Goal: Task Accomplishment & Management: Use online tool/utility

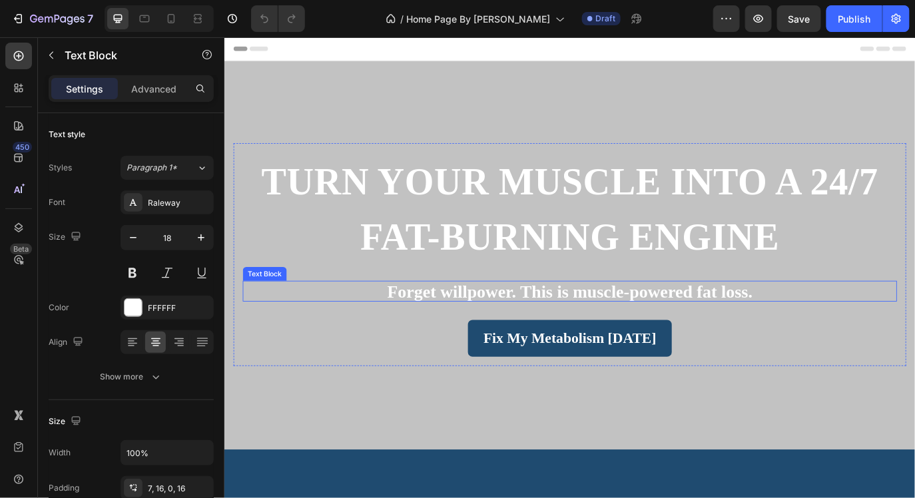
click at [519, 332] on strong "Forget willpower. This is muscle-powered fat loss." at bounding box center [623, 331] width 422 height 22
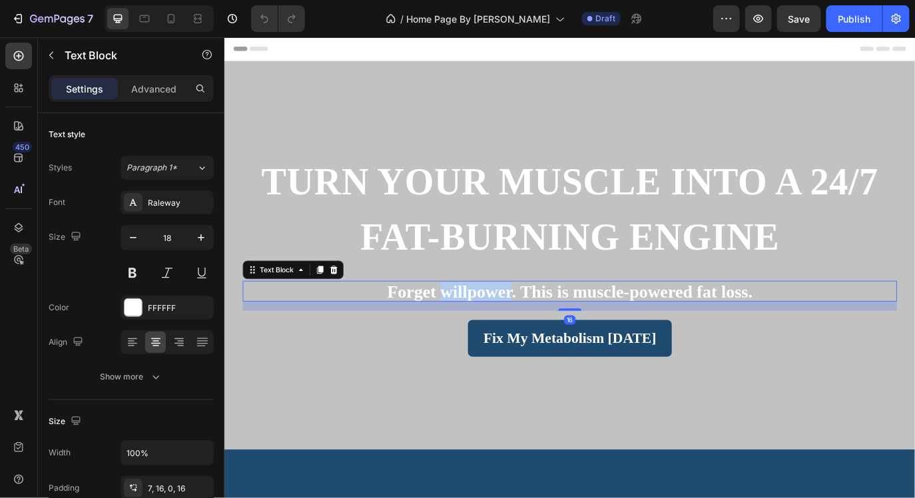
click at [519, 332] on strong "Forget willpower. This is muscle-powered fat loss." at bounding box center [623, 331] width 422 height 22
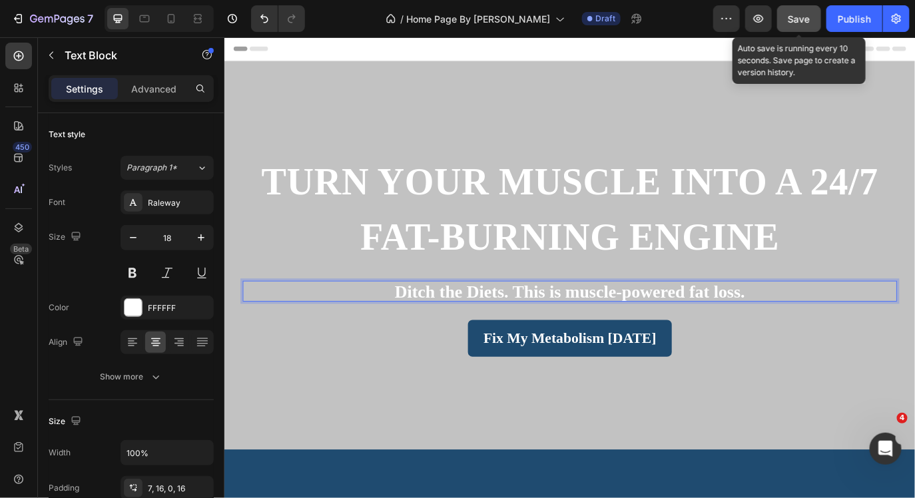
click at [800, 21] on span "Save" at bounding box center [800, 18] width 22 height 11
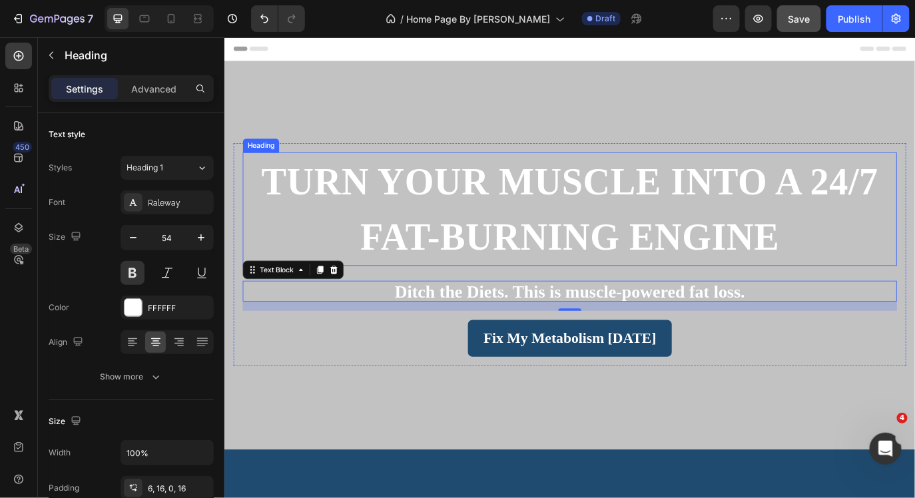
click at [789, 201] on span "Turn Your Muscle Into a 24/7 Fat-Burning Engine" at bounding box center [623, 236] width 714 height 112
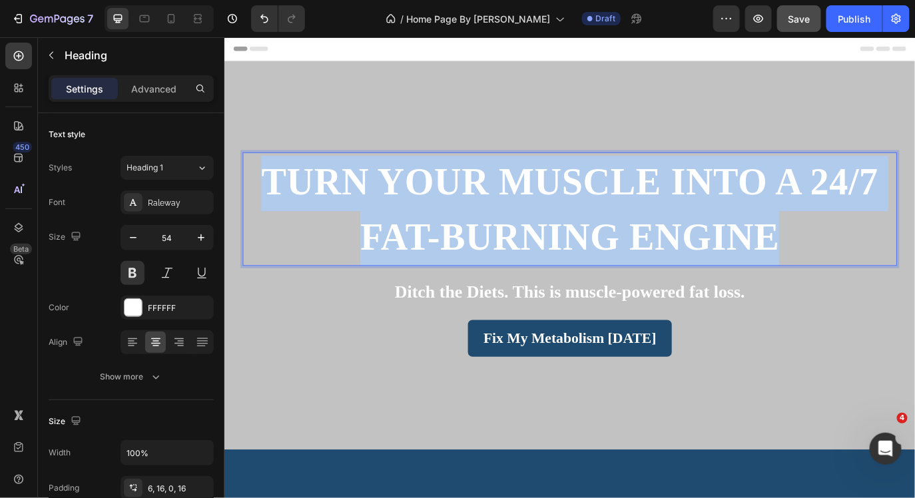
drag, startPoint x: 862, startPoint y: 262, endPoint x: 279, endPoint y: 231, distance: 583.8
click at [279, 231] on p "Turn Your Muscle Into a 24/7 Fat-Burning Engine" at bounding box center [624, 238] width 736 height 128
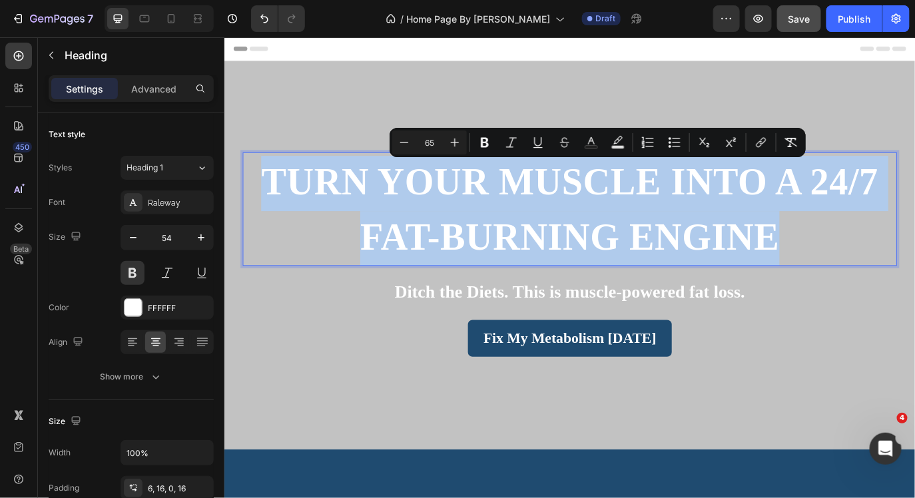
copy span "Turn Your Muscle Into a 24/7 Fat-Burning Engine"
click at [508, 251] on span "Turn Your Muscle Into a 24/7 Fat-Burning Engine" at bounding box center [623, 236] width 714 height 112
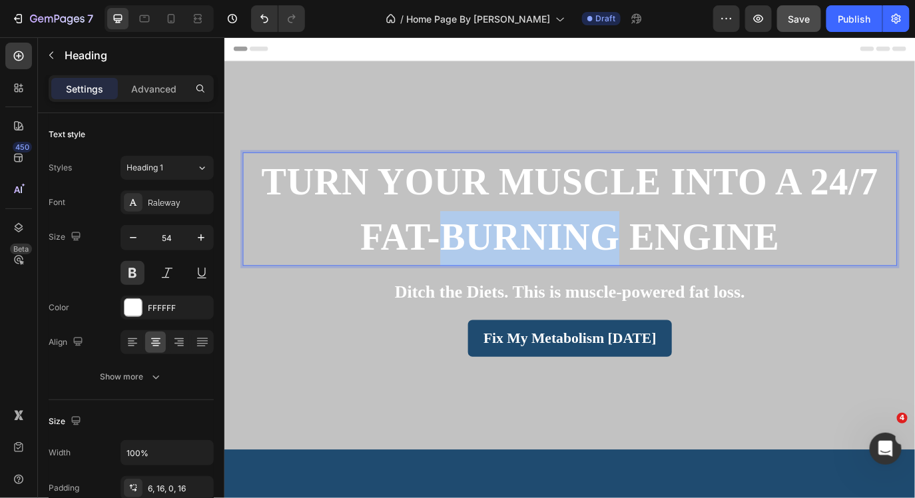
click at [508, 251] on span "Turn Your Muscle Into a 24/7 Fat-Burning Engine" at bounding box center [623, 236] width 714 height 112
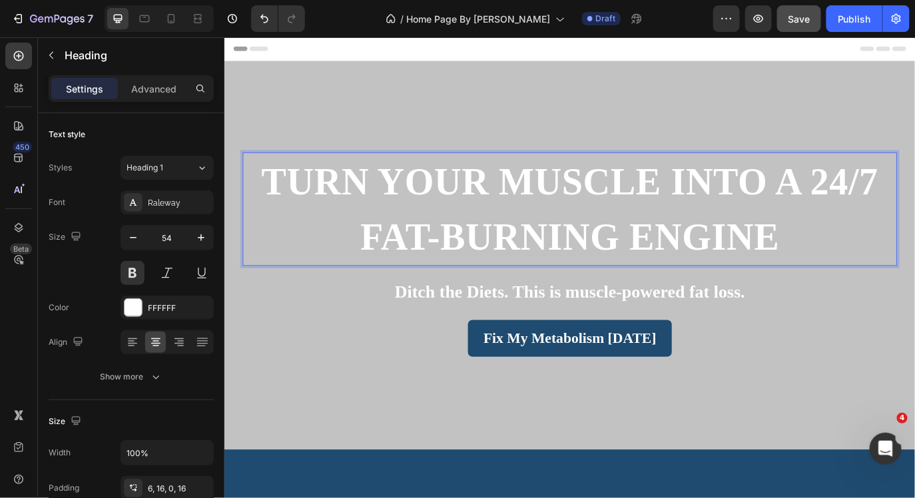
click at [794, 280] on span "Turn Your Muscle Into a 24/7 Fat-Burning Engine" at bounding box center [623, 236] width 714 height 112
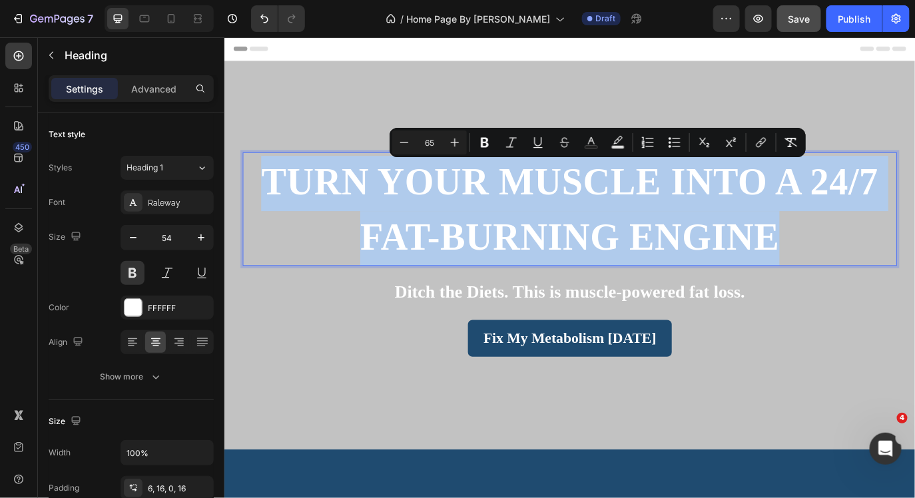
drag, startPoint x: 859, startPoint y: 266, endPoint x: 266, endPoint y: 203, distance: 595.7
click at [266, 203] on span "Turn Your Muscle Into a 24/7 Fat-Burning Engine" at bounding box center [623, 236] width 714 height 112
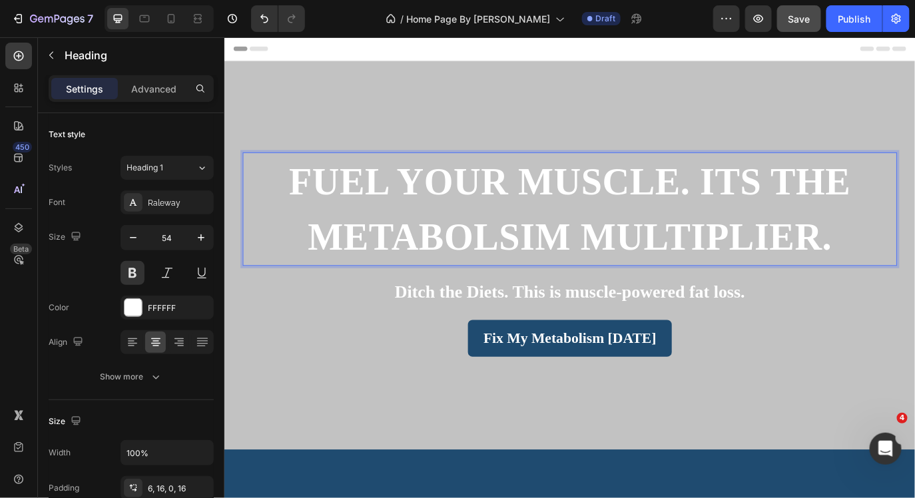
click at [885, 221] on span "fuel your muscle. its the metabolsim multiplier." at bounding box center [623, 236] width 650 height 112
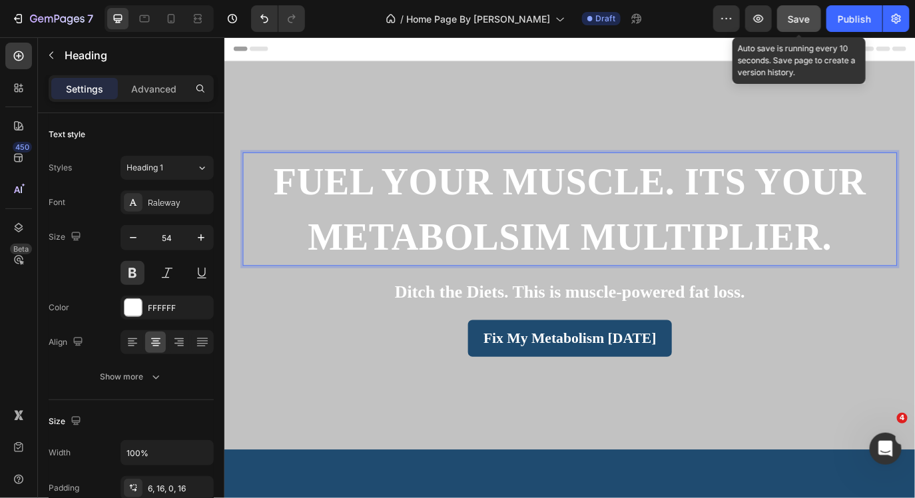
click at [809, 25] on div "Save" at bounding box center [800, 19] width 22 height 14
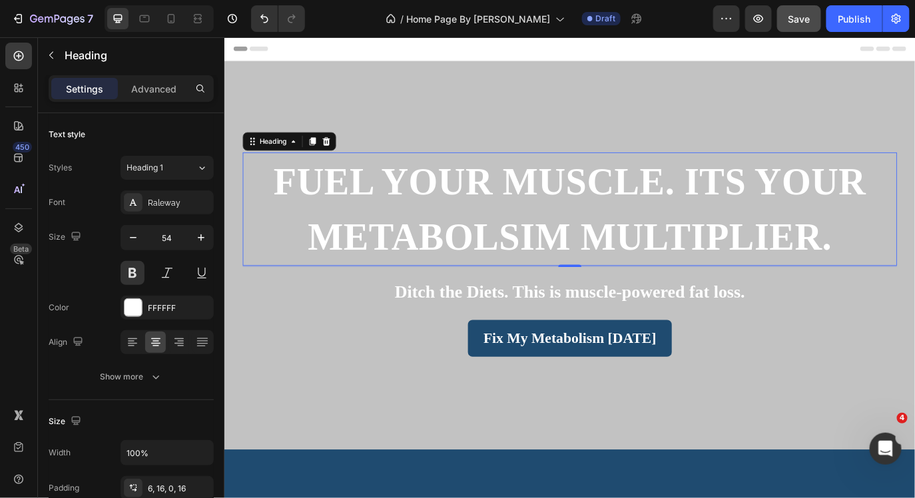
click at [623, 242] on p "fuel your muscle. its your metabolsim multiplier." at bounding box center [624, 238] width 736 height 128
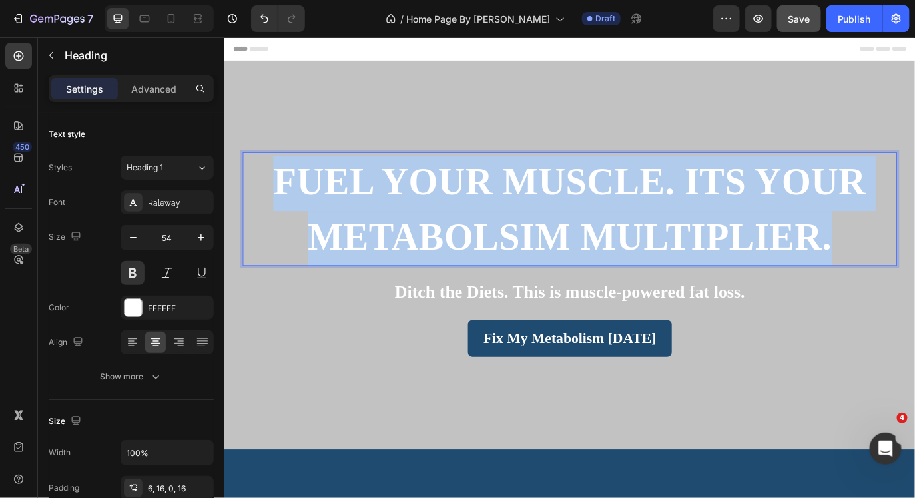
drag, startPoint x: 921, startPoint y: 272, endPoint x: 272, endPoint y: 202, distance: 653.4
click at [272, 203] on p "fuel your muscle. its your metabolsim multiplier." at bounding box center [624, 238] width 736 height 128
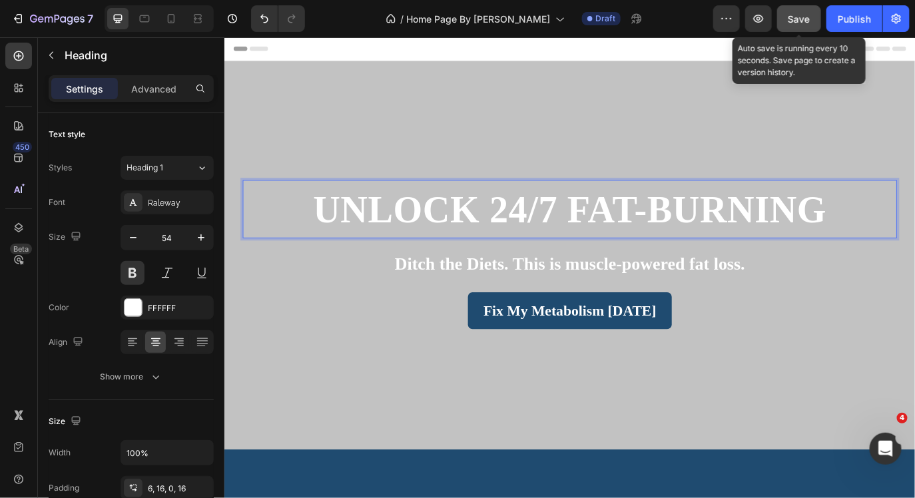
click at [802, 29] on button "Save" at bounding box center [799, 18] width 44 height 27
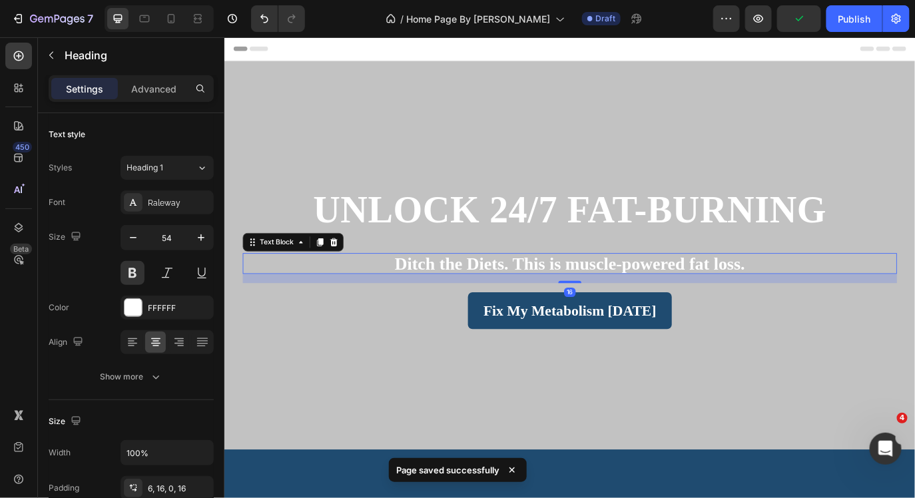
click at [809, 299] on strong "Ditch the Diets. This is muscle-powered fat loss." at bounding box center [623, 299] width 405 height 22
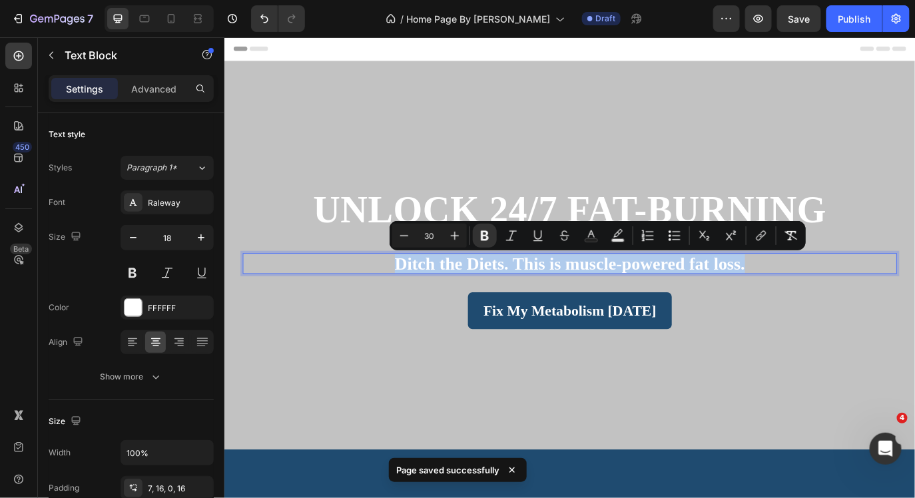
drag, startPoint x: 829, startPoint y: 298, endPoint x: 373, endPoint y: 302, distance: 455.7
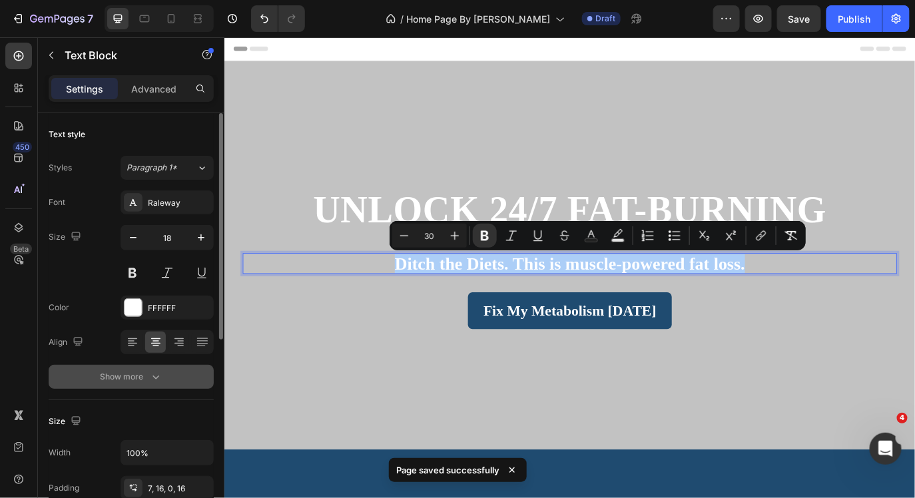
click at [157, 376] on icon "button" at bounding box center [155, 376] width 13 height 13
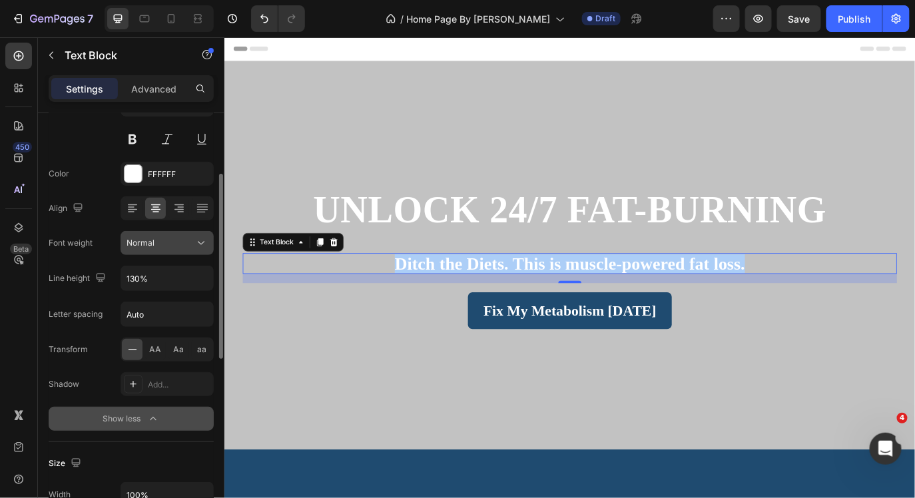
scroll to position [135, 0]
click at [161, 352] on span "AA" at bounding box center [156, 348] width 12 height 12
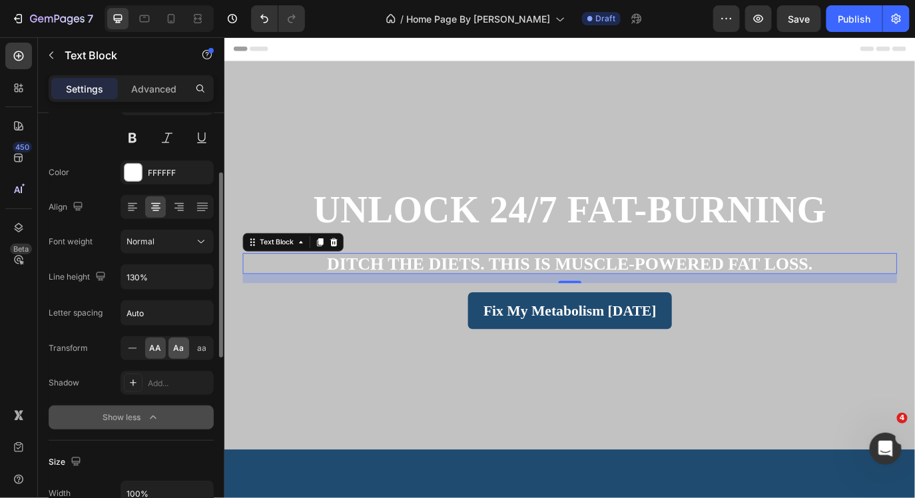
click at [173, 352] on div "Aa" at bounding box center [179, 348] width 21 height 21
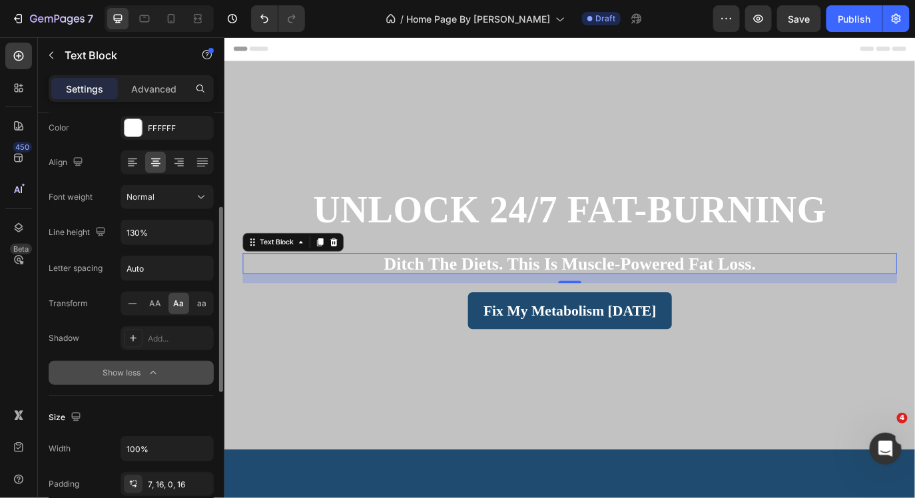
scroll to position [173, 0]
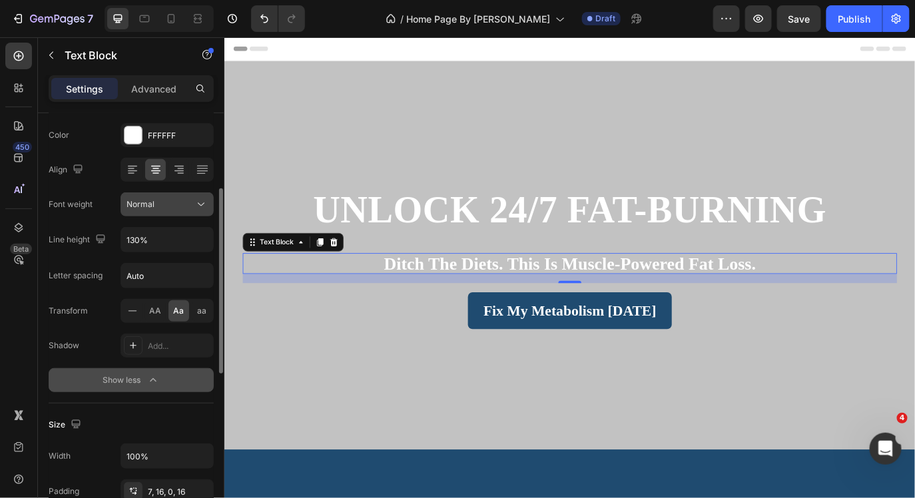
click at [158, 198] on div "Normal" at bounding box center [167, 204] width 81 height 13
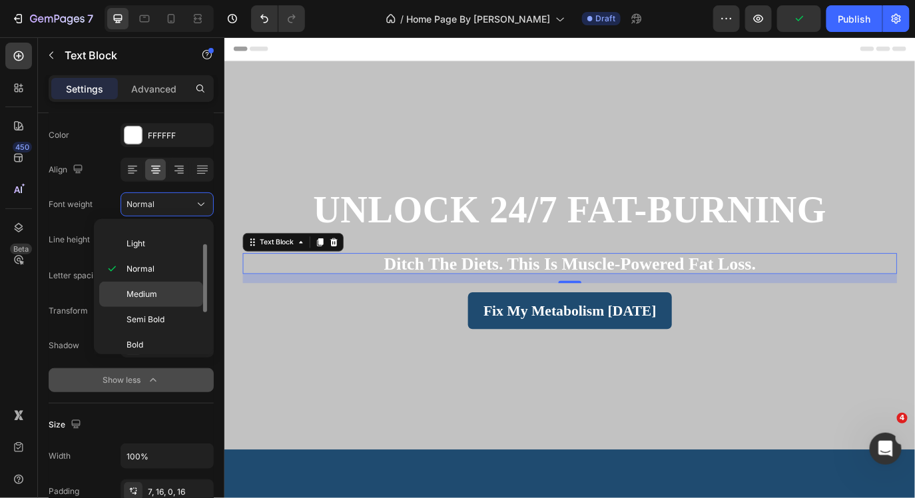
scroll to position [55, 0]
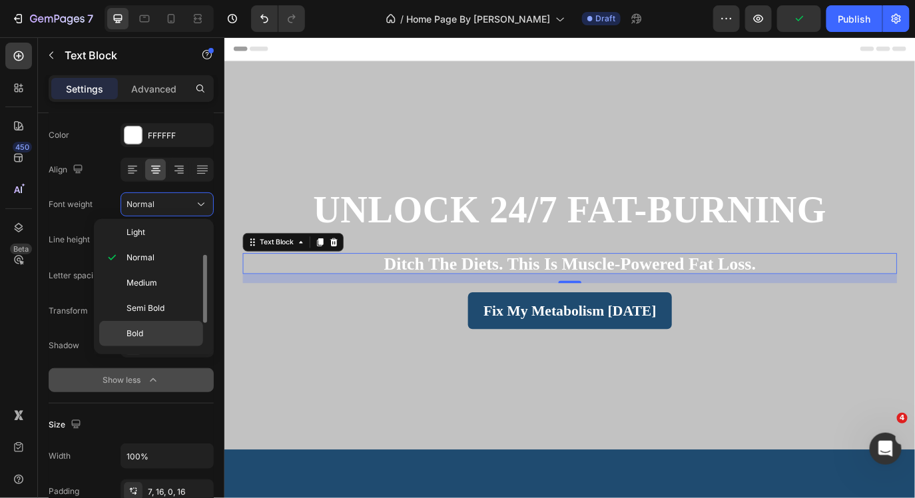
click at [175, 333] on p "Bold" at bounding box center [162, 334] width 71 height 12
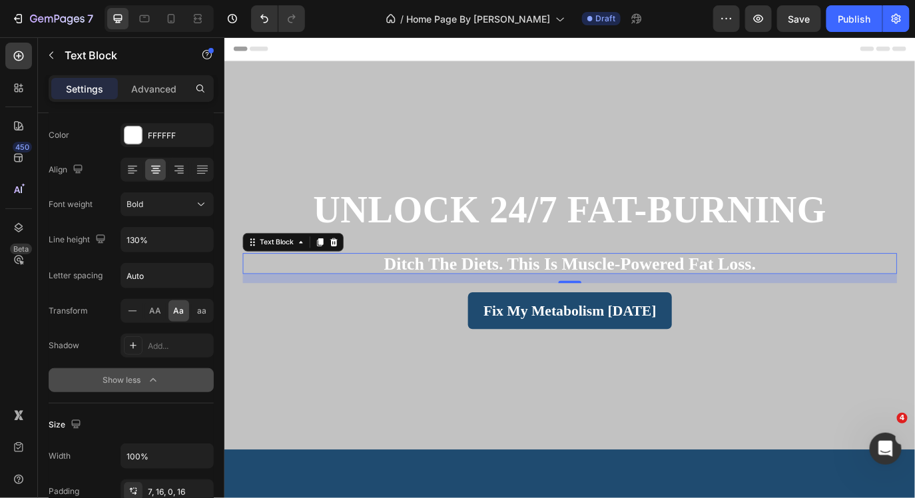
scroll to position [0, 0]
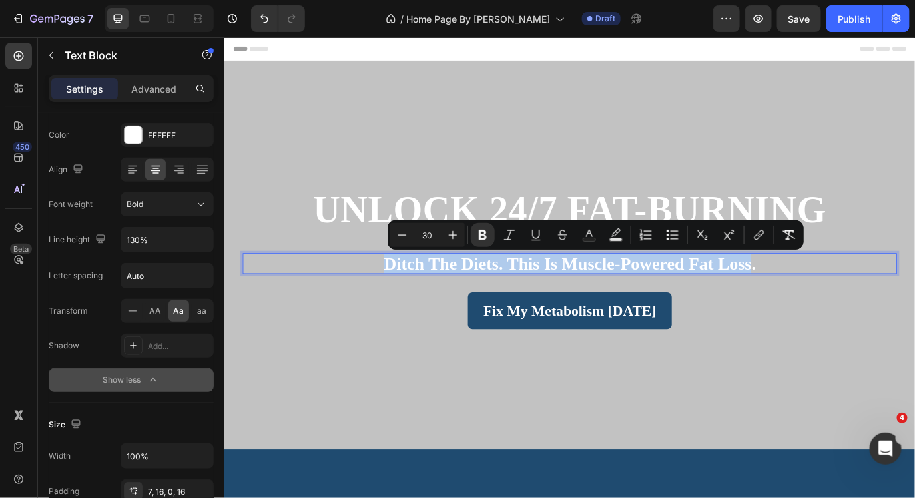
drag, startPoint x: 836, startPoint y: 296, endPoint x: 398, endPoint y: 292, distance: 437.7
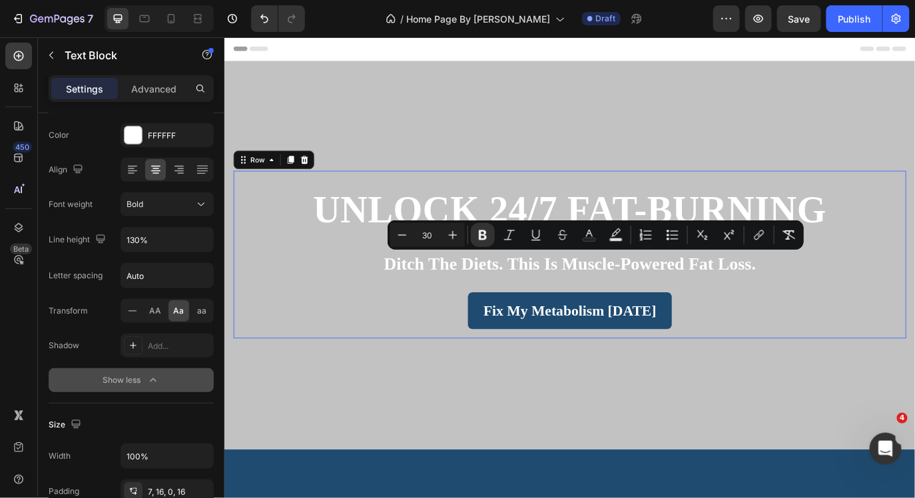
click at [304, 195] on div "⁠⁠⁠⁠⁠⁠⁠ unlock 24/7 fat-burning Heading Ditch the Diets. This is muscle-powered…" at bounding box center [624, 288] width 778 height 195
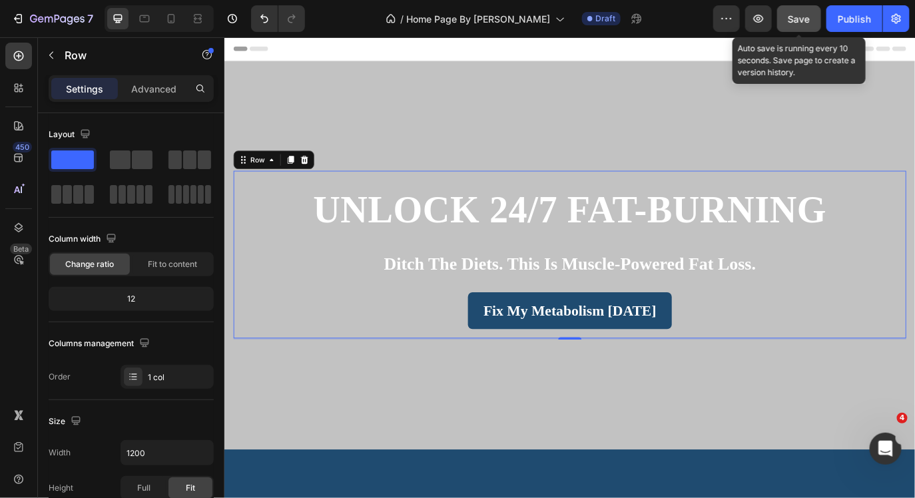
click at [783, 17] on button "Save" at bounding box center [799, 18] width 44 height 27
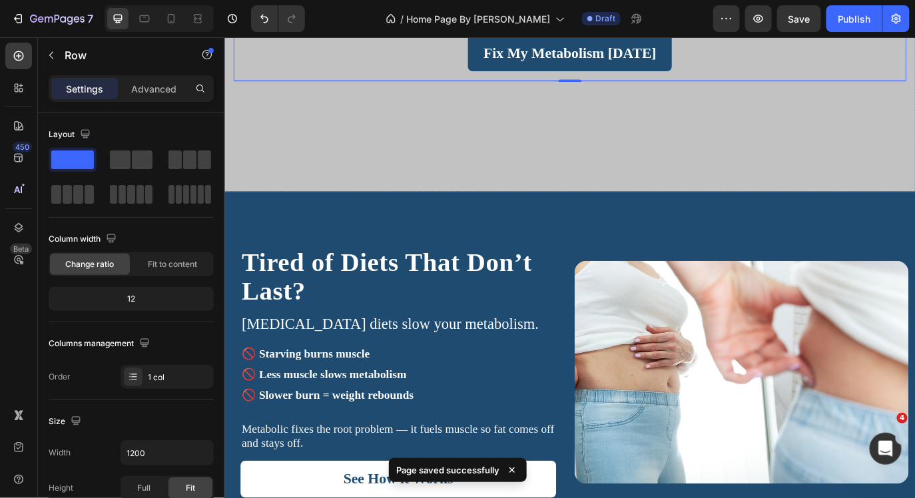
scroll to position [309, 0]
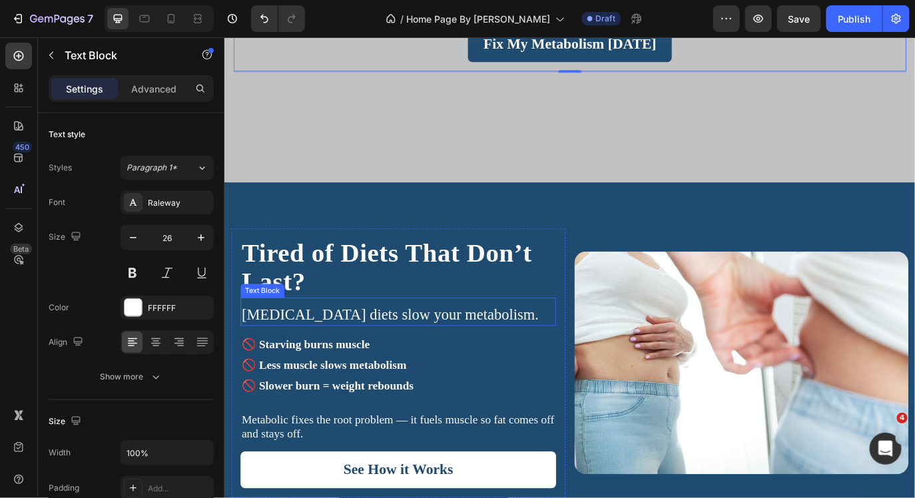
click at [318, 356] on p "[MEDICAL_DATA] diets slow your metabolism." at bounding box center [425, 358] width 362 height 22
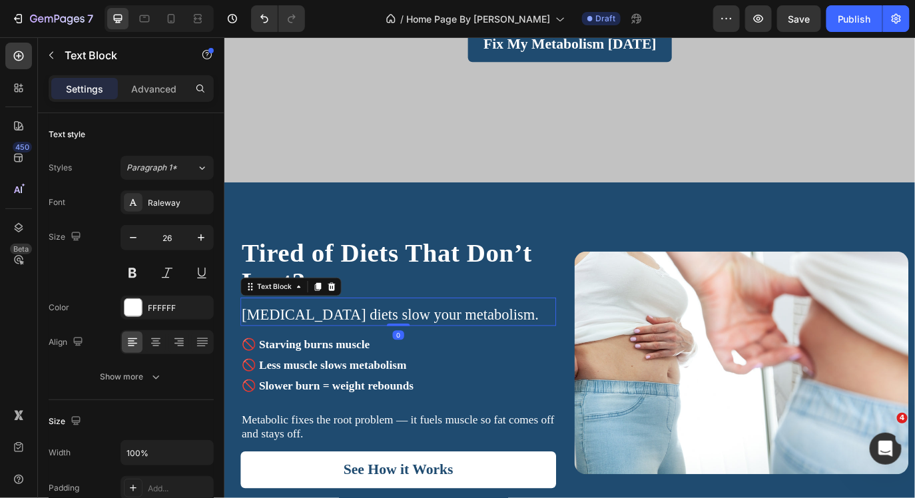
click at [318, 356] on p "[MEDICAL_DATA] diets slow your metabolism." at bounding box center [425, 358] width 362 height 22
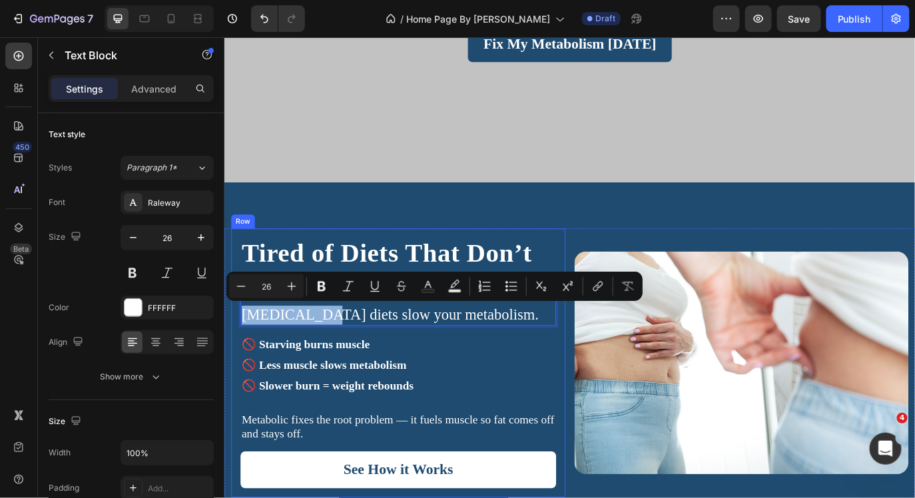
drag, startPoint x: 323, startPoint y: 356, endPoint x: 239, endPoint y: 356, distance: 84.6
click at [239, 356] on div "Tired of Diets That Don’t Last? Heading [MEDICAL_DATA] diets slow your metaboli…" at bounding box center [425, 413] width 386 height 311
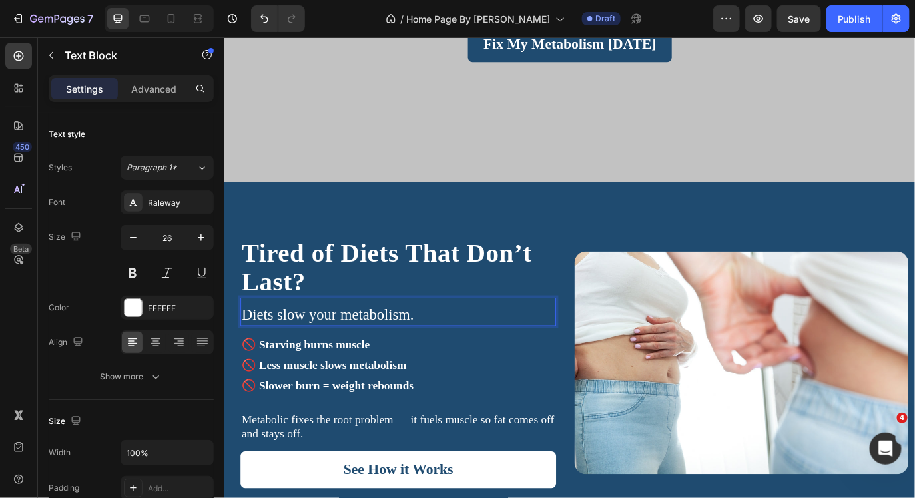
click at [286, 360] on p "Diets slow your metabolism." at bounding box center [425, 358] width 362 height 22
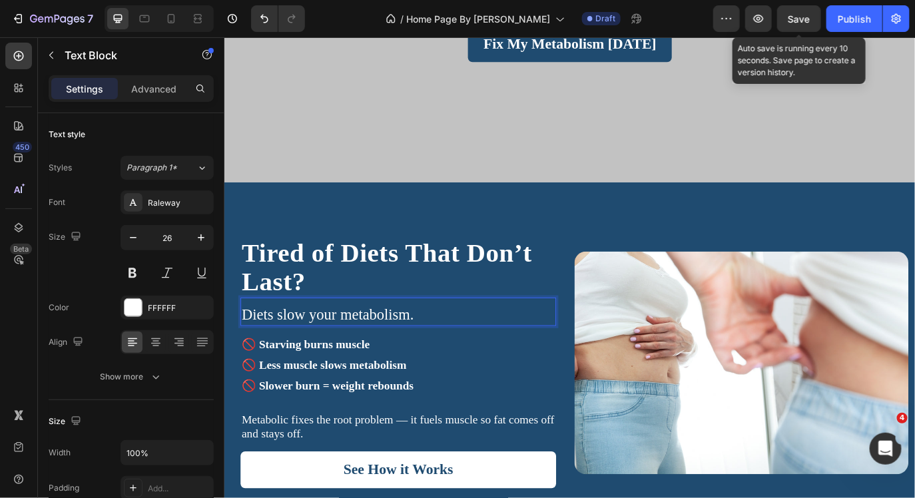
click at [793, 22] on span "Save" at bounding box center [800, 18] width 22 height 11
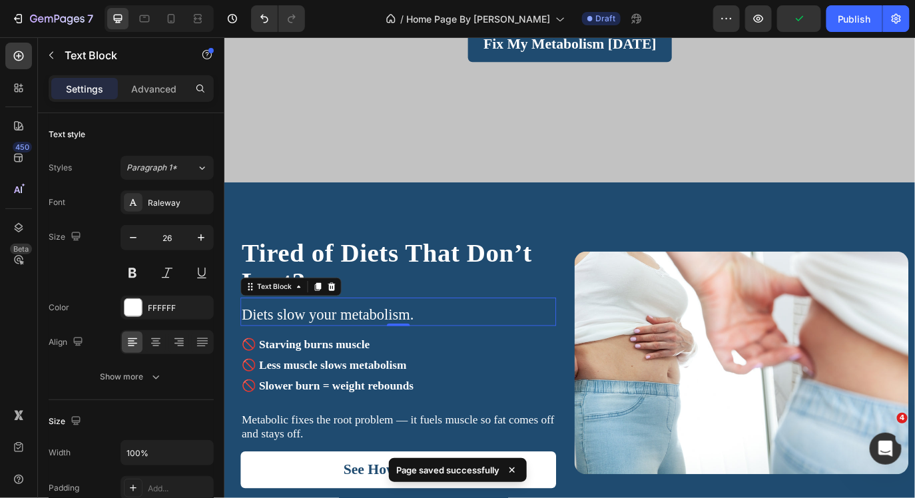
click at [292, 360] on p "Diets slow your metabolism." at bounding box center [425, 358] width 362 height 22
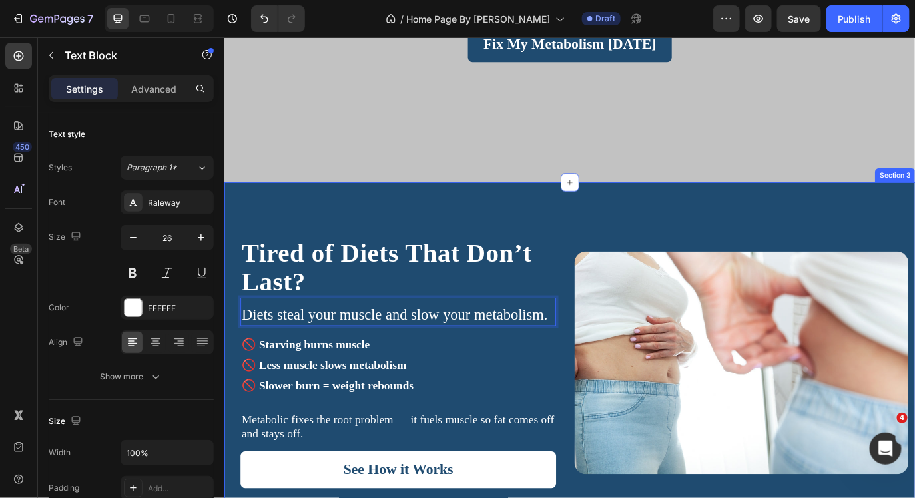
click at [791, 250] on div "Tired of Diets That Don’t Last? Heading Diets steal your muscle and slow your m…" at bounding box center [623, 411] width 799 height 412
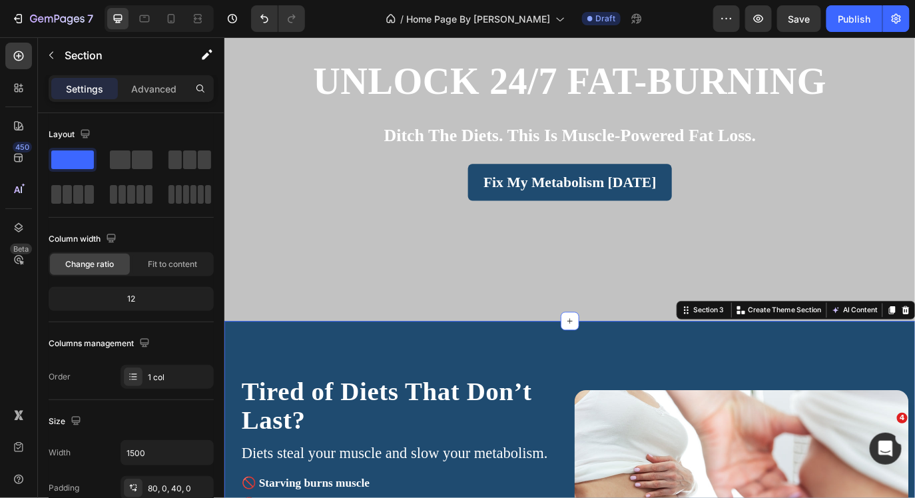
scroll to position [143, 0]
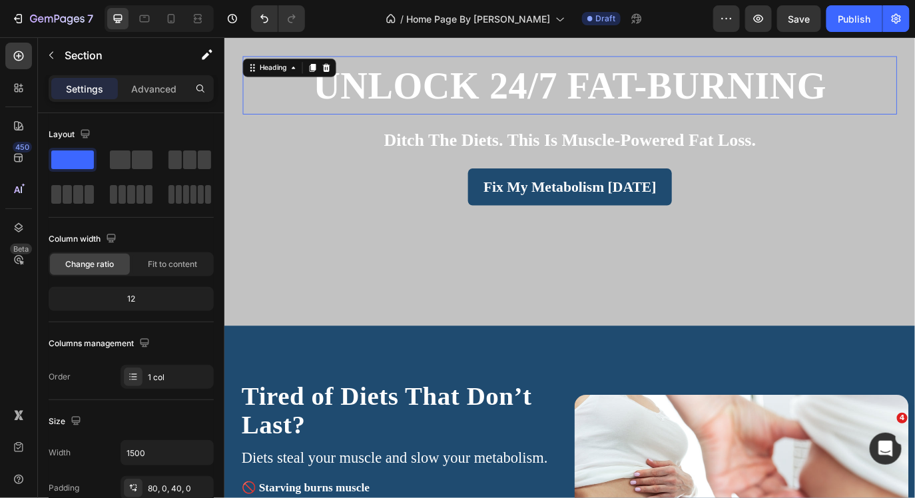
click at [675, 110] on span "unlock 24/7 fat-burning" at bounding box center [623, 93] width 594 height 48
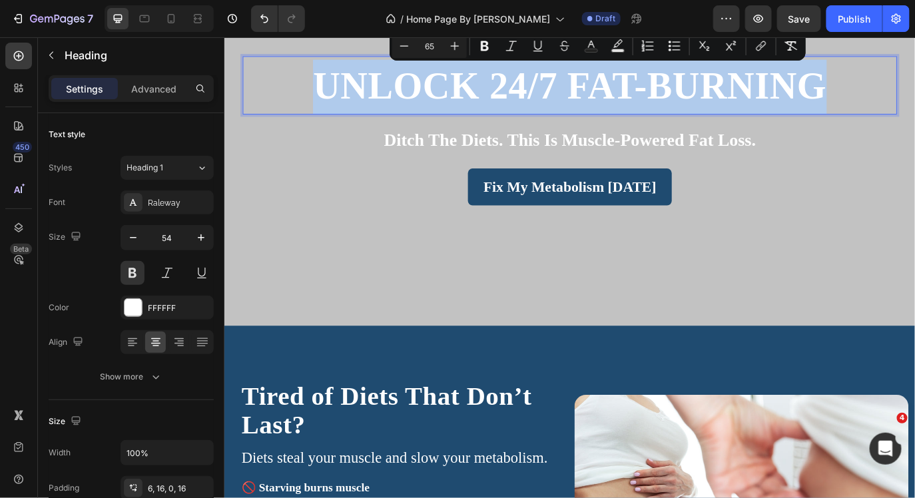
drag, startPoint x: 923, startPoint y: 93, endPoint x: 292, endPoint y: 108, distance: 630.4
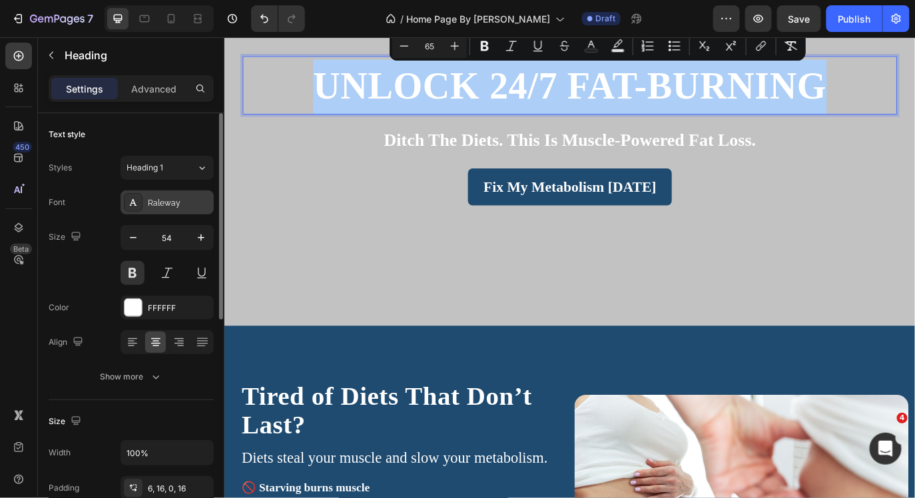
click at [179, 194] on div "Raleway" at bounding box center [167, 203] width 93 height 24
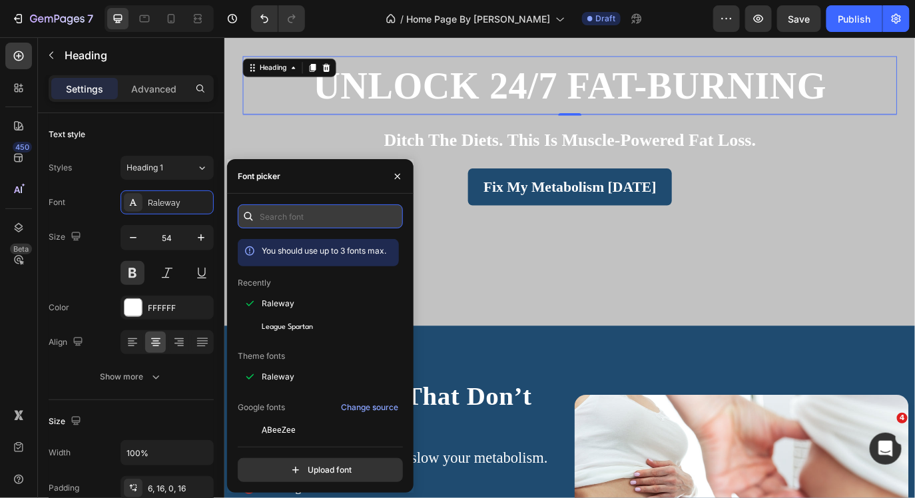
click at [289, 227] on input "text" at bounding box center [320, 217] width 165 height 24
type input "i"
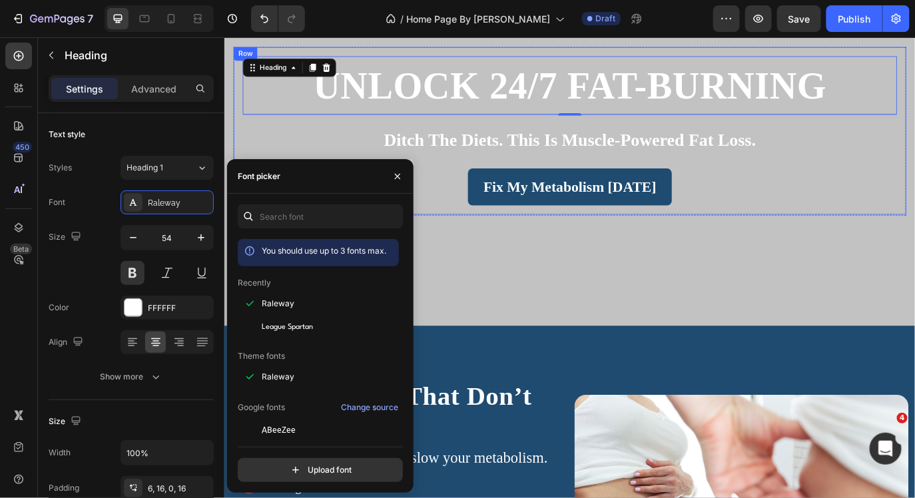
click at [414, 150] on strong "Ditch the Diets. This is muscle-powered fat loss." at bounding box center [623, 156] width 430 height 22
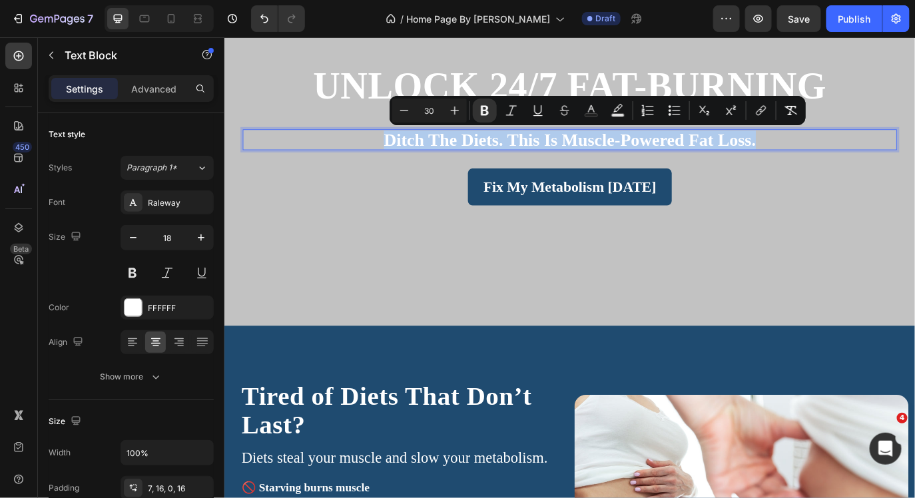
drag, startPoint x: 847, startPoint y: 163, endPoint x: 405, endPoint y: 163, distance: 441.7
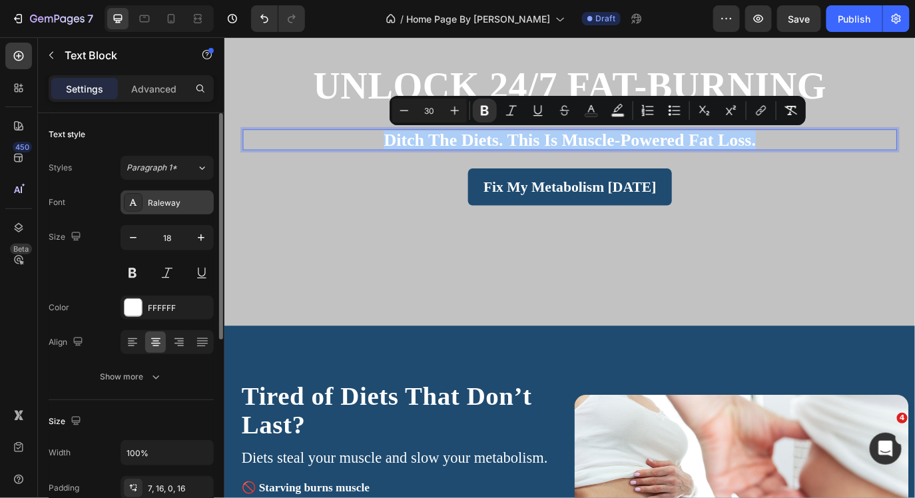
click at [169, 198] on div "Raleway" at bounding box center [179, 203] width 63 height 12
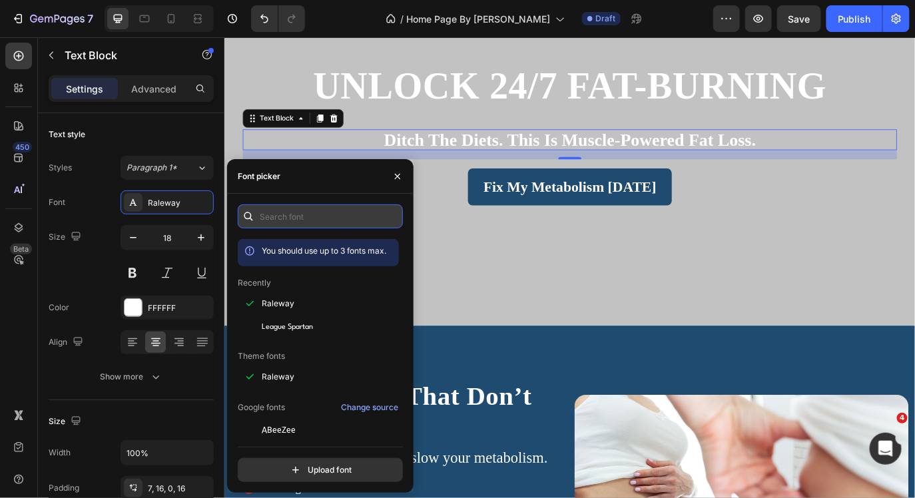
click at [266, 215] on input "text" at bounding box center [320, 217] width 165 height 24
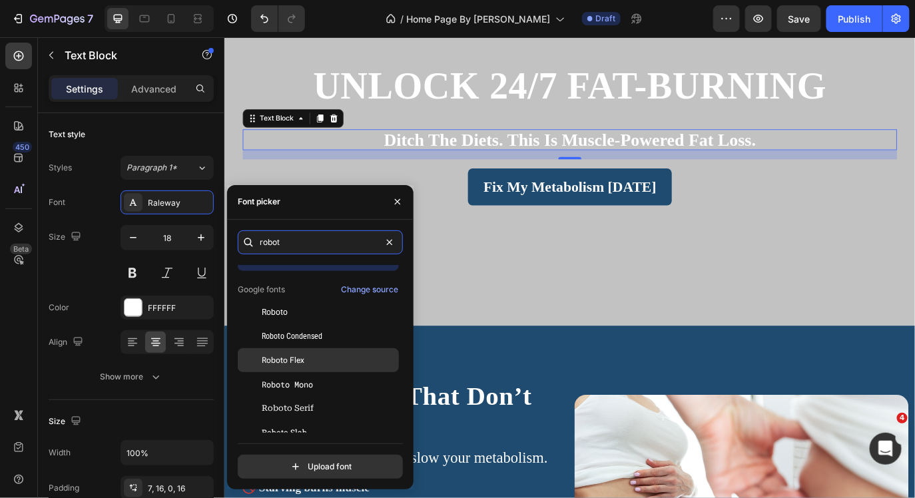
scroll to position [32, 0]
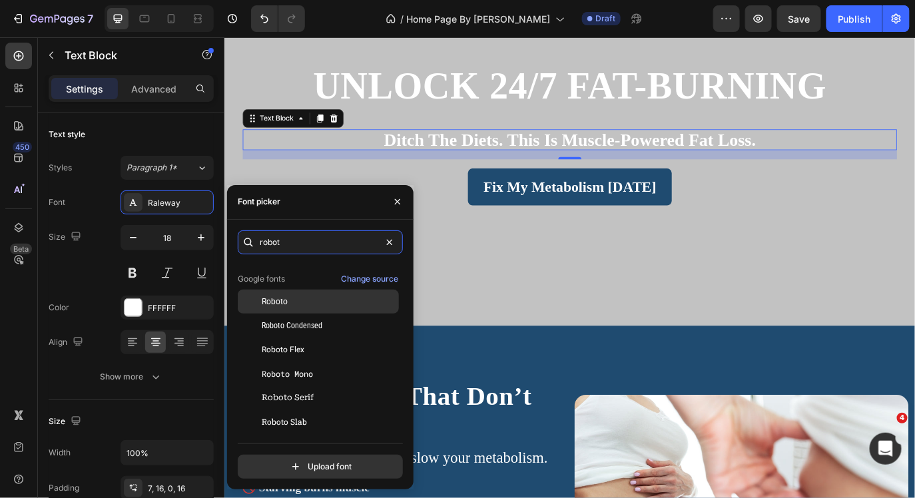
type input "robot"
click at [318, 304] on div "Roboto" at bounding box center [329, 302] width 135 height 12
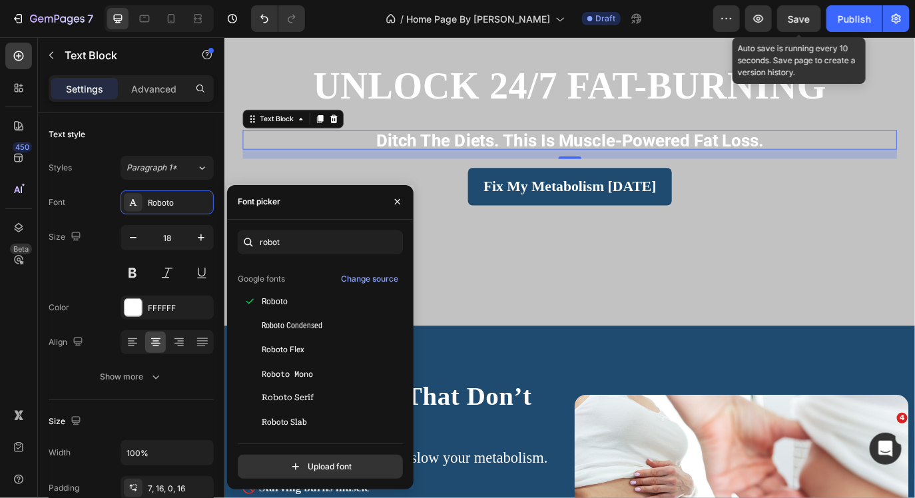
click at [797, 17] on span "Save" at bounding box center [800, 18] width 22 height 11
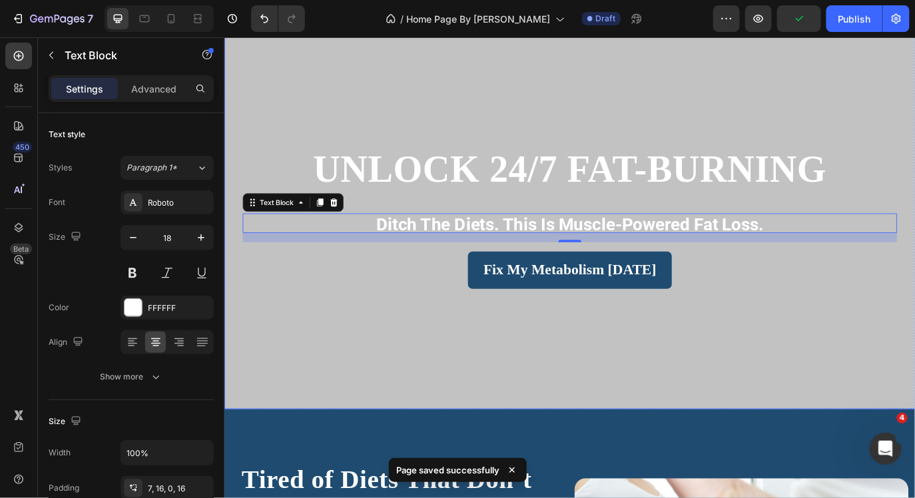
scroll to position [33, 0]
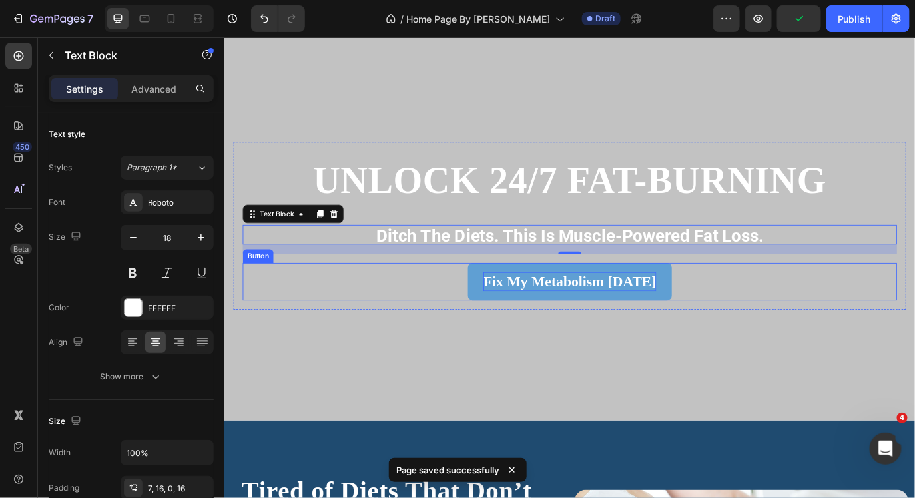
click at [702, 318] on span "Fix My Metabolism [DATE]" at bounding box center [624, 319] width 200 height 18
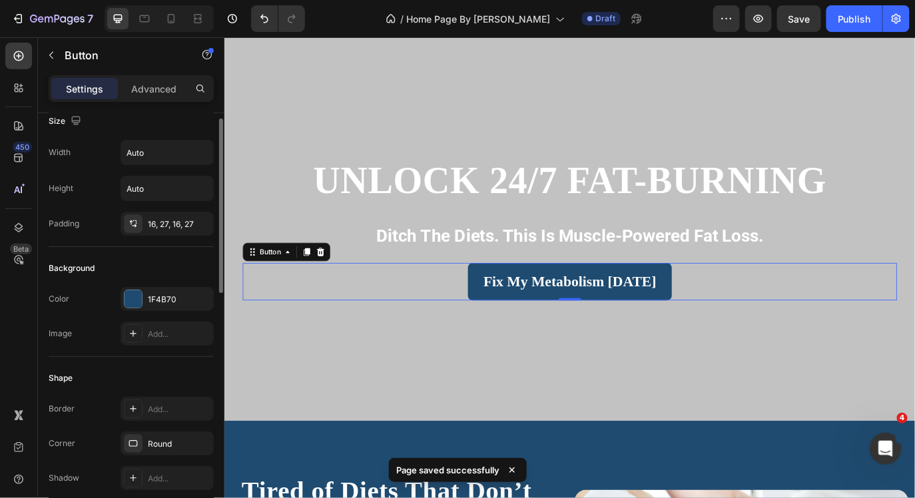
scroll to position [0, 0]
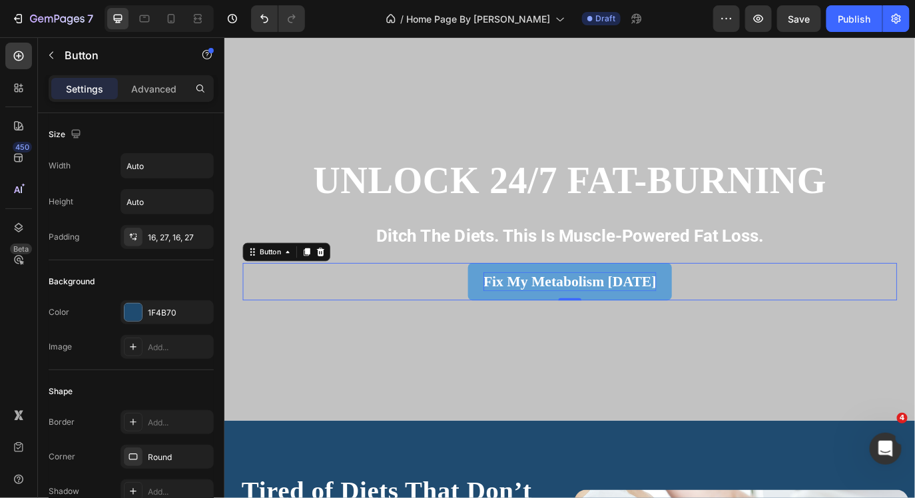
click at [643, 322] on span "Fix My Metabolism [DATE]" at bounding box center [624, 319] width 200 height 18
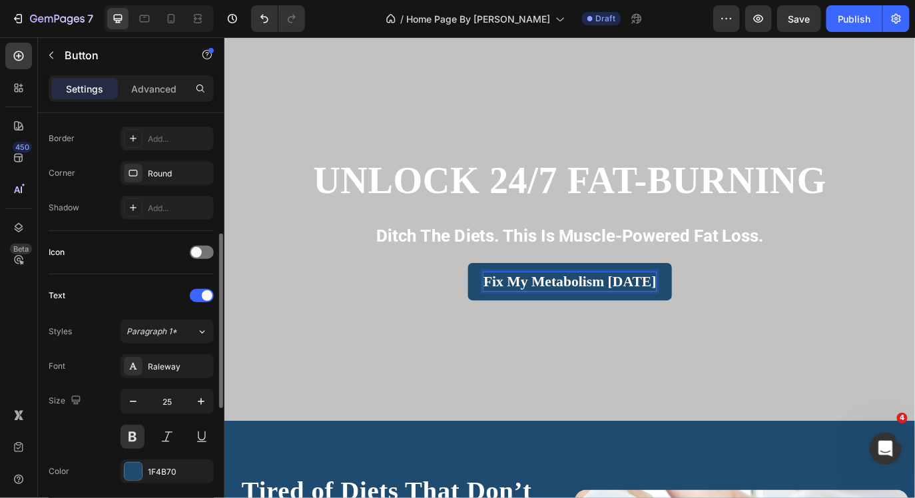
scroll to position [295, 0]
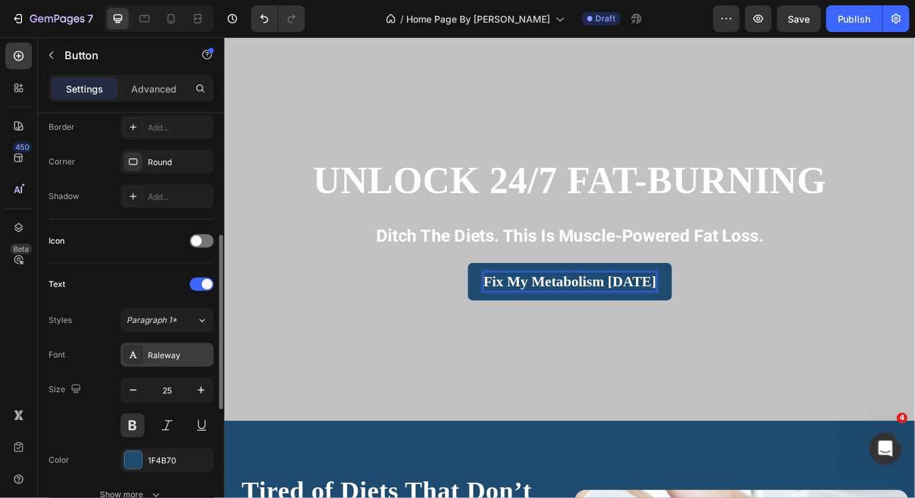
click at [161, 346] on div "Raleway" at bounding box center [167, 355] width 93 height 24
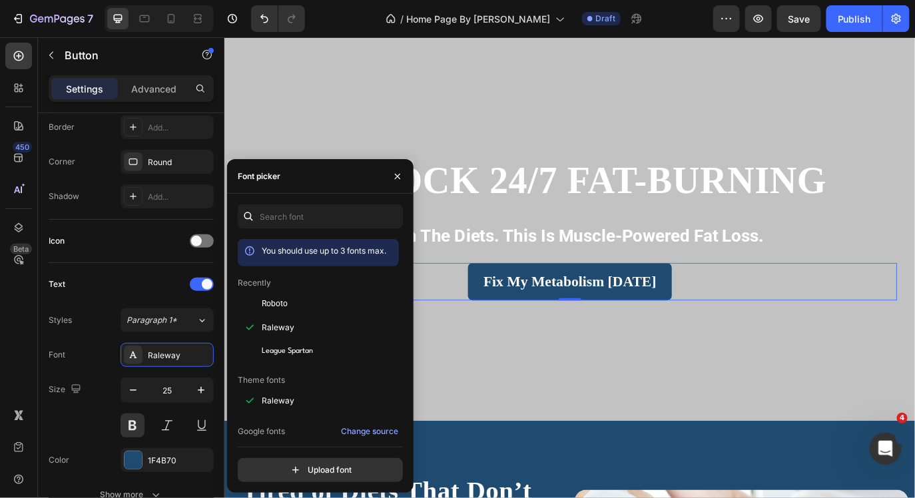
click at [282, 203] on div "You should use up to 3 fonts max. Recently Roboto Raleway League Spartan Theme …" at bounding box center [320, 343] width 187 height 299
click at [283, 217] on input "text" at bounding box center [320, 217] width 165 height 24
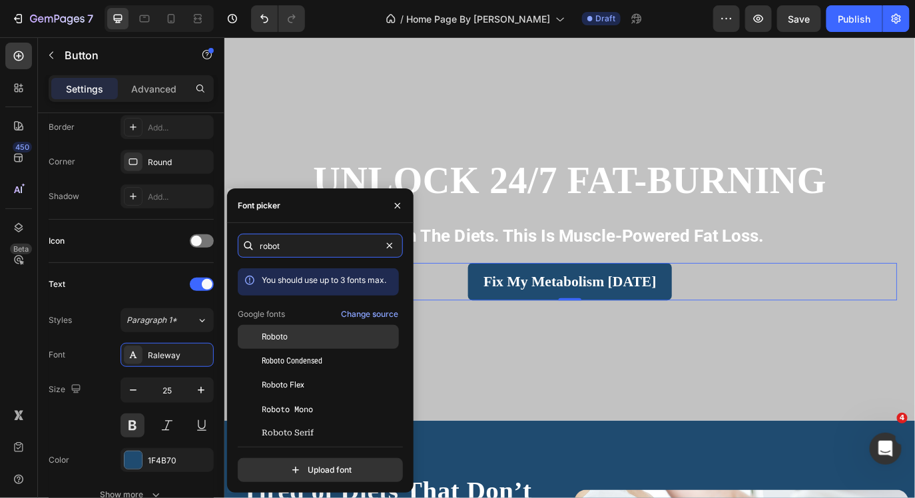
type input "robot"
click at [300, 342] on div "Roboto" at bounding box center [329, 337] width 135 height 12
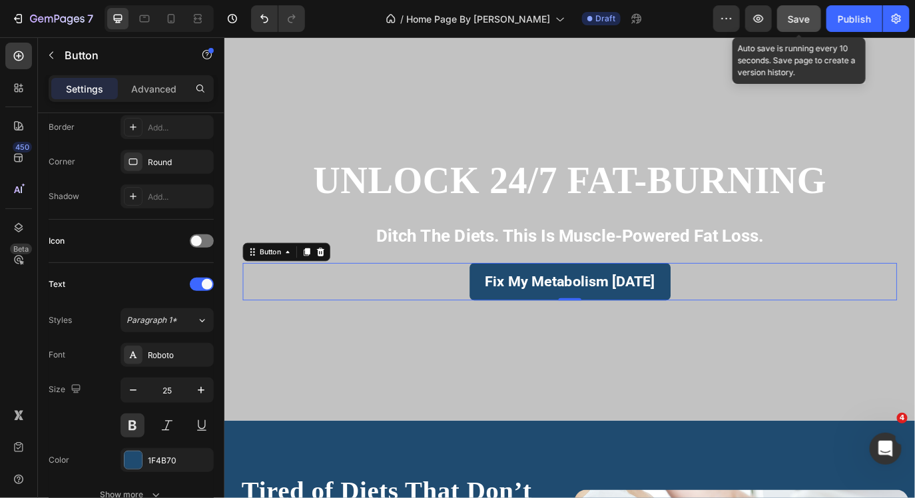
click at [808, 29] on button "Save" at bounding box center [799, 18] width 44 height 27
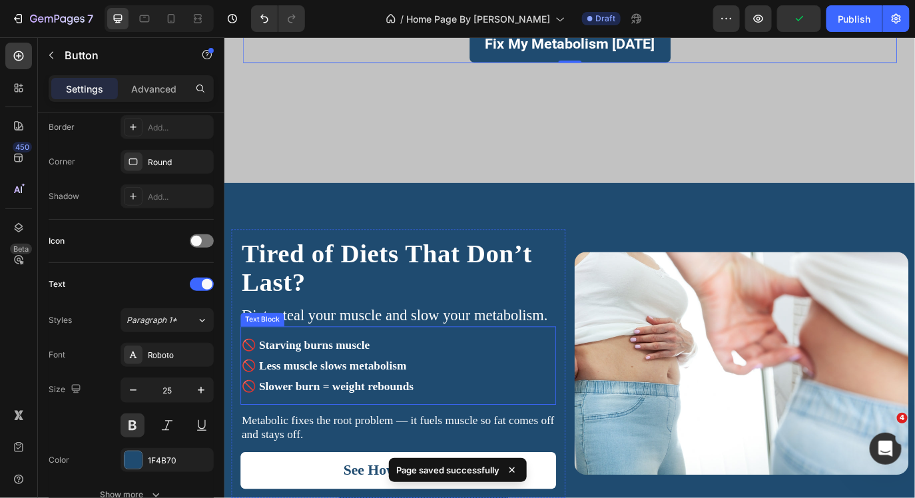
scroll to position [327, 0]
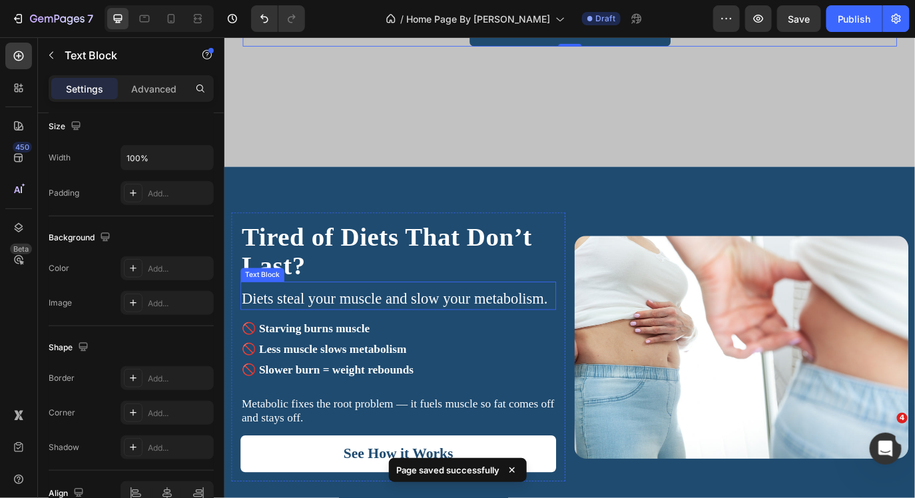
click at [428, 337] on p "Diets steal your muscle and slow your metabolism." at bounding box center [425, 340] width 362 height 22
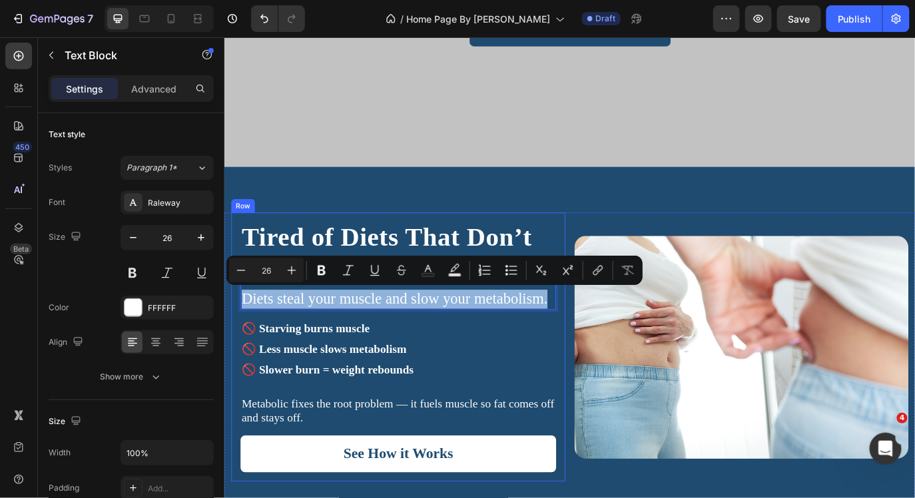
drag, startPoint x: 598, startPoint y: 337, endPoint x: 236, endPoint y: 325, distance: 362.0
click at [236, 325] on div "Tired of Diets That Don’t Last? Heading Diets steal your muscle and slow your m…" at bounding box center [425, 395] width 386 height 311
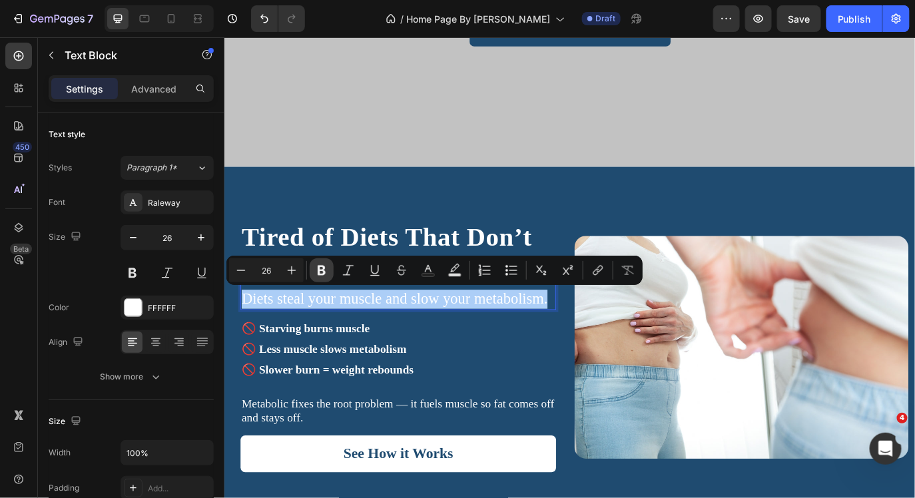
click at [322, 269] on icon "Editor contextual toolbar" at bounding box center [322, 271] width 8 height 10
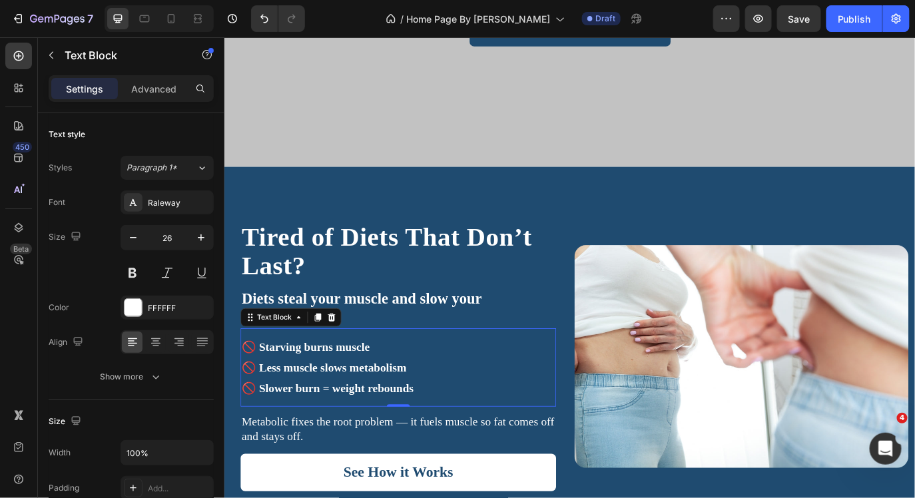
click at [446, 447] on p "🚫 Starving burns muscle 🚫 Less muscle slows metabolism 🚫 Slower burn = weight r…" at bounding box center [425, 419] width 362 height 72
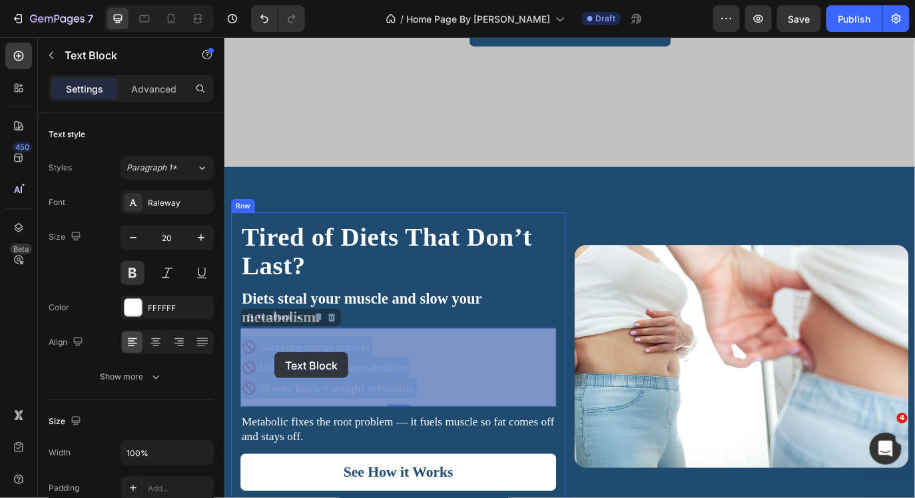
drag, startPoint x: 446, startPoint y: 447, endPoint x: 278, endPoint y: 400, distance: 174.4
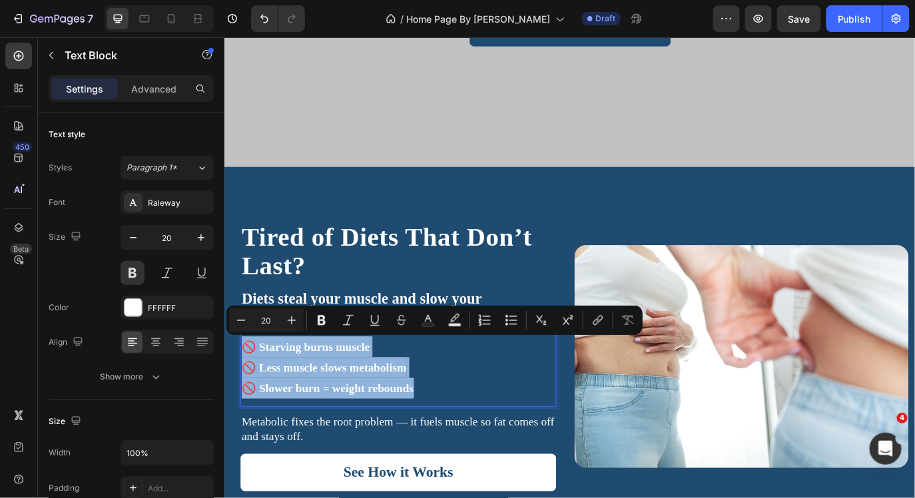
drag, startPoint x: 446, startPoint y: 444, endPoint x: 245, endPoint y: 391, distance: 208.6
click at [245, 391] on p "🚫 Starving burns muscle 🚫 Less muscle slows metabolism 🚫 Slower burn = weight r…" at bounding box center [425, 419] width 362 height 72
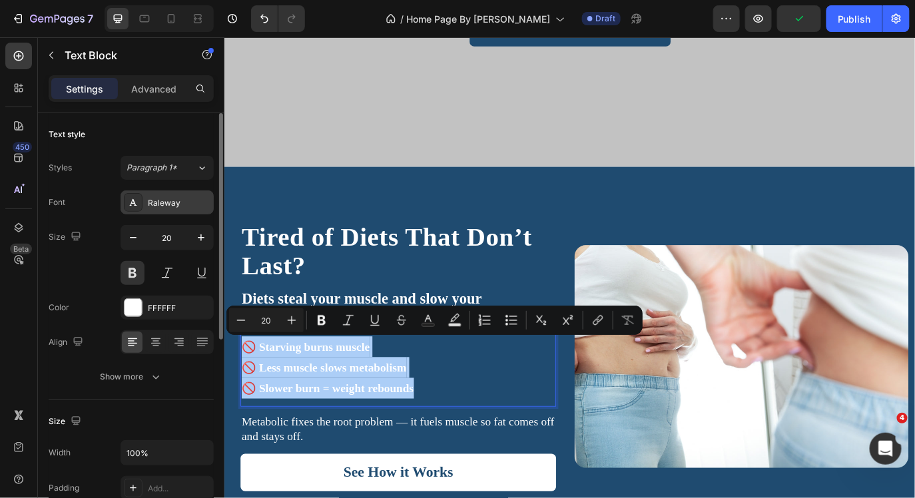
click at [153, 204] on div "Raleway" at bounding box center [179, 203] width 63 height 12
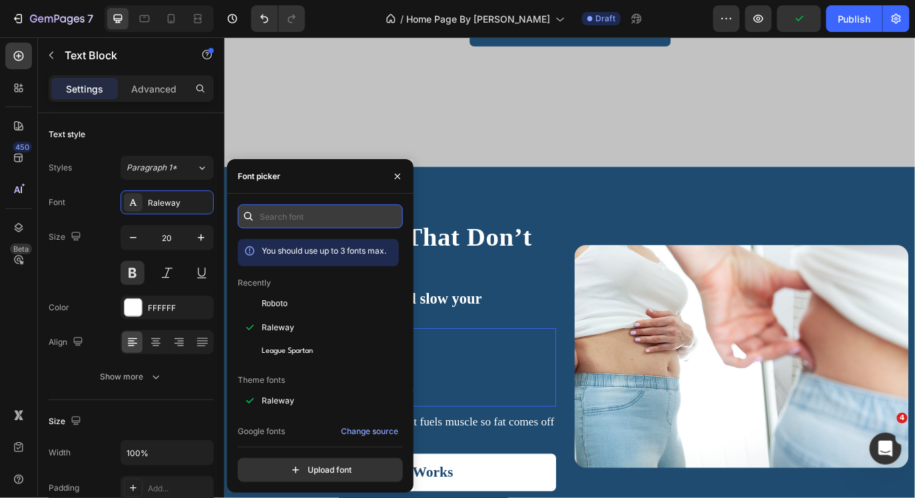
click at [268, 219] on input "text" at bounding box center [320, 217] width 165 height 24
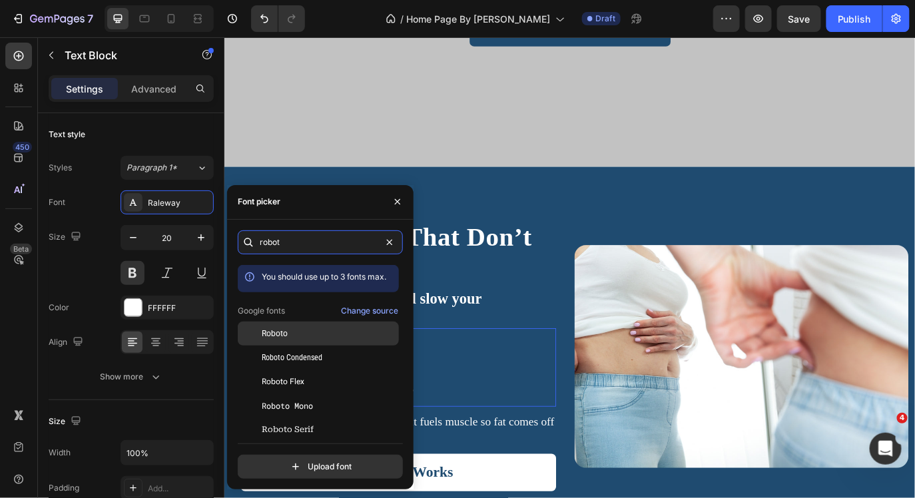
type input "robot"
click at [298, 329] on div "Roboto" at bounding box center [329, 334] width 135 height 12
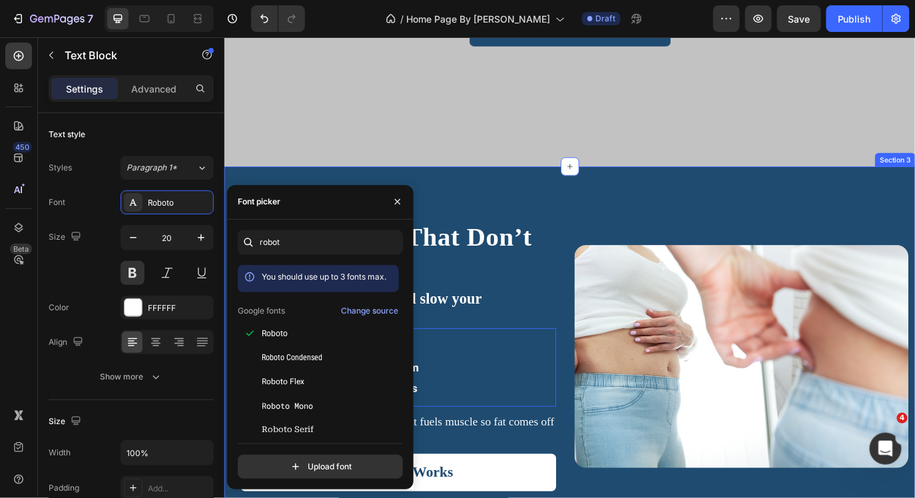
click at [897, 219] on div "Tired of Diets That Don’t Last? Heading Diets steal your muscle and slow your m…" at bounding box center [623, 404] width 799 height 434
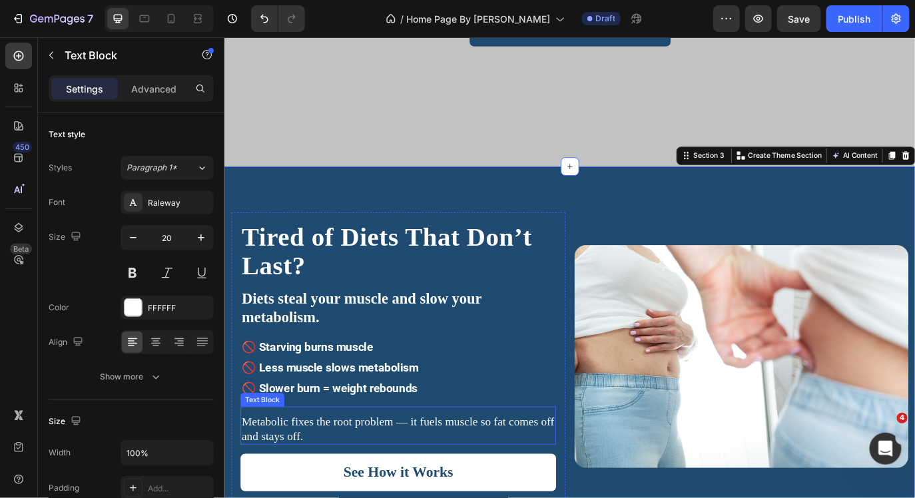
click at [412, 472] on div "Metabolic fixes the root problem — it fuels muscle so fat comes off and stays o…" at bounding box center [425, 490] width 365 height 36
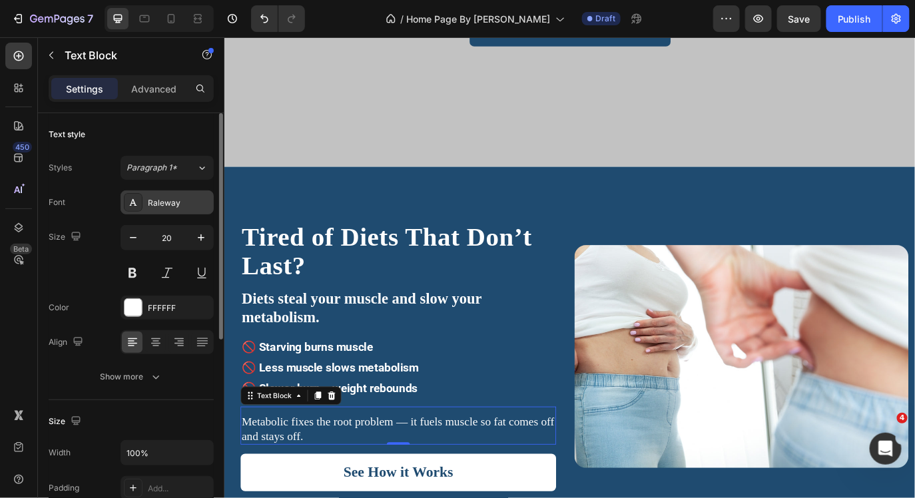
click at [154, 201] on div "Raleway" at bounding box center [179, 203] width 63 height 12
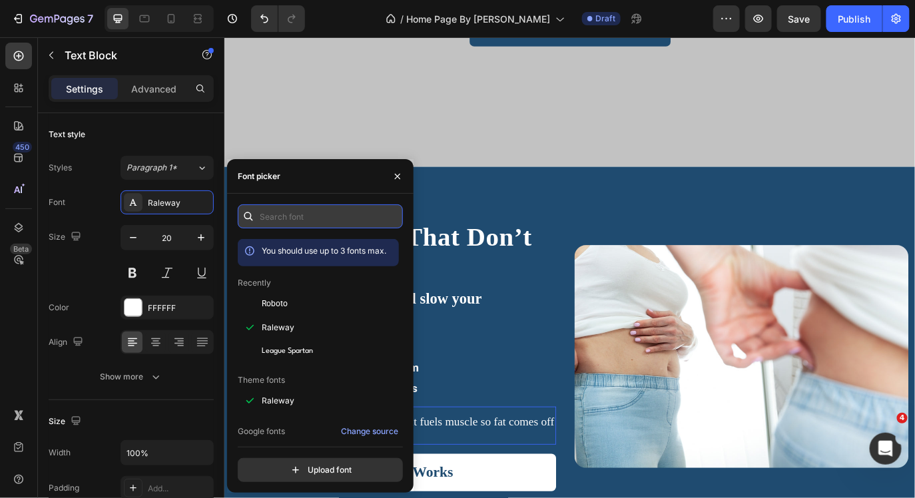
click at [290, 219] on input "text" at bounding box center [320, 217] width 165 height 24
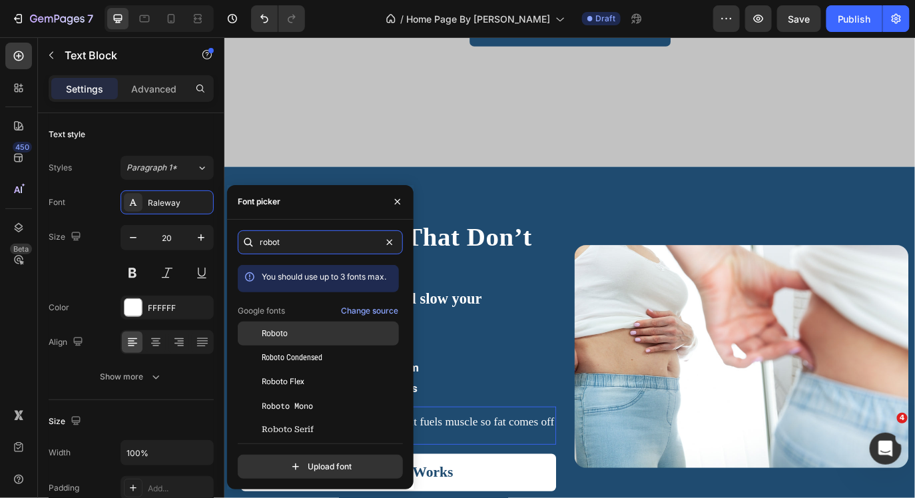
type input "robot"
click at [318, 344] on div "Roboto" at bounding box center [318, 334] width 161 height 24
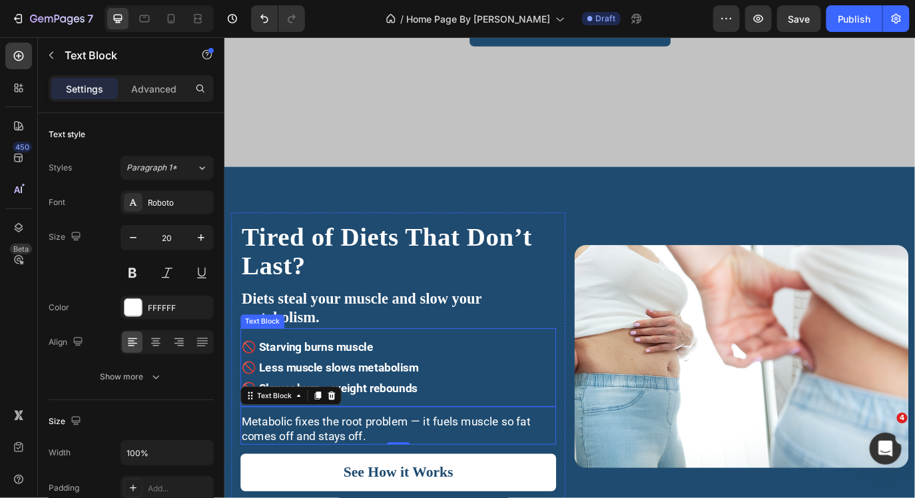
click at [450, 444] on p "🚫 Starving burns muscle 🚫 Less muscle slows metabolism 🚫 Slower burn = weight r…" at bounding box center [425, 419] width 362 height 72
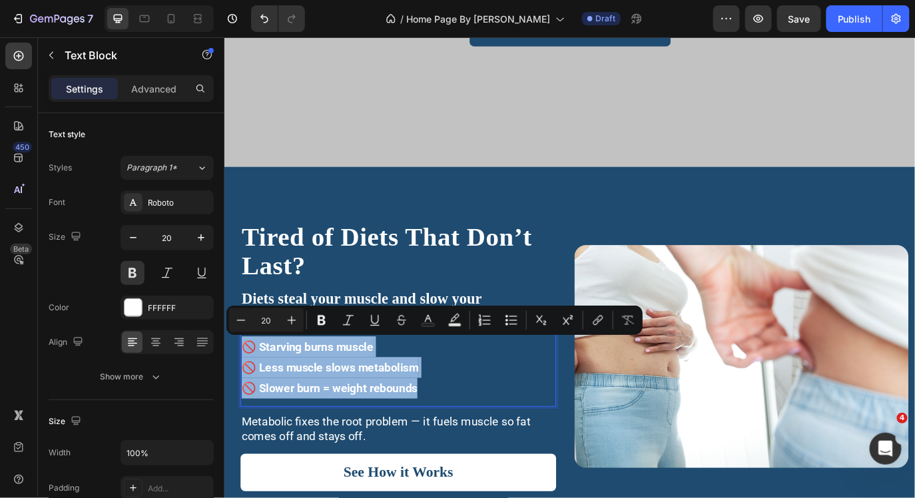
drag, startPoint x: 450, startPoint y: 444, endPoint x: 246, endPoint y: 390, distance: 211.7
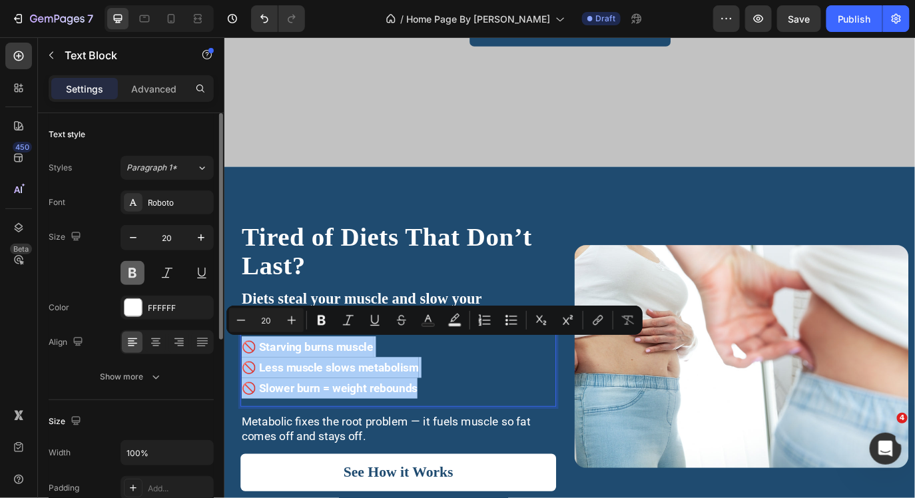
click at [129, 278] on button at bounding box center [133, 273] width 24 height 24
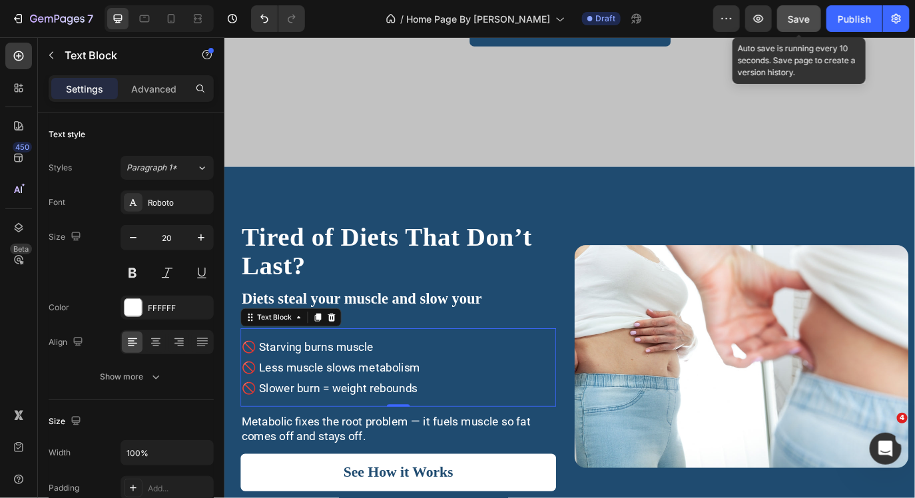
click at [803, 10] on button "Save" at bounding box center [799, 18] width 44 height 27
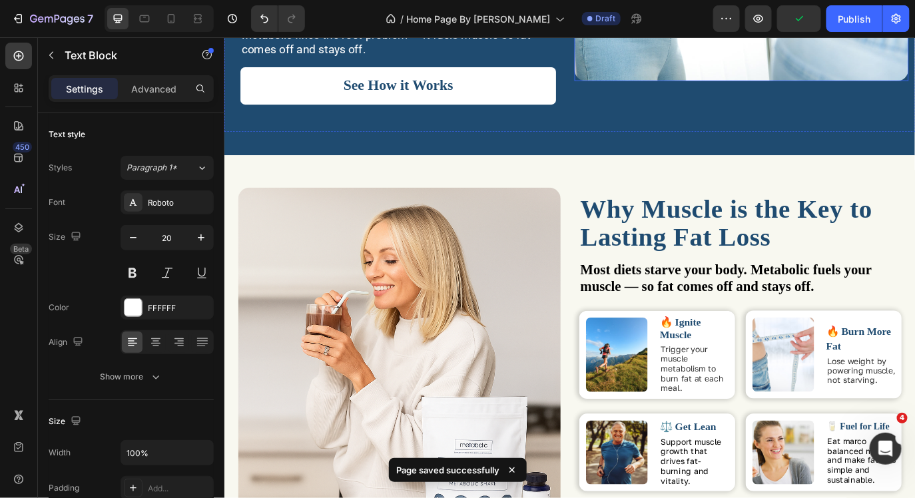
scroll to position [797, 0]
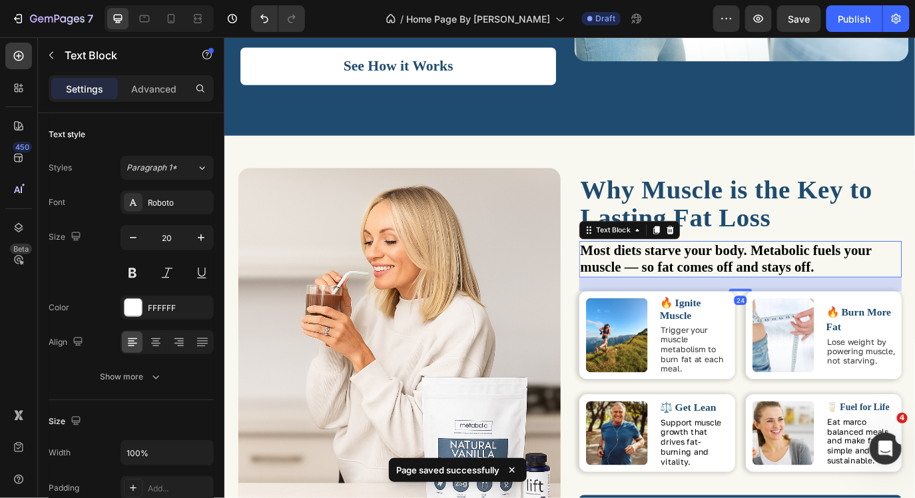
click at [852, 308] on span "Most diets starve your body. Metabolic fuels your muscle — so fat comes off and…" at bounding box center [804, 292] width 337 height 37
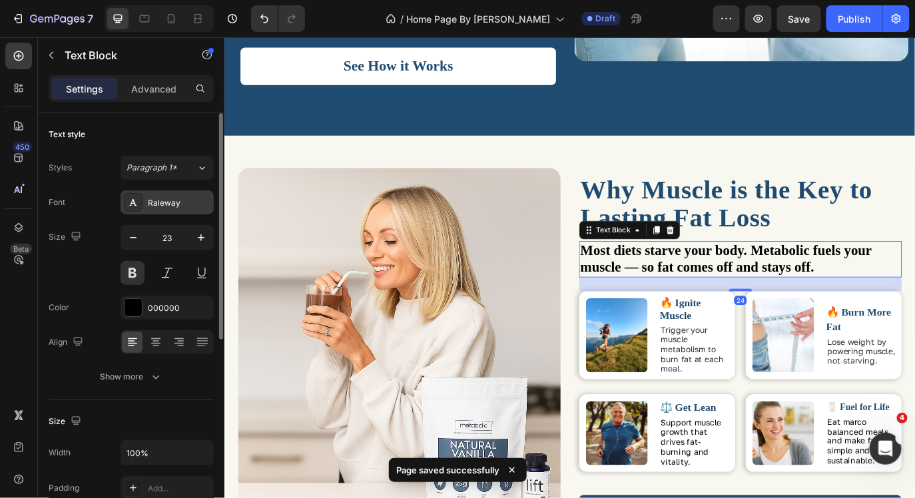
click at [181, 205] on div "Raleway" at bounding box center [179, 203] width 63 height 12
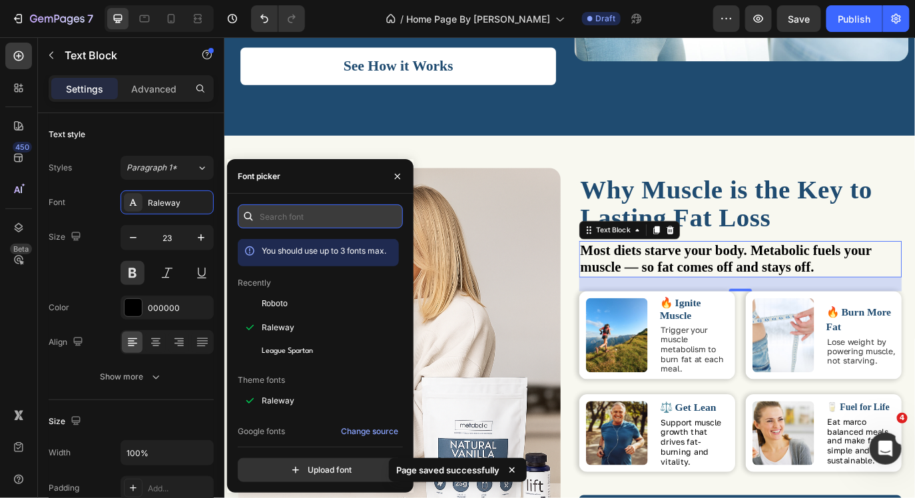
click at [285, 211] on input "text" at bounding box center [320, 217] width 165 height 24
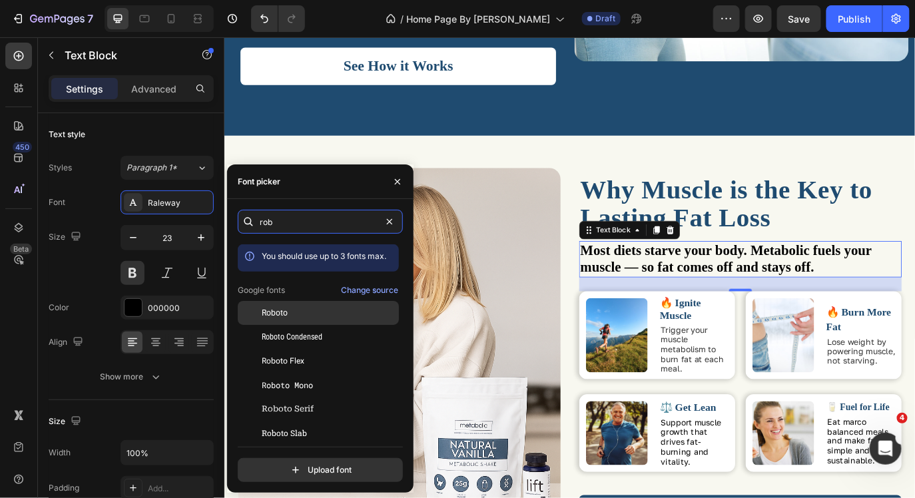
type input "rob"
click at [286, 320] on div "Roboto" at bounding box center [318, 313] width 161 height 24
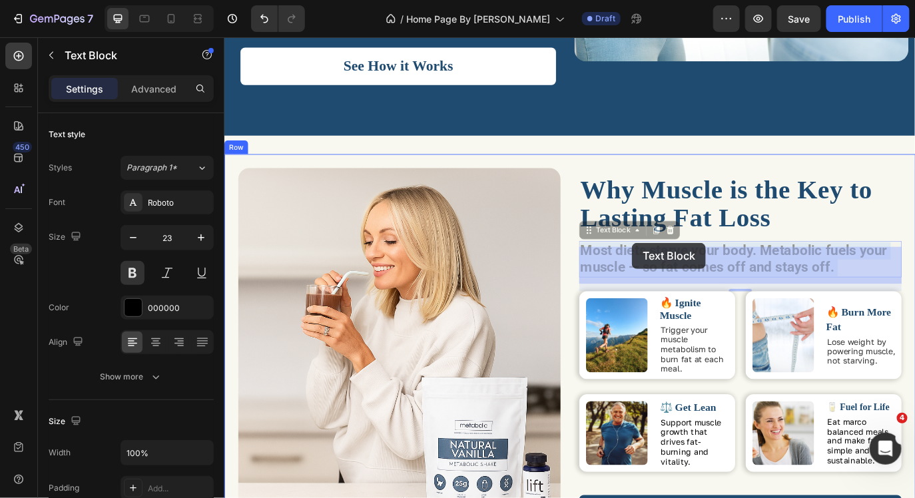
drag, startPoint x: 937, startPoint y: 298, endPoint x: 696, endPoint y: 274, distance: 241.6
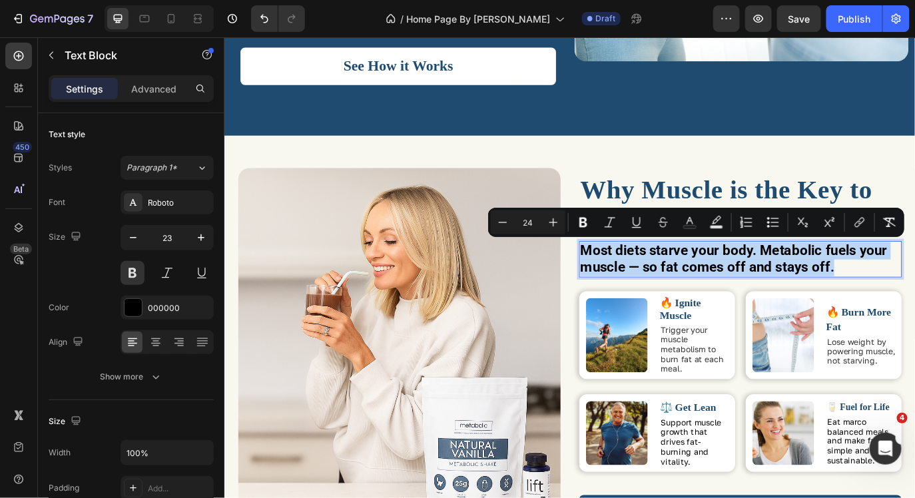
drag, startPoint x: 929, startPoint y: 307, endPoint x: 641, endPoint y: 282, distance: 289.6
click at [641, 282] on p "Most diets starve your body. Metabolic fuels your muscle — so fat comes off and…" at bounding box center [821, 294] width 370 height 40
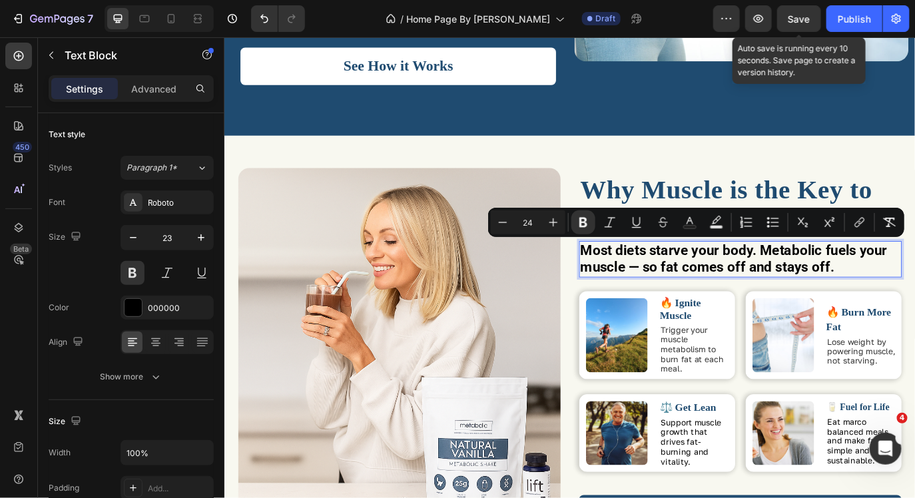
click at [793, 12] on div "Save" at bounding box center [800, 19] width 22 height 14
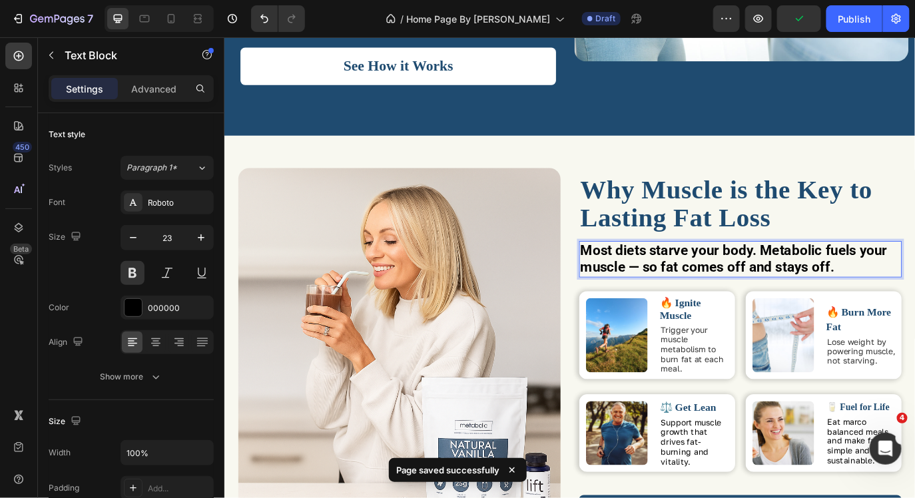
click at [915, 288] on strong "Most diets starve your body. Metabolic fuels your muscle — so fat comes off and…" at bounding box center [813, 293] width 355 height 39
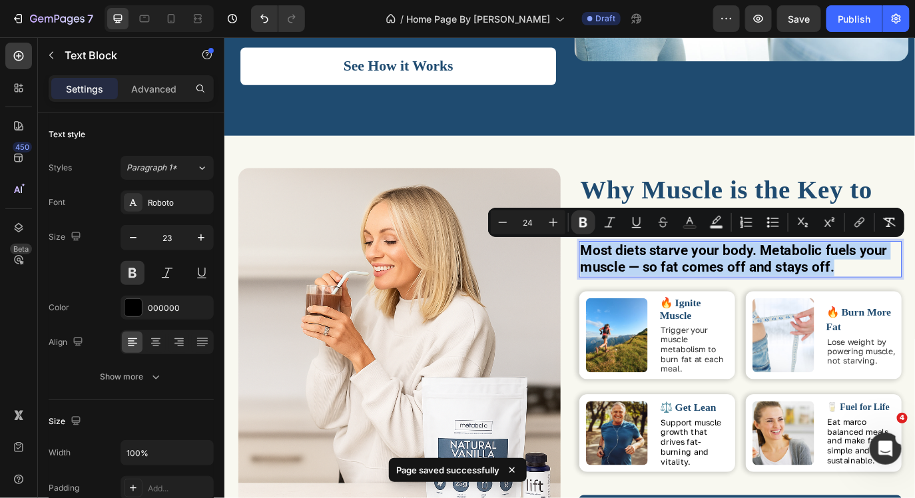
drag, startPoint x: 958, startPoint y: 298, endPoint x: 635, endPoint y: 279, distance: 323.7
click at [635, 279] on div "Most diets starve your body. Metabolic fuels your muscle — so fat comes off and…" at bounding box center [820, 293] width 373 height 43
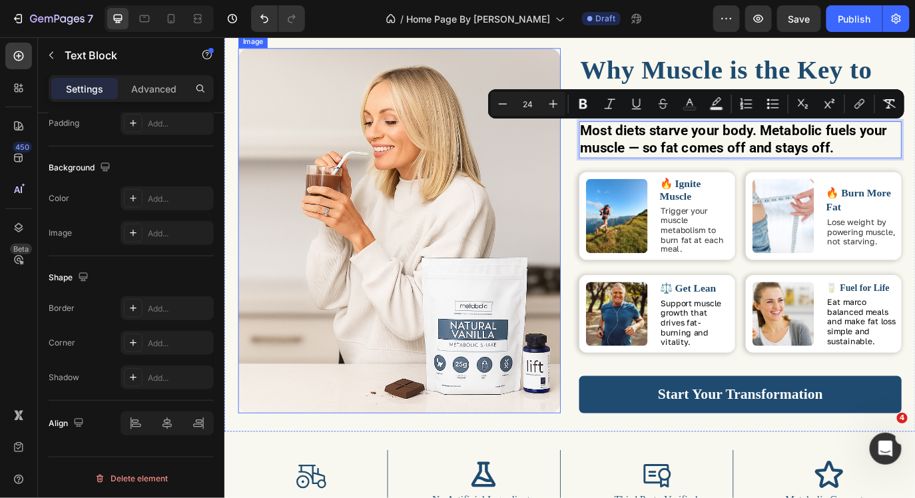
scroll to position [951, 0]
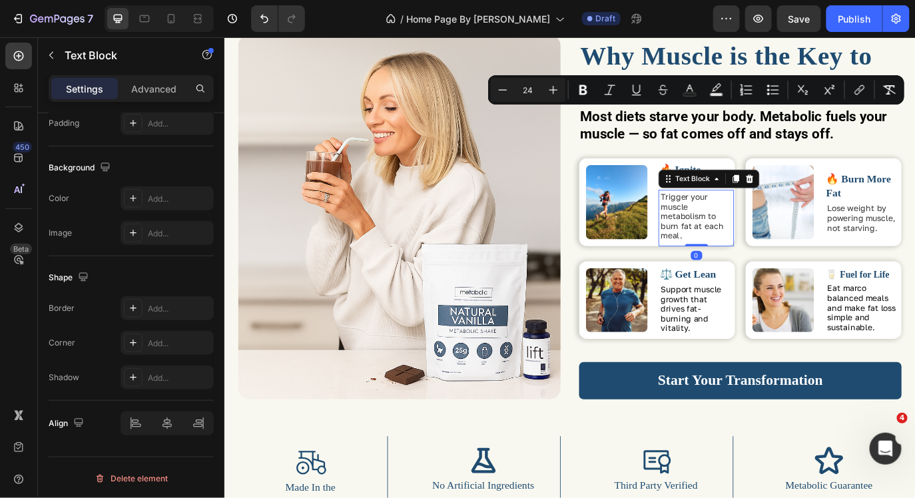
click at [759, 260] on span "Trigger your muscle metabolism to burn fat at each meal." at bounding box center [765, 243] width 73 height 56
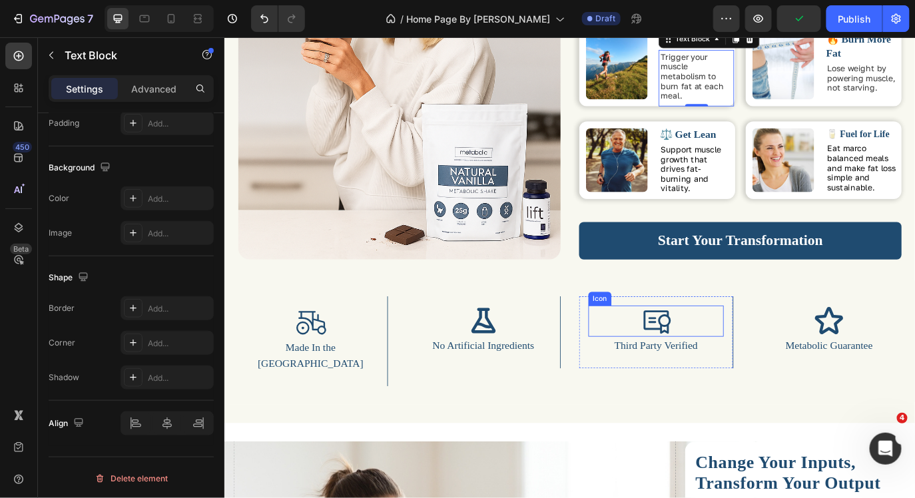
scroll to position [1120, 0]
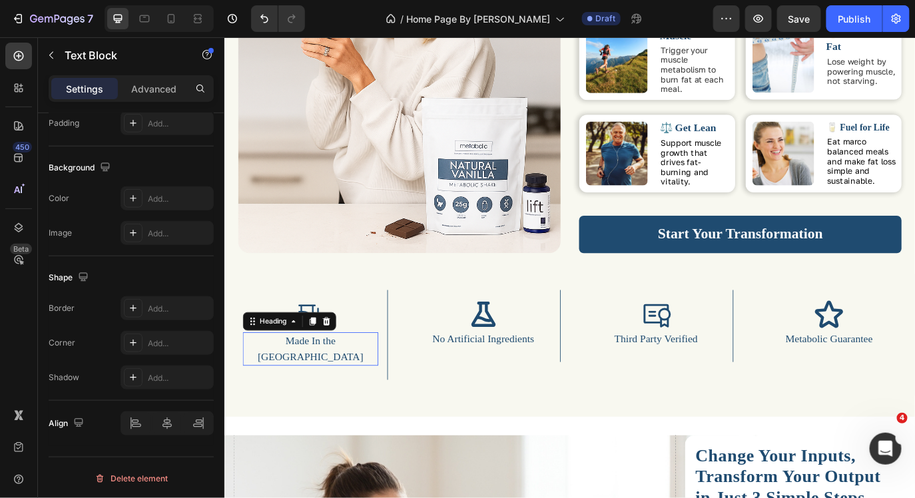
click at [374, 384] on h2 "Made In the [GEOGRAPHIC_DATA]" at bounding box center [323, 397] width 157 height 39
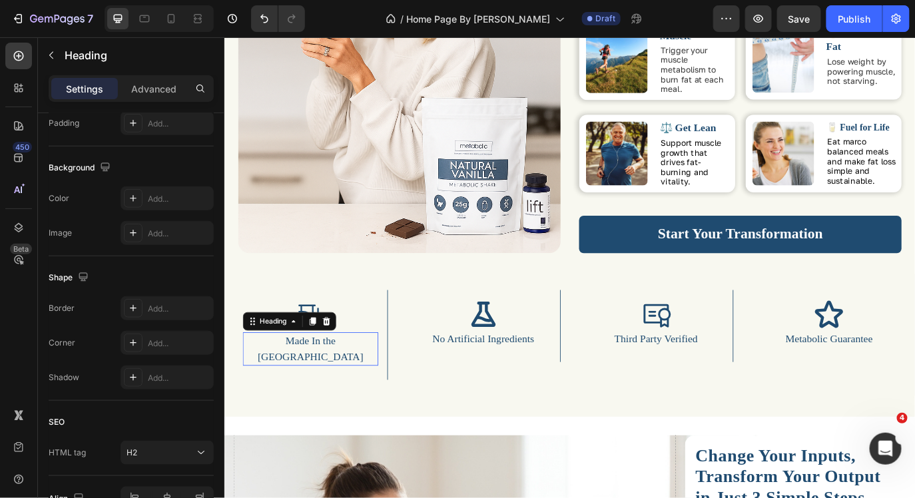
scroll to position [0, 0]
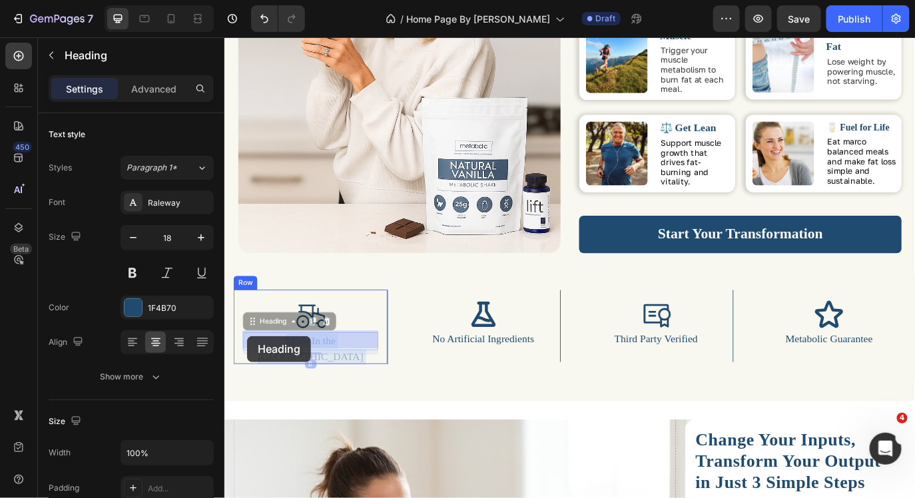
drag, startPoint x: 374, startPoint y: 384, endPoint x: 251, endPoint y: 382, distance: 123.9
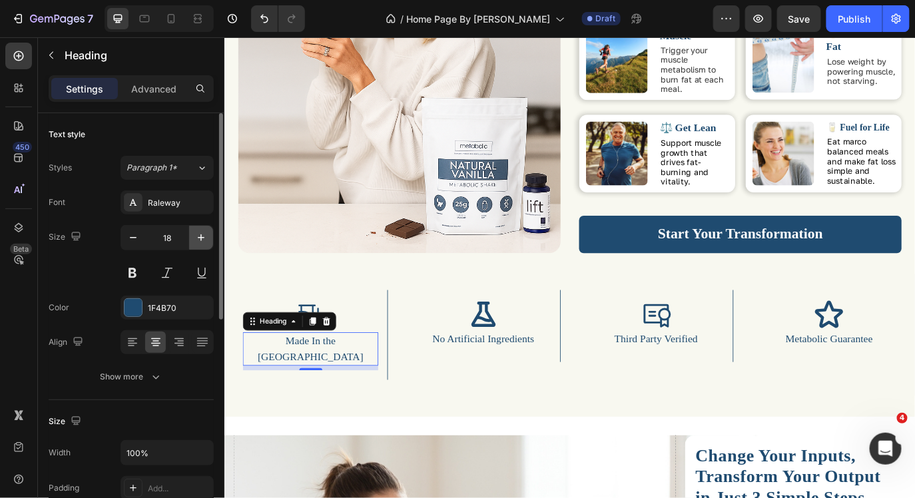
click at [195, 240] on icon "button" at bounding box center [201, 237] width 13 height 13
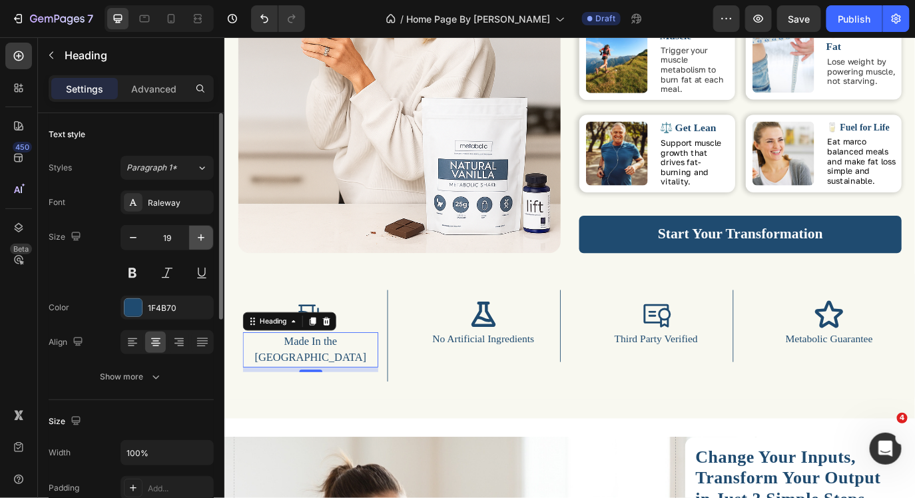
type input "20"
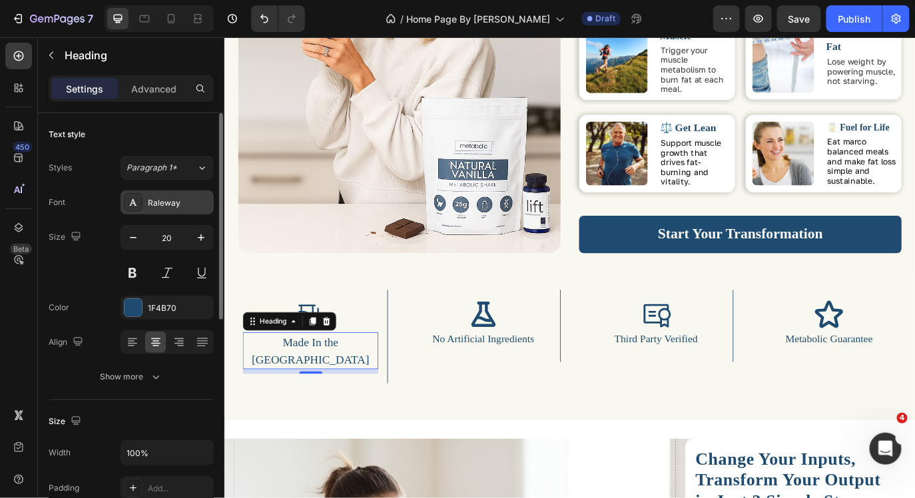
click at [183, 208] on div "Raleway" at bounding box center [179, 203] width 63 height 12
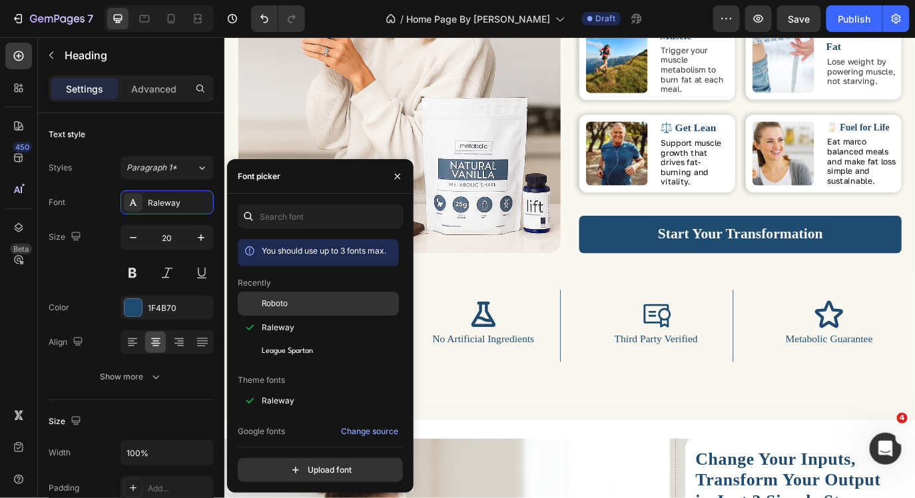
click at [288, 298] on div "Roboto" at bounding box center [329, 304] width 135 height 12
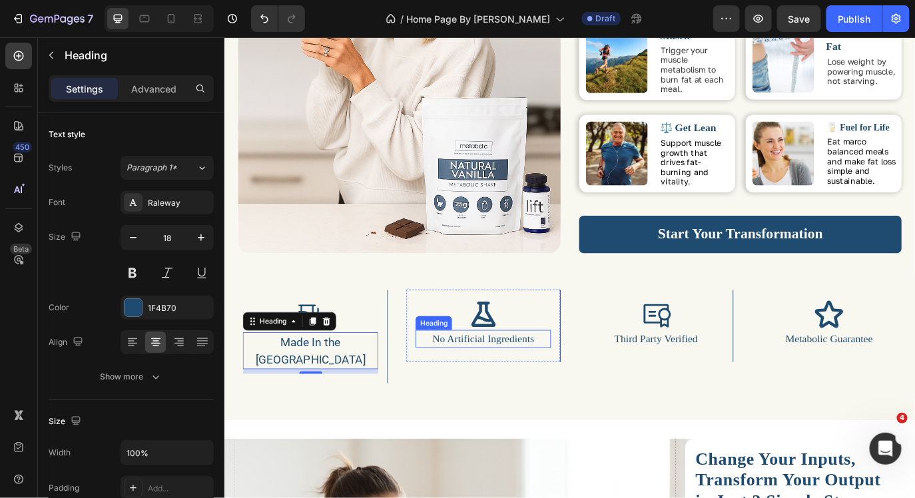
click at [476, 376] on h2 "No Artificial Ingredients" at bounding box center [523, 386] width 157 height 21
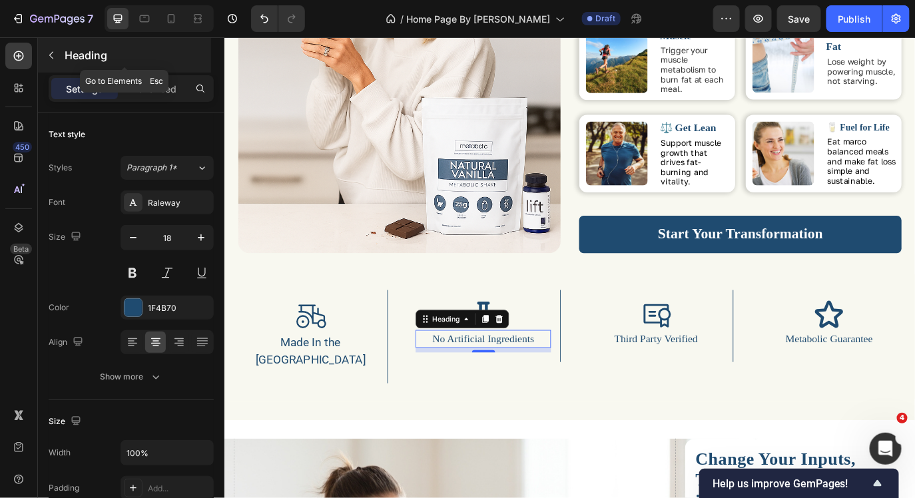
click at [59, 55] on button "button" at bounding box center [51, 55] width 21 height 21
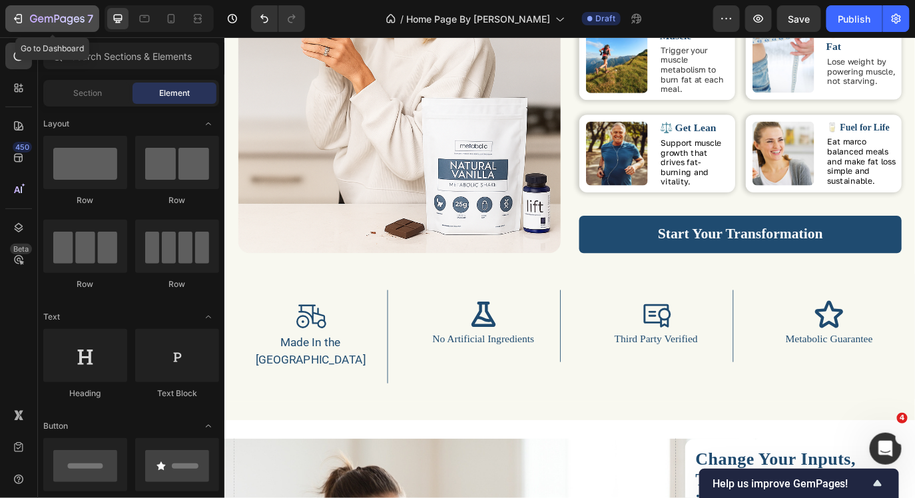
click at [36, 19] on icon "button" at bounding box center [33, 19] width 7 height 8
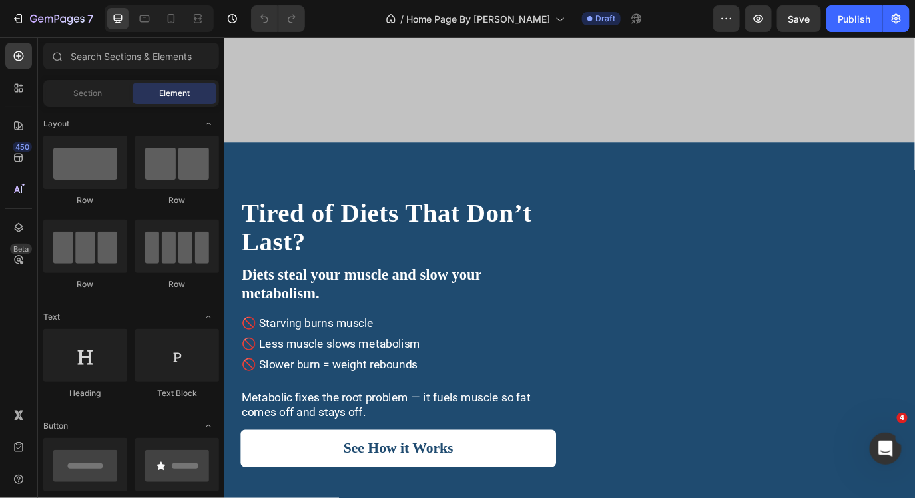
scroll to position [356, 0]
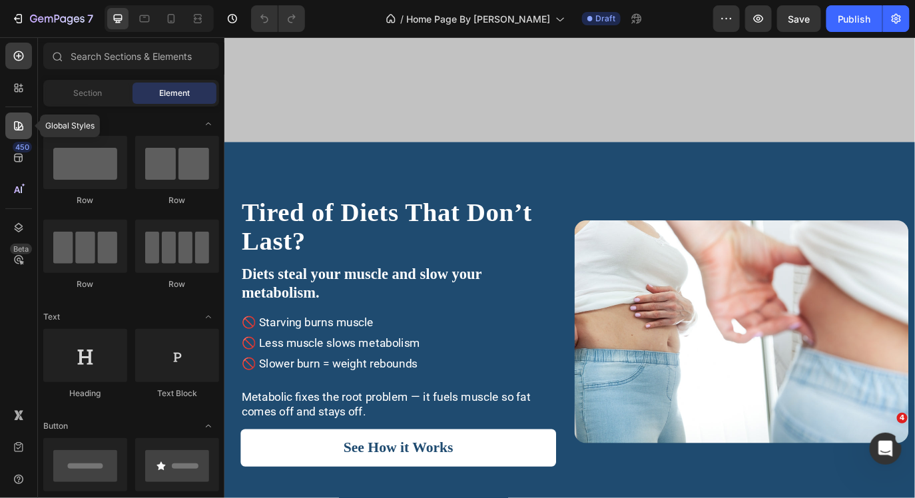
click at [25, 127] on icon at bounding box center [18, 125] width 13 height 13
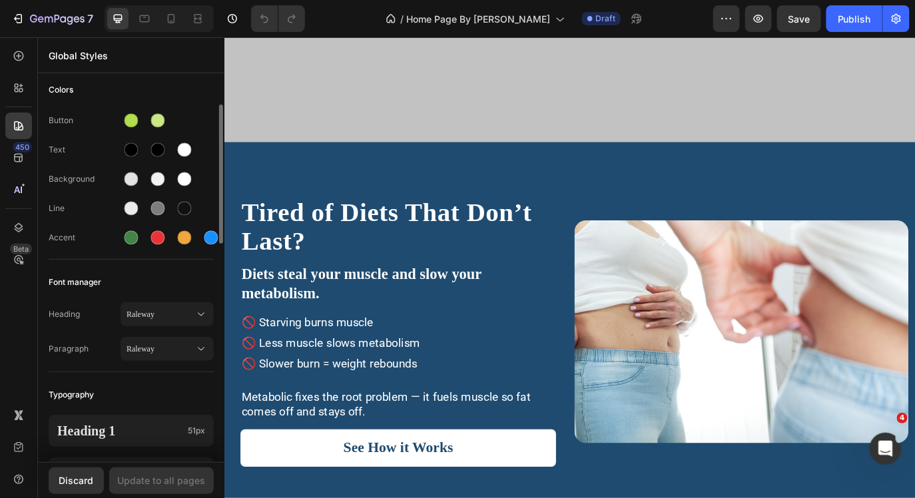
scroll to position [85, 0]
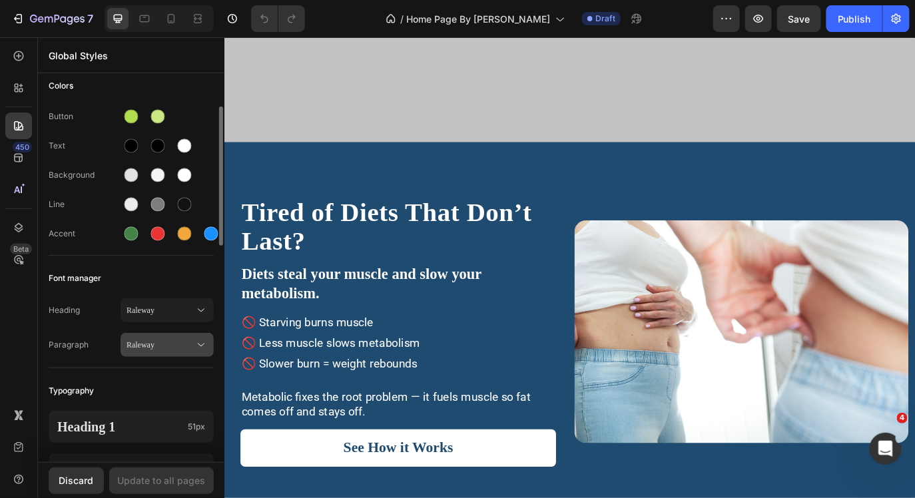
click at [136, 349] on span "Raleway" at bounding box center [161, 345] width 68 height 12
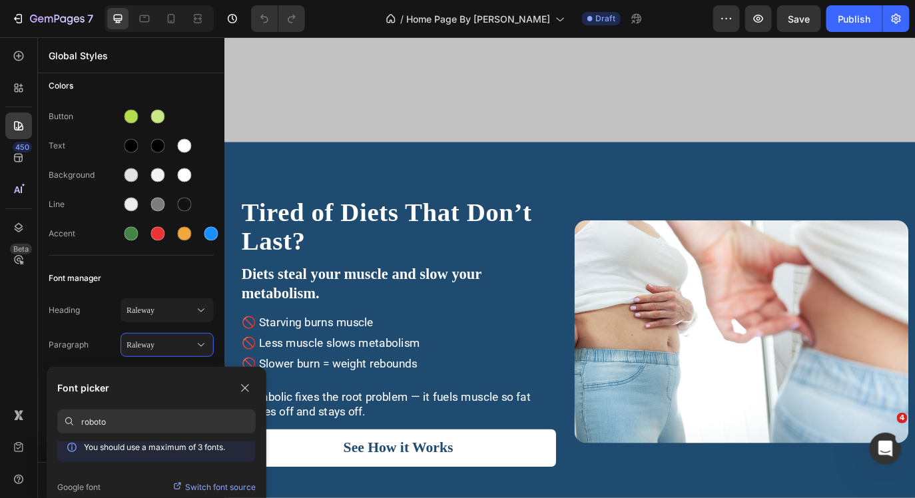
scroll to position [0, 0]
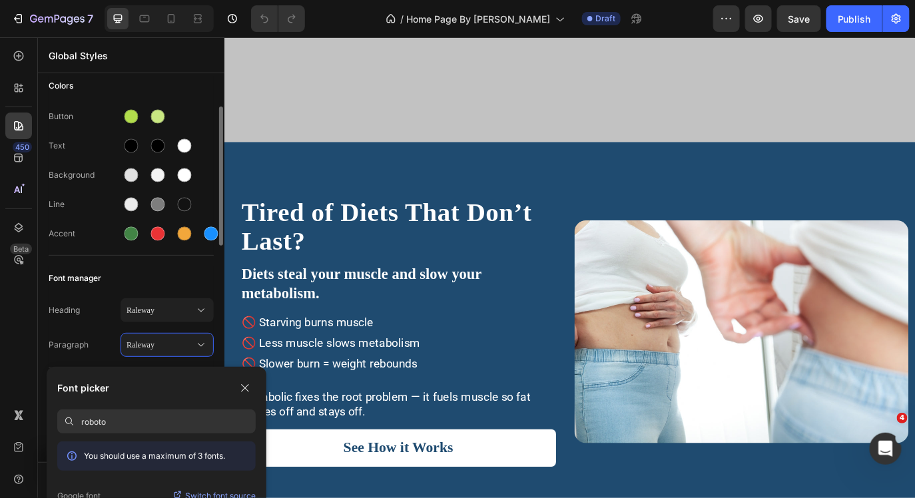
type input "roboto"
click at [81, 322] on div "Heading Raleway" at bounding box center [131, 310] width 165 height 24
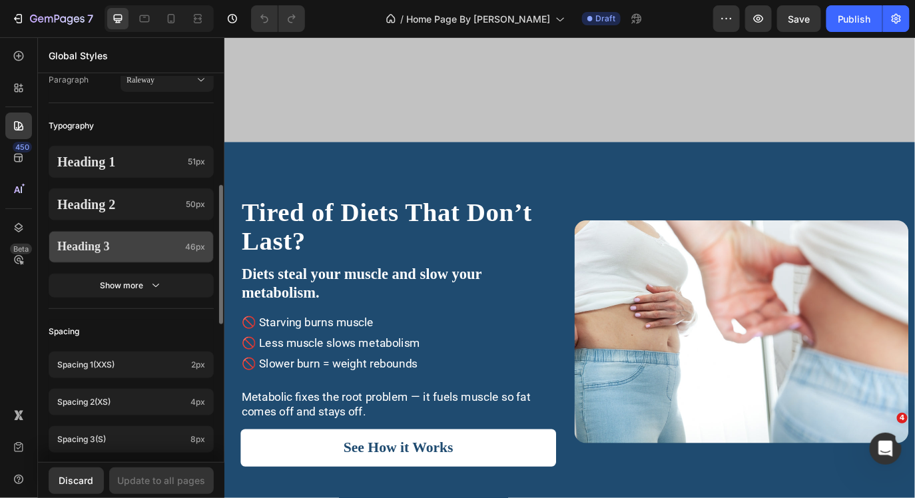
scroll to position [364, 0]
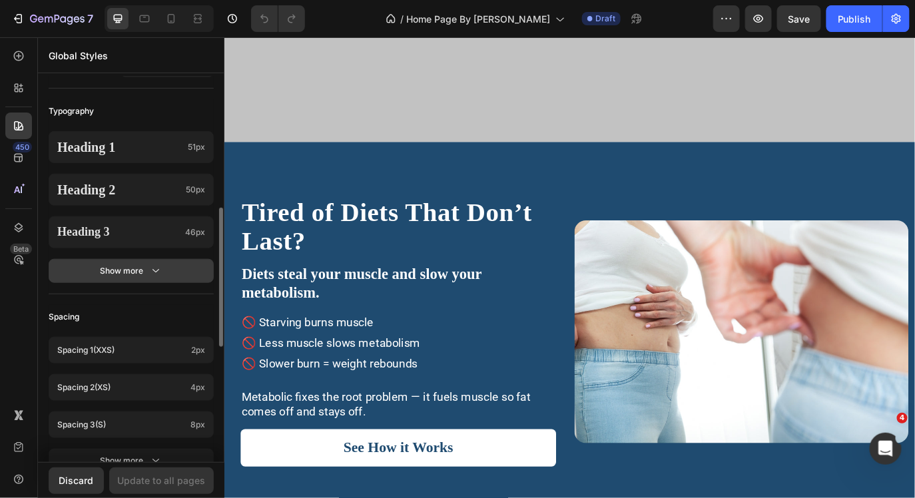
click at [135, 278] on div "Show more" at bounding box center [132, 270] width 62 height 13
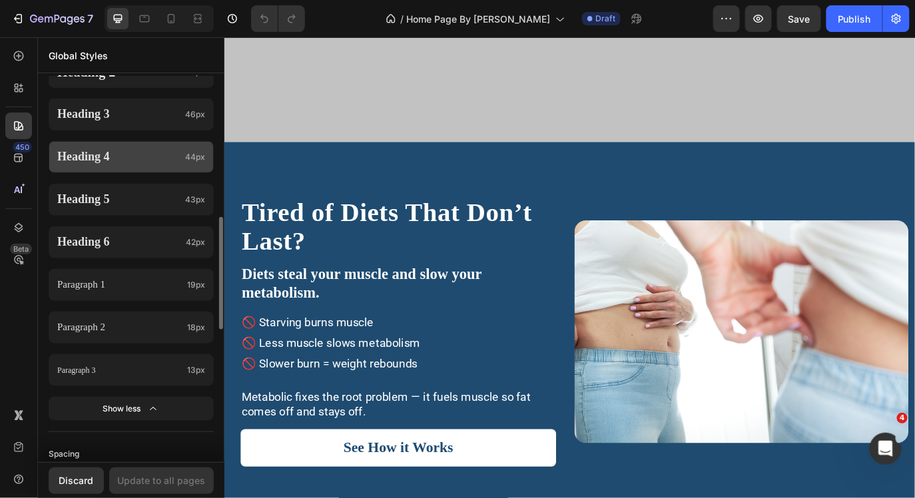
scroll to position [483, 0]
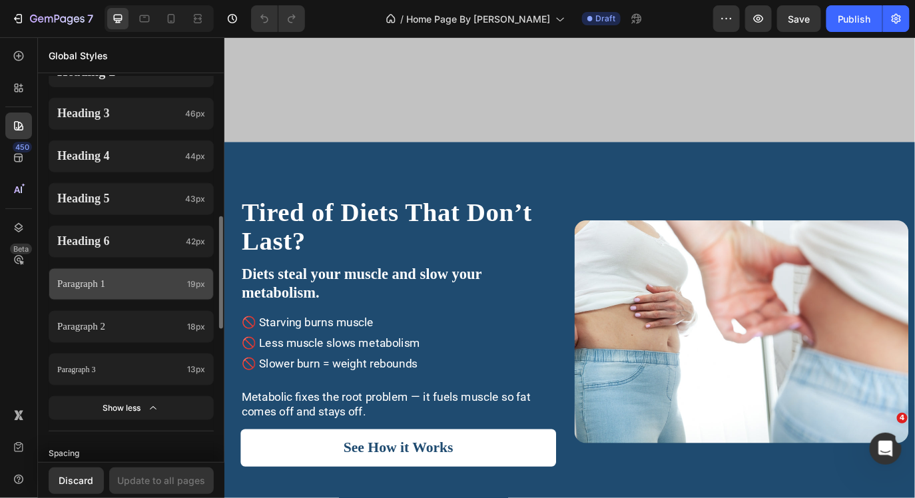
click at [149, 293] on p "Paragraph 1" at bounding box center [119, 284] width 125 height 17
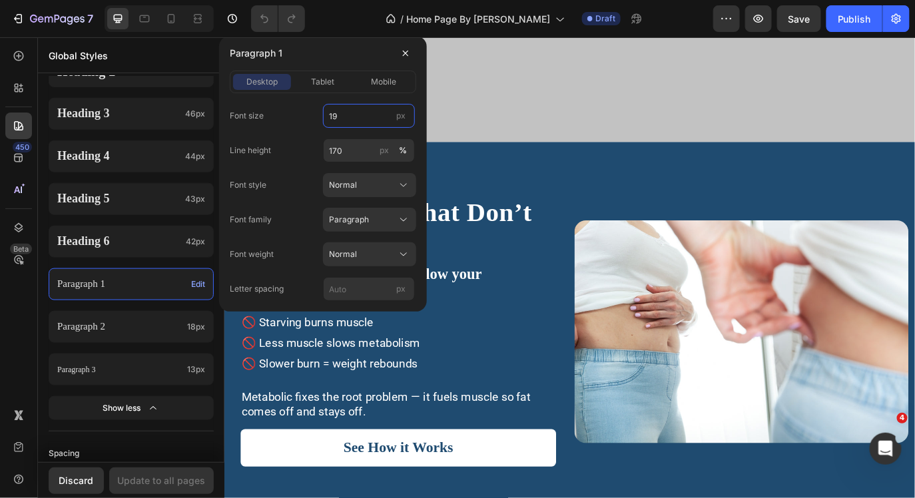
click at [347, 117] on input "19" at bounding box center [369, 116] width 92 height 24
type input "20"
click at [338, 47] on div "Paragraph 1" at bounding box center [323, 53] width 187 height 35
click at [159, 481] on div "Update to all pages" at bounding box center [162, 481] width 88 height 14
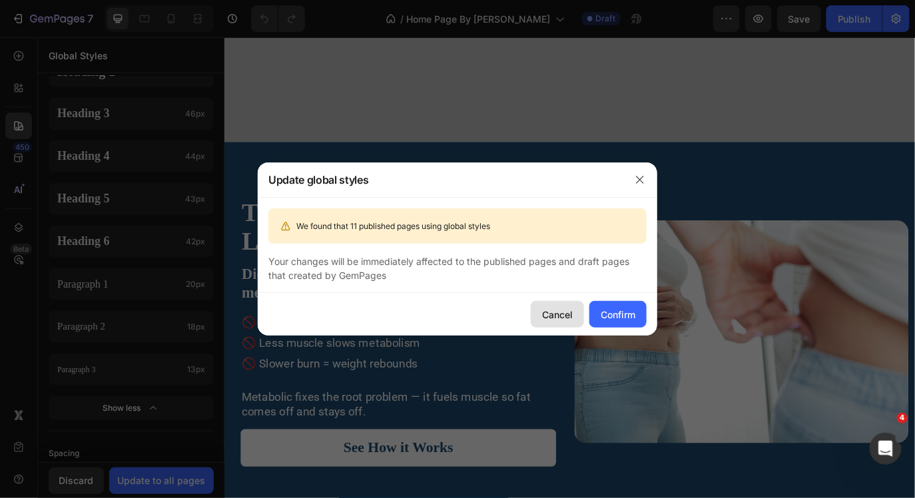
click at [546, 312] on div "Cancel" at bounding box center [557, 315] width 31 height 14
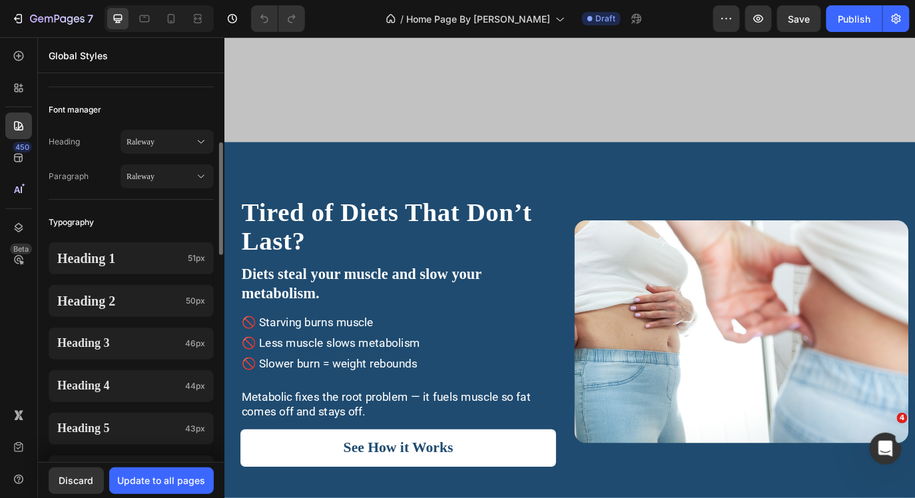
scroll to position [247, 0]
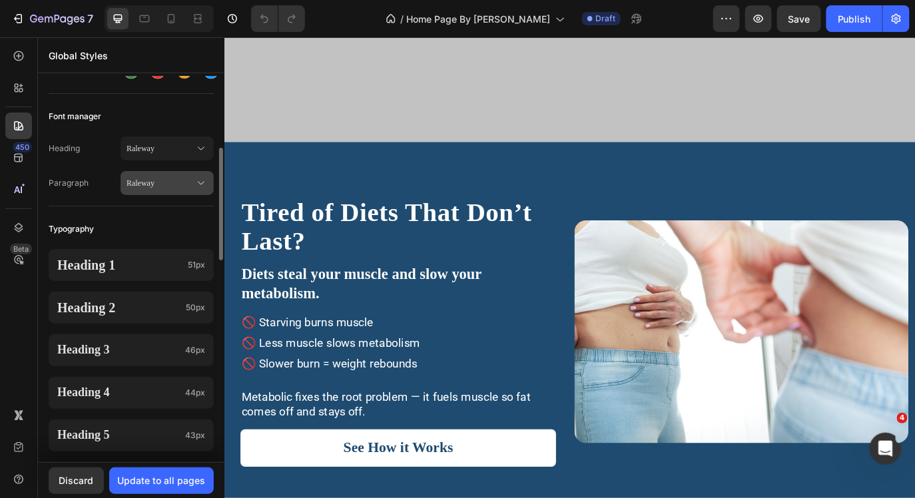
click at [141, 189] on span "Raleway" at bounding box center [161, 183] width 68 height 12
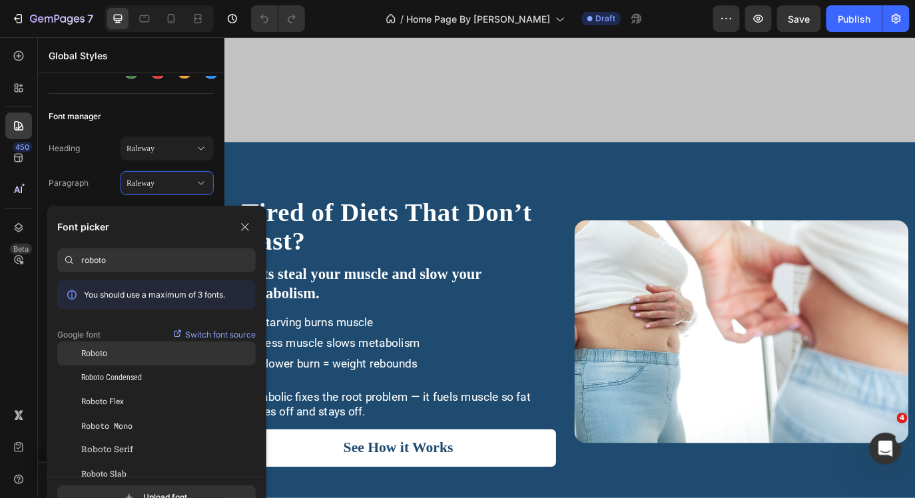
click at [133, 358] on div "Roboto" at bounding box center [168, 354] width 175 height 12
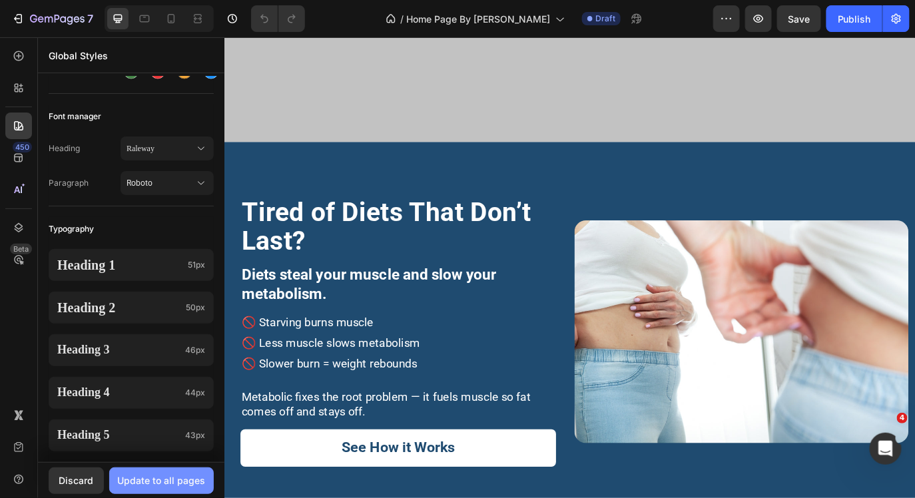
click at [166, 488] on button "Update to all pages" at bounding box center [161, 481] width 105 height 27
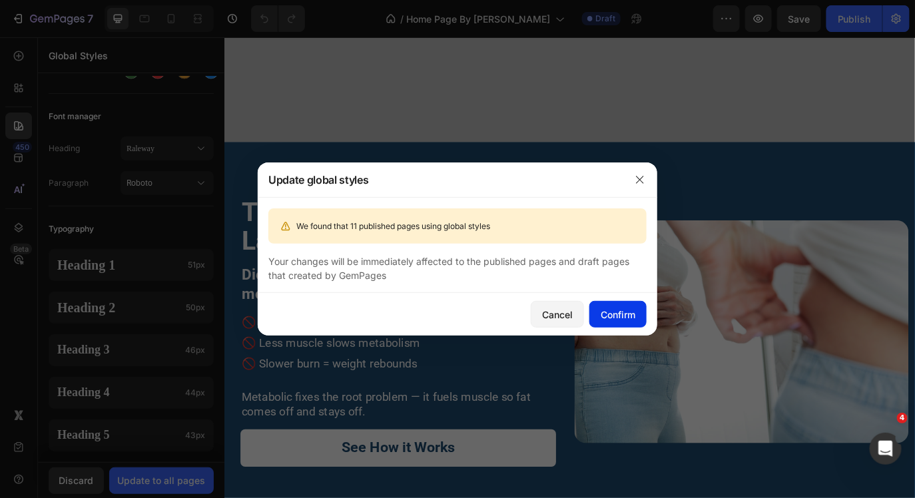
click at [606, 316] on div "Confirm" at bounding box center [618, 315] width 35 height 14
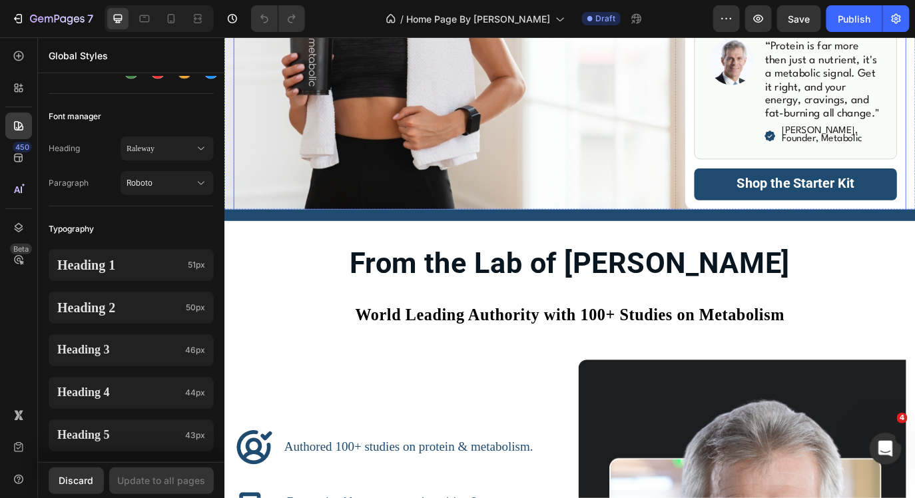
scroll to position [1837, 0]
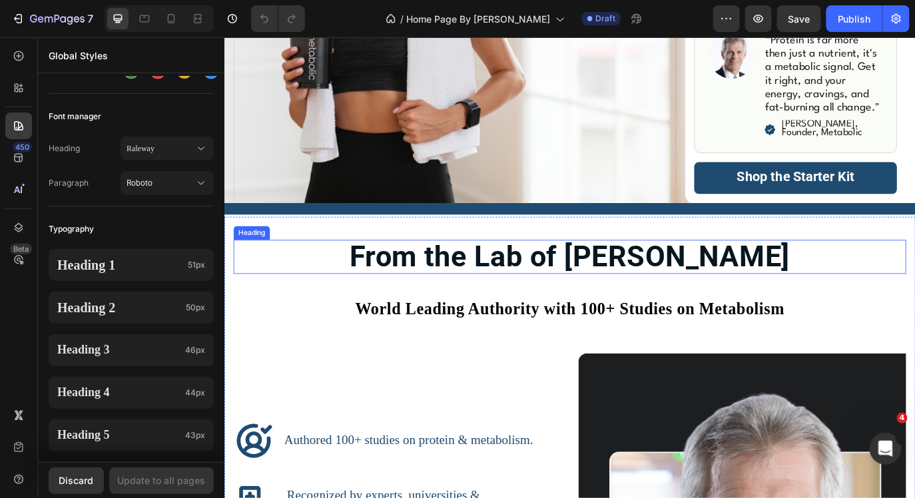
click at [696, 297] on span "From the Lab of [PERSON_NAME]" at bounding box center [623, 290] width 509 height 39
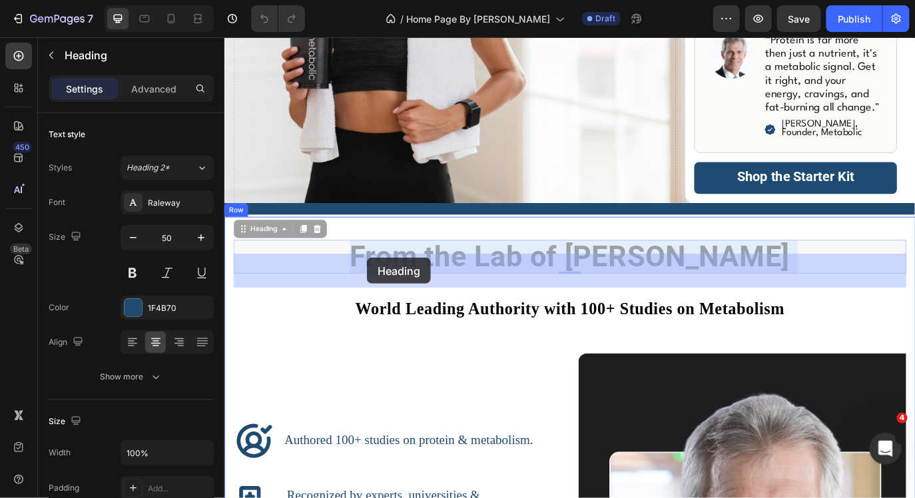
drag, startPoint x: 894, startPoint y: 288, endPoint x: 387, endPoint y: 290, distance: 507.0
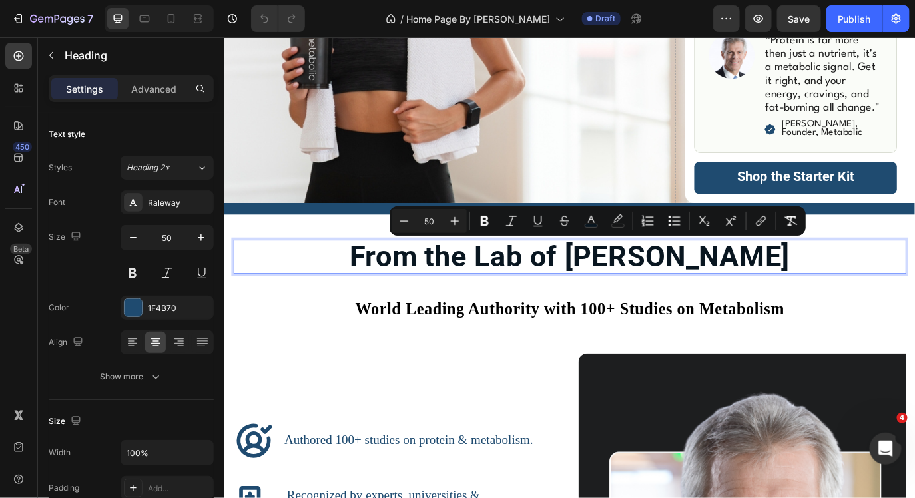
drag, startPoint x: 354, startPoint y: 287, endPoint x: 934, endPoint y: 280, distance: 579.7
click at [915, 282] on p "From the Lab of [PERSON_NAME]" at bounding box center [623, 290] width 775 height 37
click at [195, 199] on div "Raleway" at bounding box center [179, 203] width 63 height 12
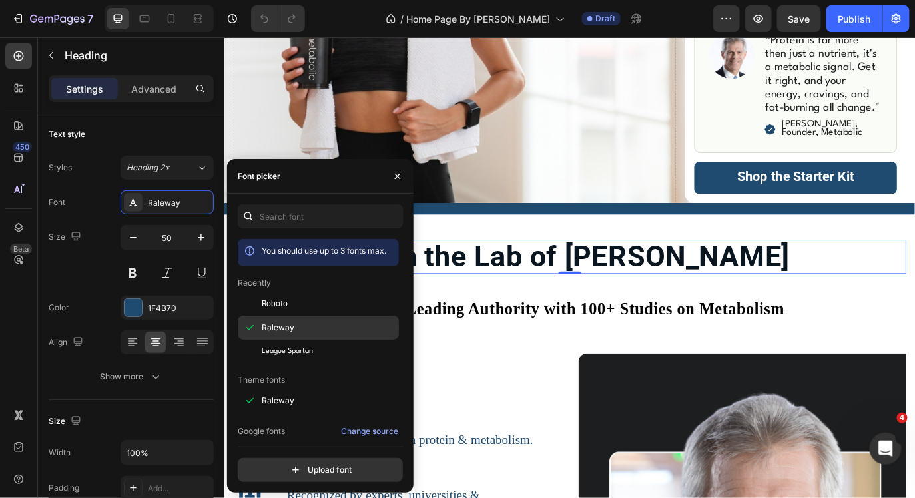
click at [286, 322] on span "Raleway" at bounding box center [278, 328] width 33 height 12
click at [291, 353] on span "League Spartan" at bounding box center [287, 352] width 51 height 12
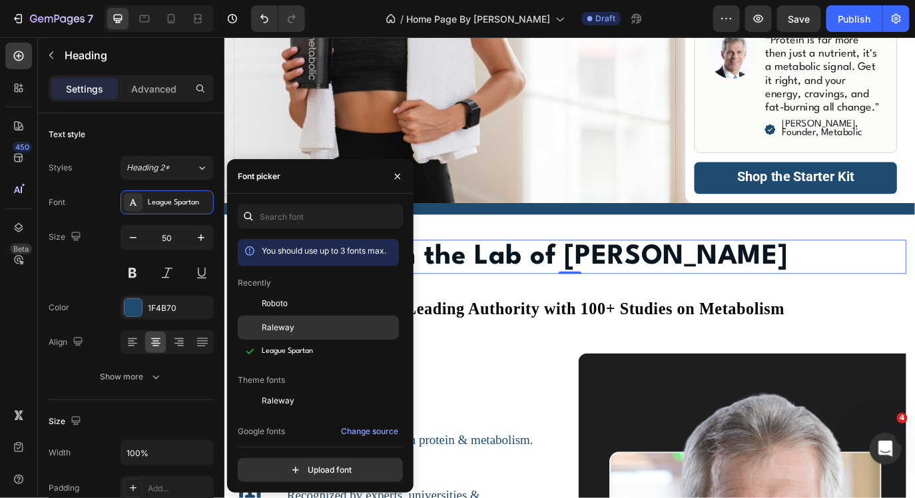
click at [288, 333] on span "Raleway" at bounding box center [278, 328] width 33 height 12
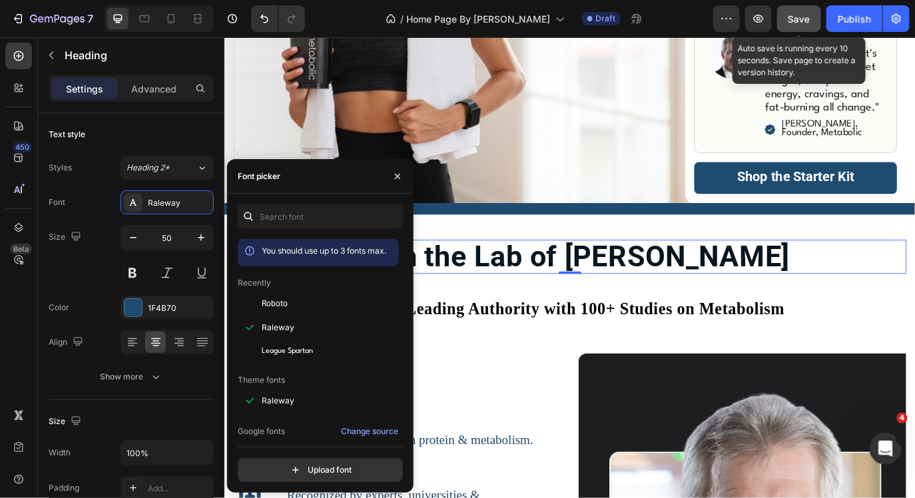
click at [800, 30] on button "Save" at bounding box center [799, 18] width 44 height 27
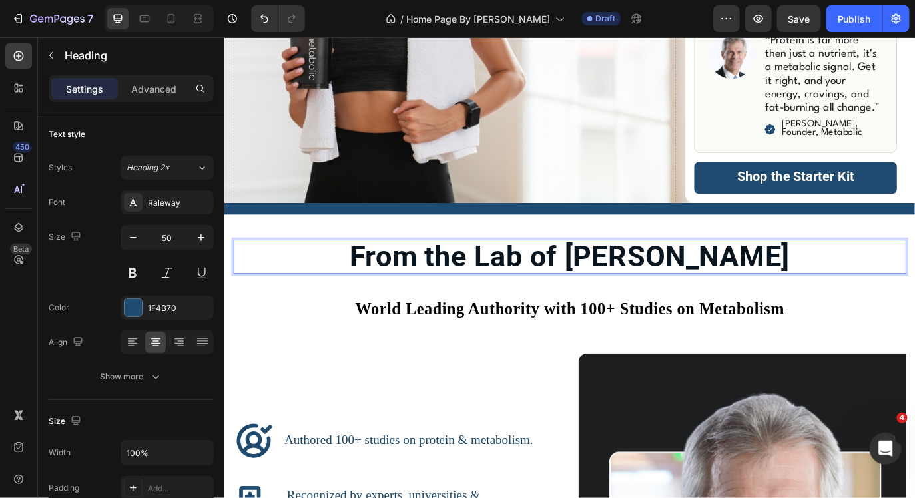
drag, startPoint x: 372, startPoint y: 290, endPoint x: 867, endPoint y: 292, distance: 495.0
click at [867, 292] on span "From the Lab of [PERSON_NAME]" at bounding box center [623, 290] width 509 height 39
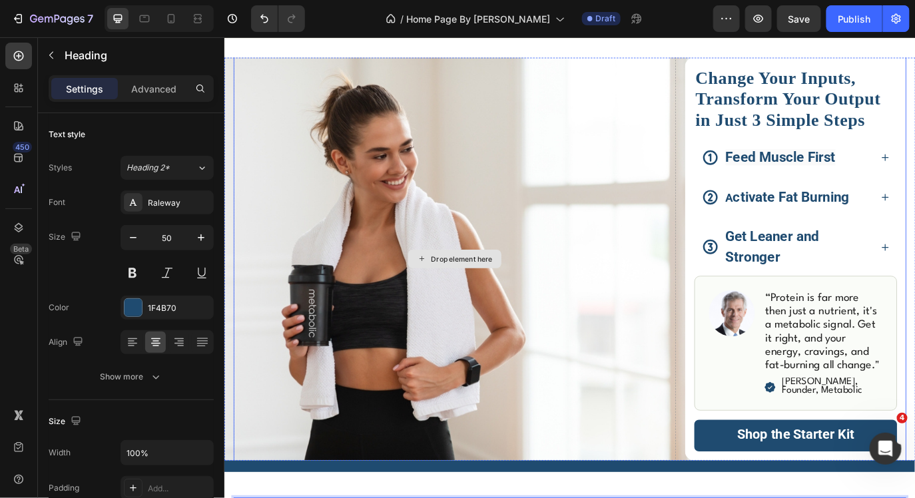
scroll to position [1474, 0]
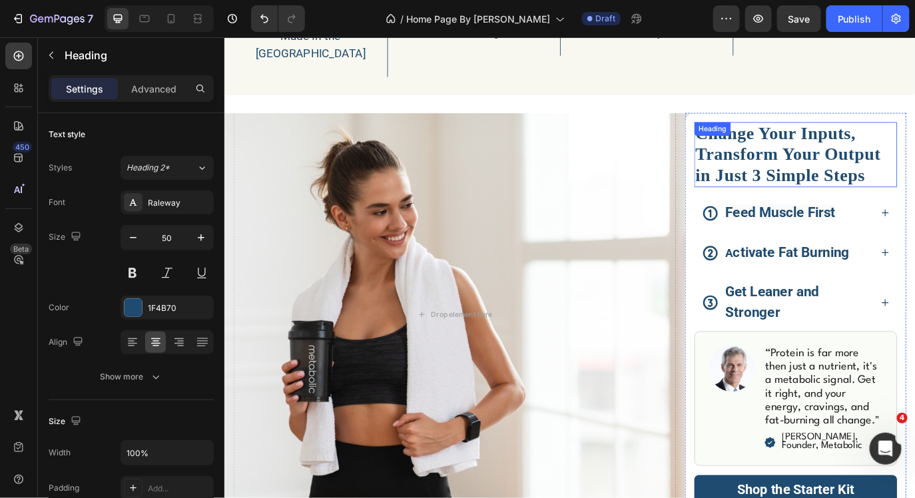
click at [853, 157] on div "Change Your Inputs, Transform Your Output in Just 3 Simple Steps Heading" at bounding box center [885, 173] width 235 height 76
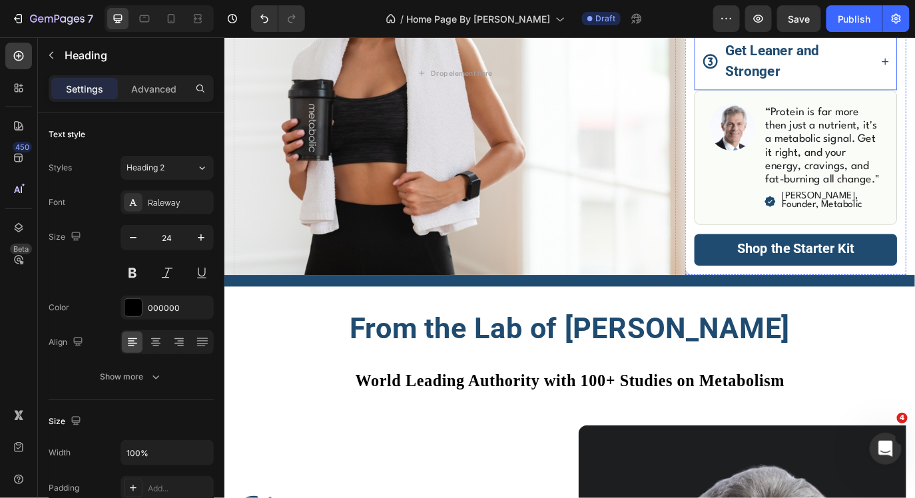
scroll to position [1766, 0]
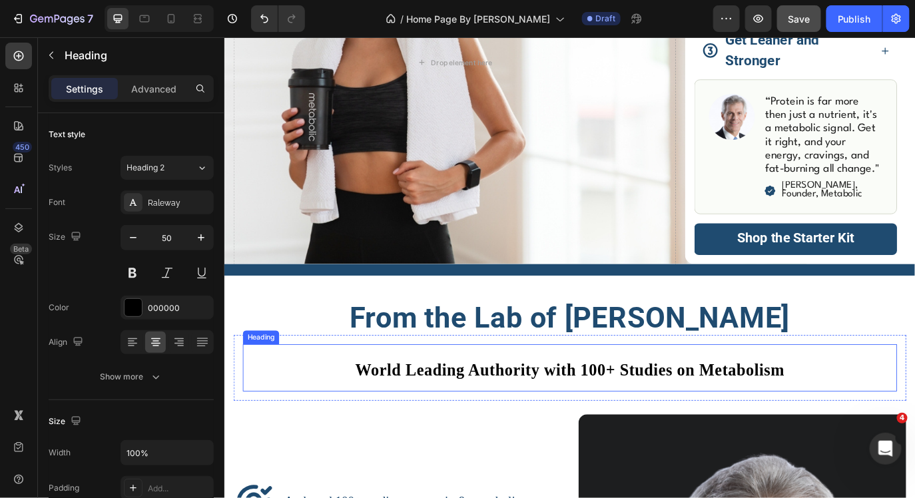
click at [871, 417] on span "World Leading Authority with 100+ Studies on Metabolism" at bounding box center [623, 421] width 496 height 21
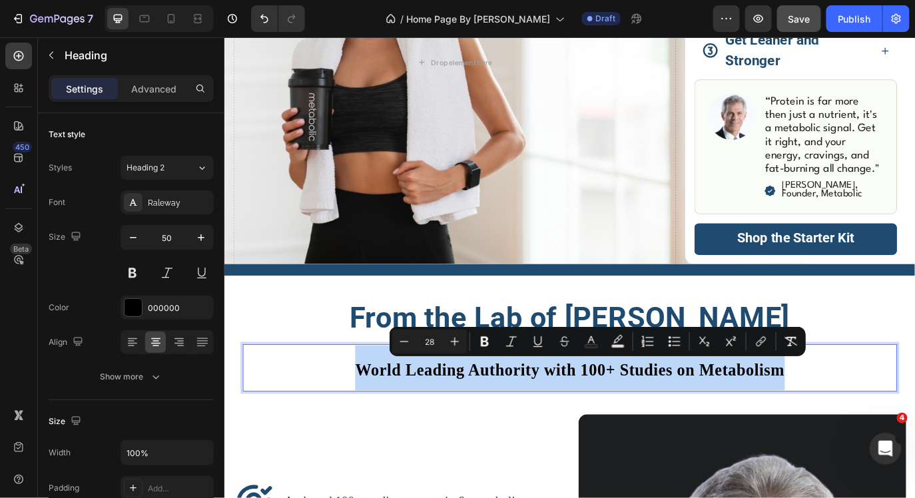
drag, startPoint x: 871, startPoint y: 417, endPoint x: 339, endPoint y: 420, distance: 532.3
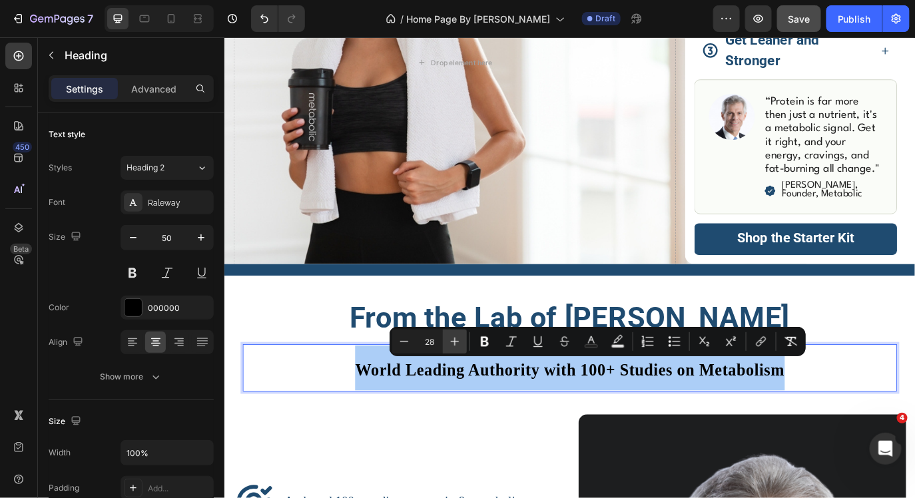
click at [453, 339] on icon "Editor contextual toolbar" at bounding box center [454, 341] width 13 height 13
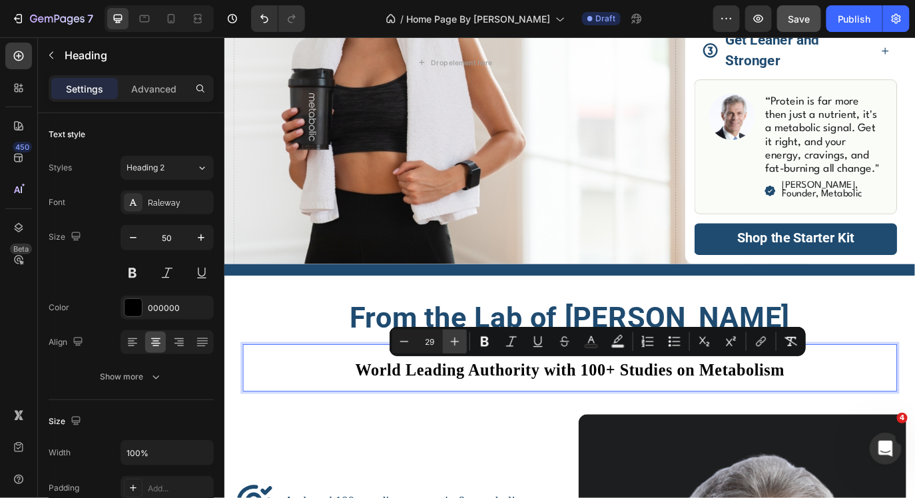
click at [453, 339] on icon "Editor contextual toolbar" at bounding box center [454, 341] width 13 height 13
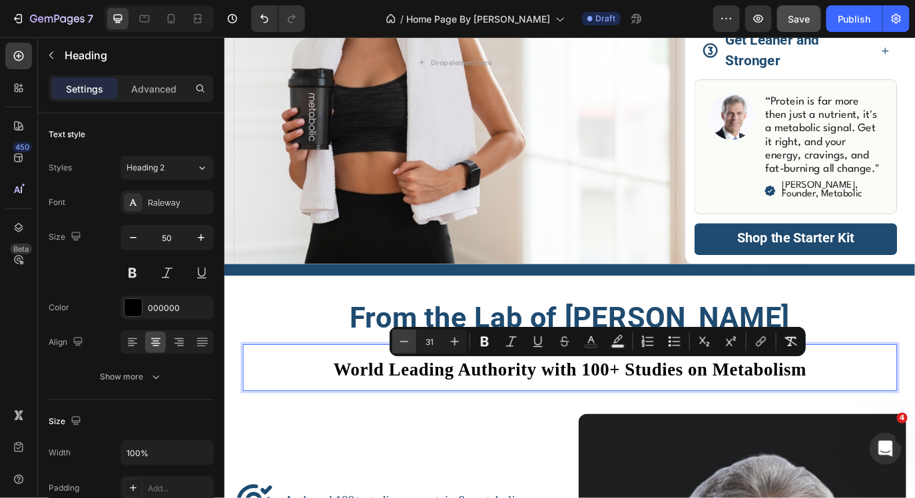
click at [407, 342] on icon "Editor contextual toolbar" at bounding box center [404, 341] width 13 height 13
type input "30"
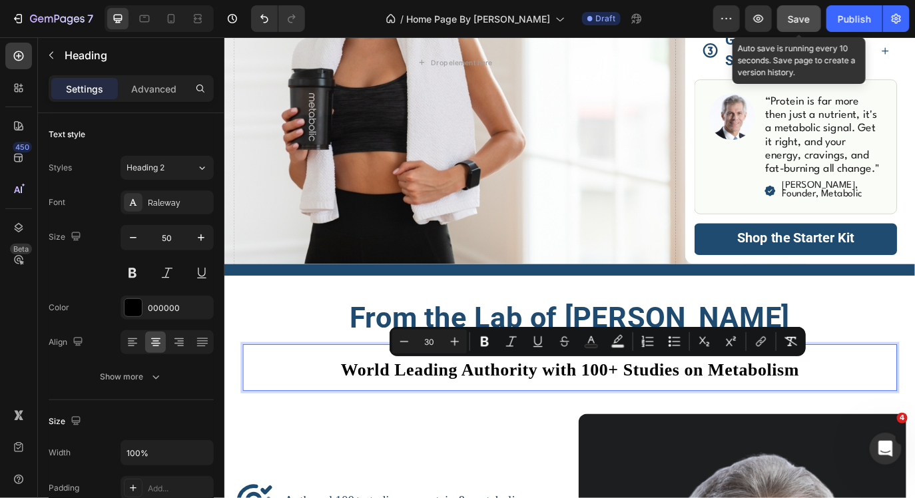
click at [793, 19] on span "Save" at bounding box center [800, 18] width 22 height 11
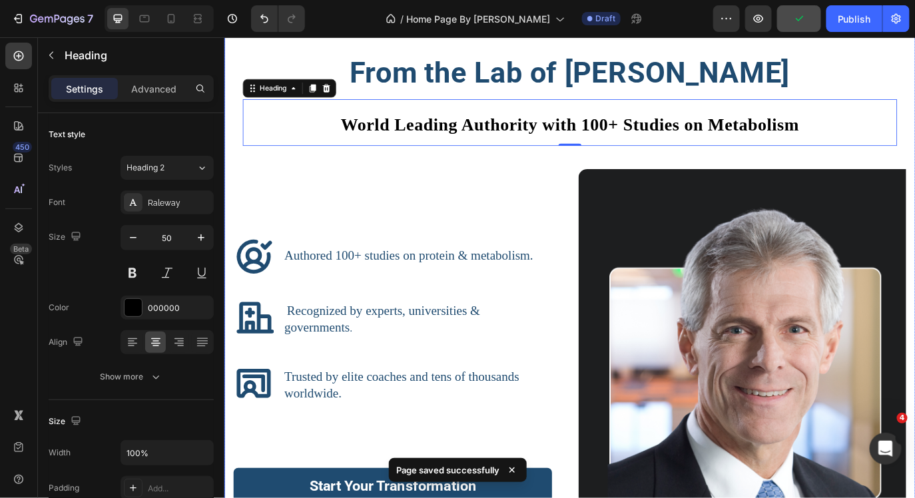
scroll to position [2082, 0]
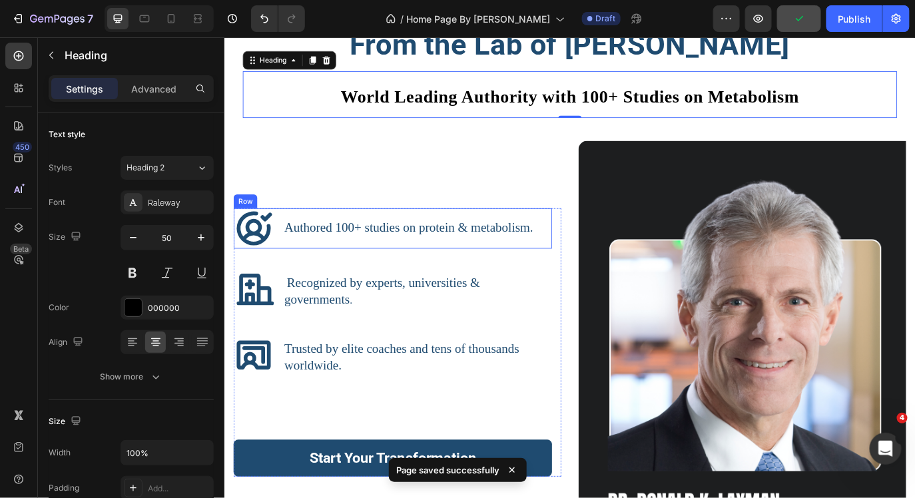
click at [583, 258] on div "Icon Authored 100+ studies on protein & metabolism. Heading Row" at bounding box center [419, 258] width 368 height 47
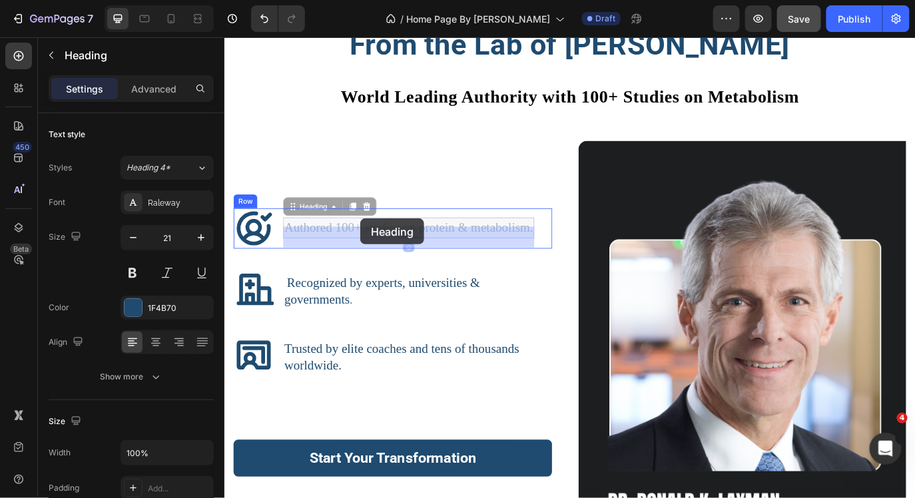
drag, startPoint x: 577, startPoint y: 257, endPoint x: 368, endPoint y: 241, distance: 209.8
click at [368, 241] on div "Header Fuel Up to Slim Down Heading Forget willpower this is muscle-powered fat…" at bounding box center [623, 404] width 799 height 4898
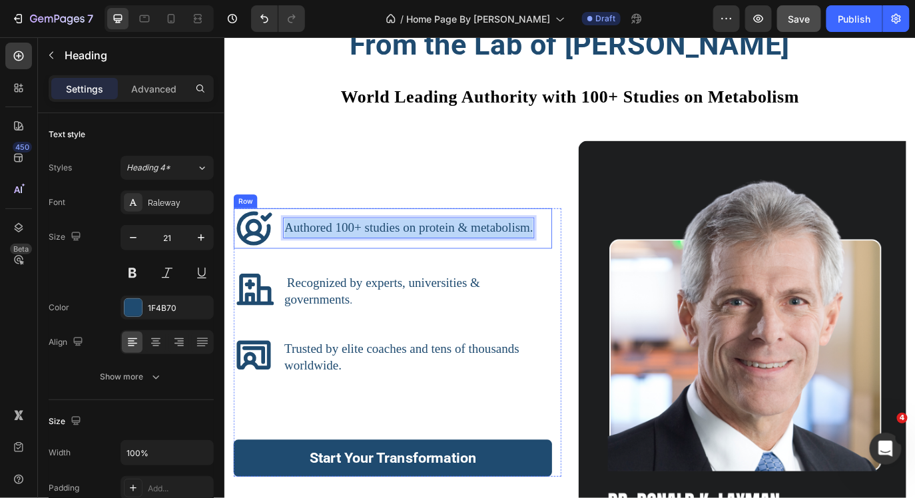
drag, startPoint x: 294, startPoint y: 256, endPoint x: 584, endPoint y: 264, distance: 289.9
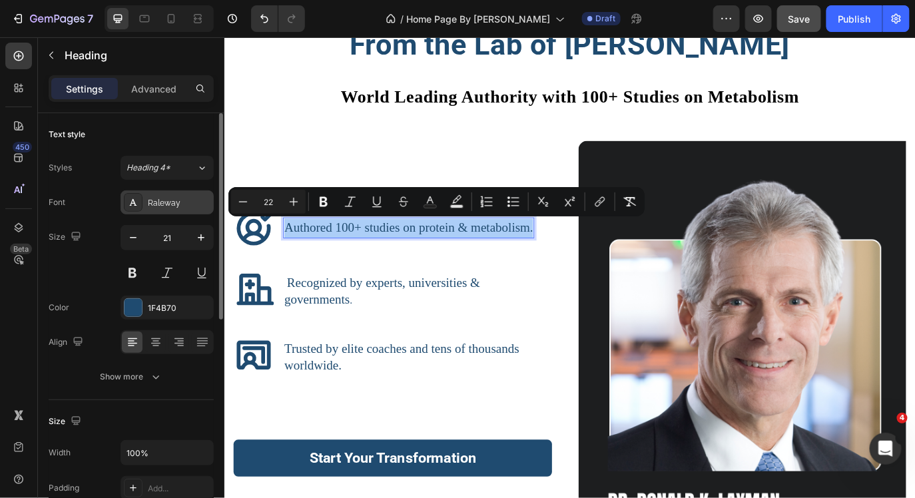
click at [179, 193] on div "Raleway" at bounding box center [167, 203] width 93 height 24
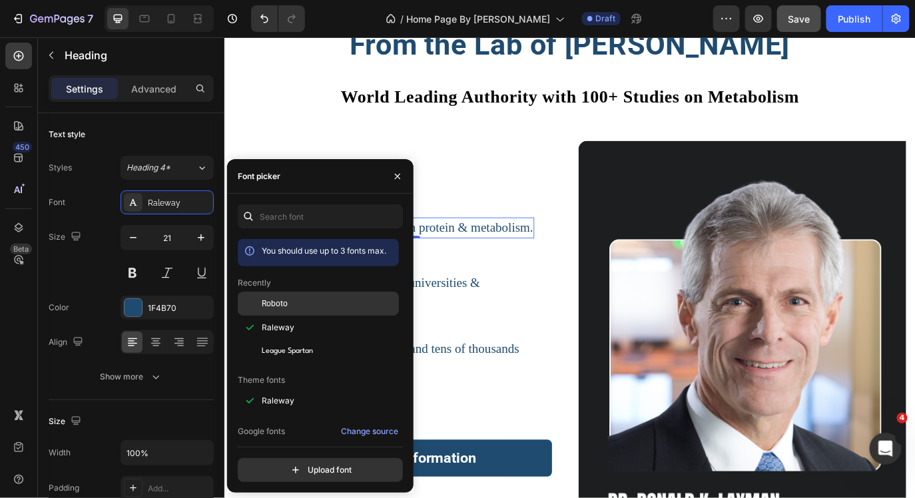
click at [289, 303] on div "Roboto" at bounding box center [329, 304] width 135 height 12
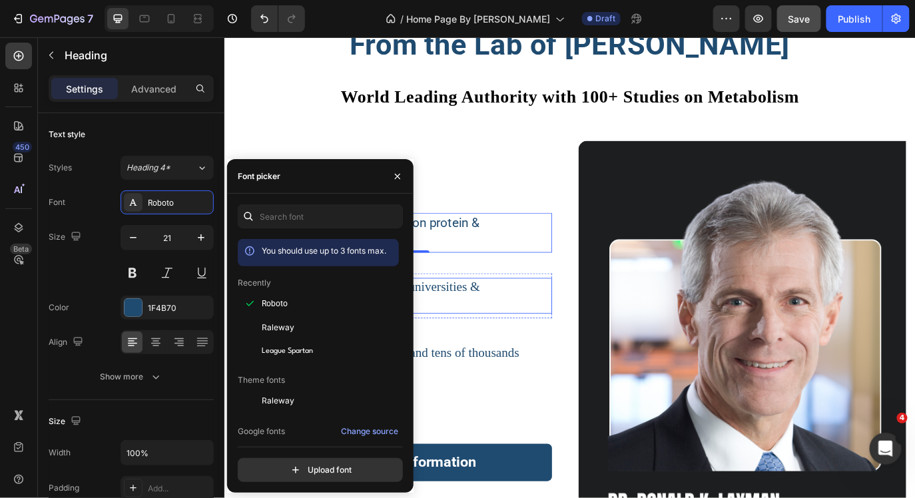
click at [494, 343] on h3 "Recognized by experts, universities & governments ." at bounding box center [447, 335] width 311 height 41
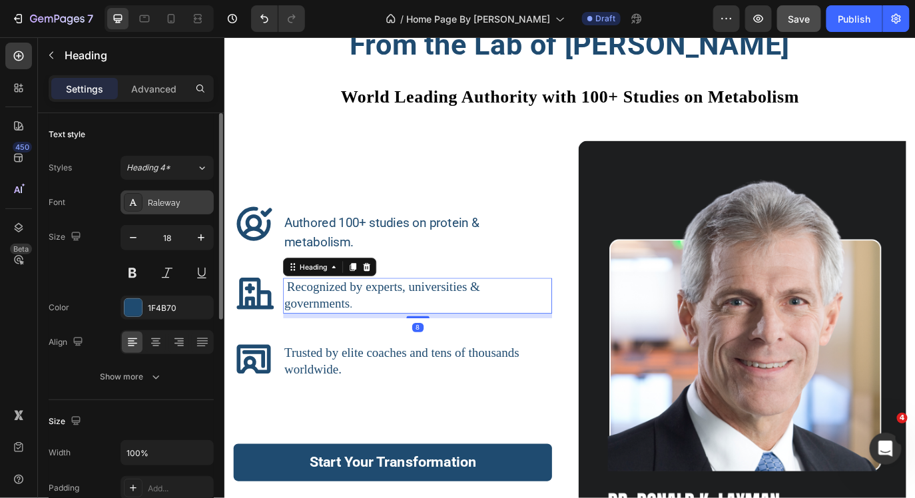
click at [171, 199] on div "Raleway" at bounding box center [179, 203] width 63 height 12
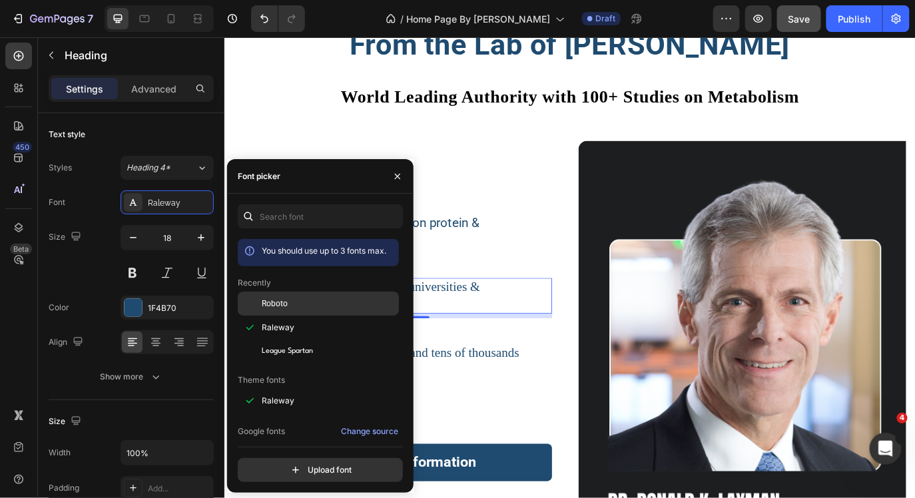
click at [247, 298] on div at bounding box center [250, 304] width 24 height 24
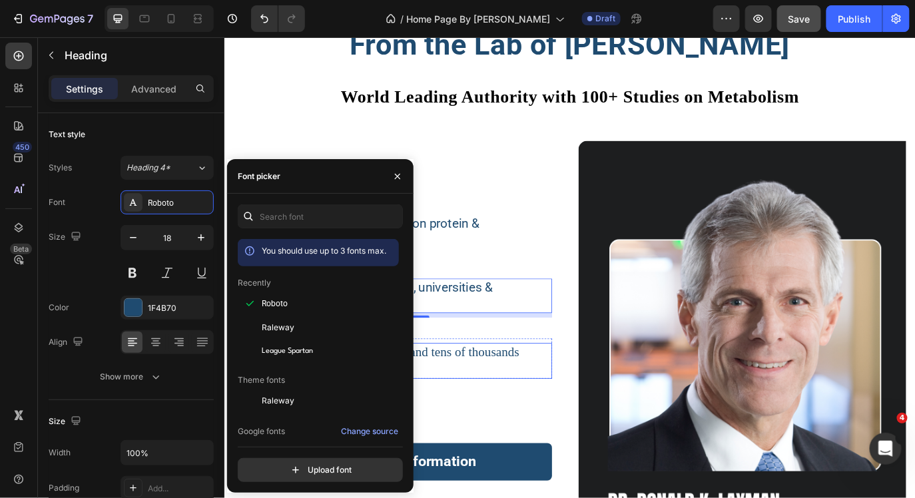
click at [494, 416] on h3 "Trusted by elite coaches and tens of thousands worldwide." at bounding box center [447, 410] width 311 height 41
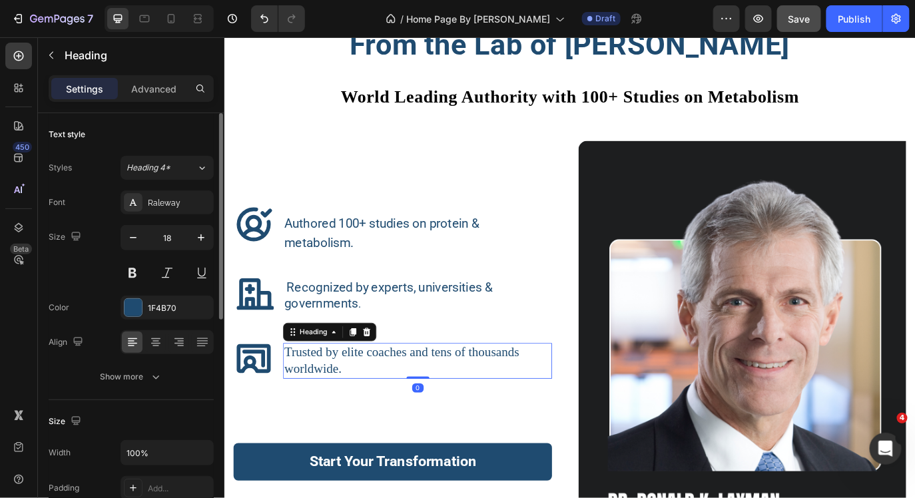
click at [190, 218] on div "Font Raleway Size 18 Color 1F4B70 Align Show more" at bounding box center [131, 290] width 165 height 199
click at [181, 206] on div "Raleway" at bounding box center [179, 203] width 63 height 12
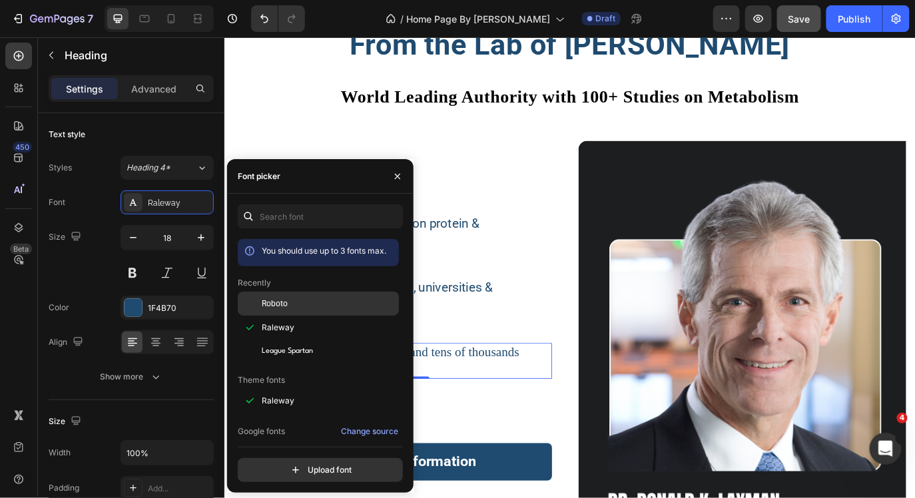
click at [250, 297] on div at bounding box center [250, 304] width 24 height 24
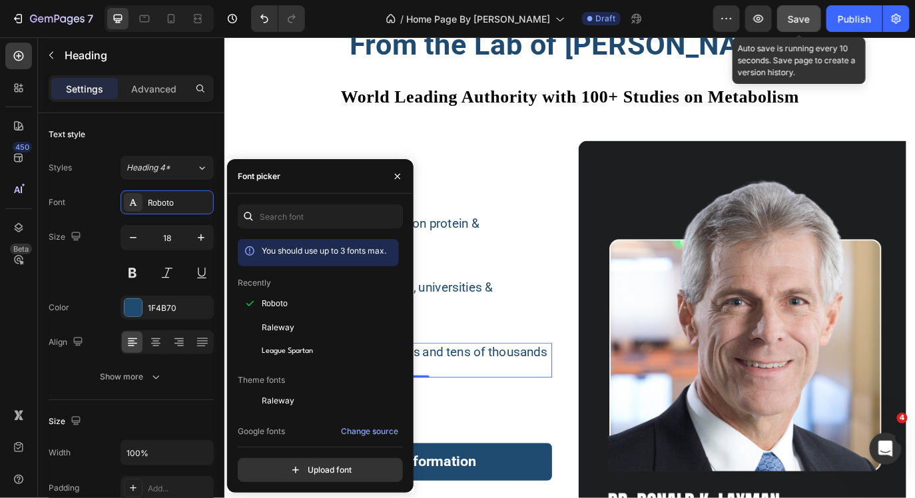
click at [791, 23] on span "Save" at bounding box center [800, 18] width 22 height 11
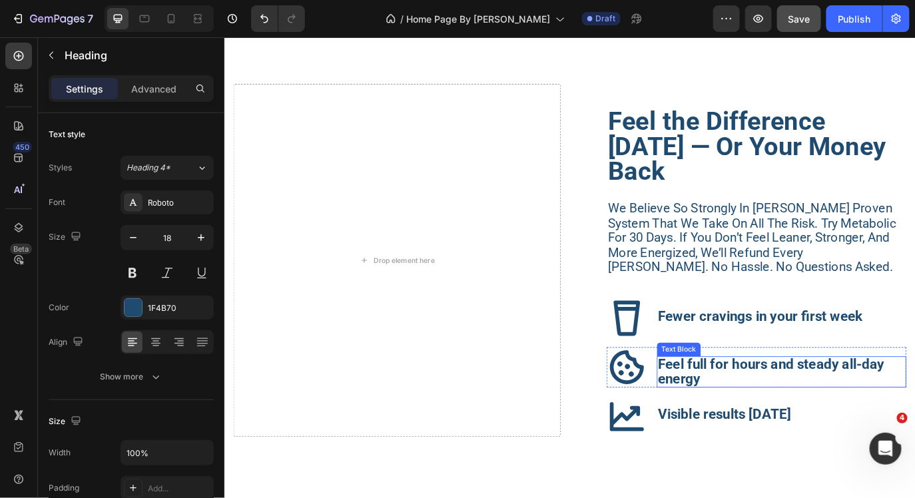
scroll to position [3564, 0]
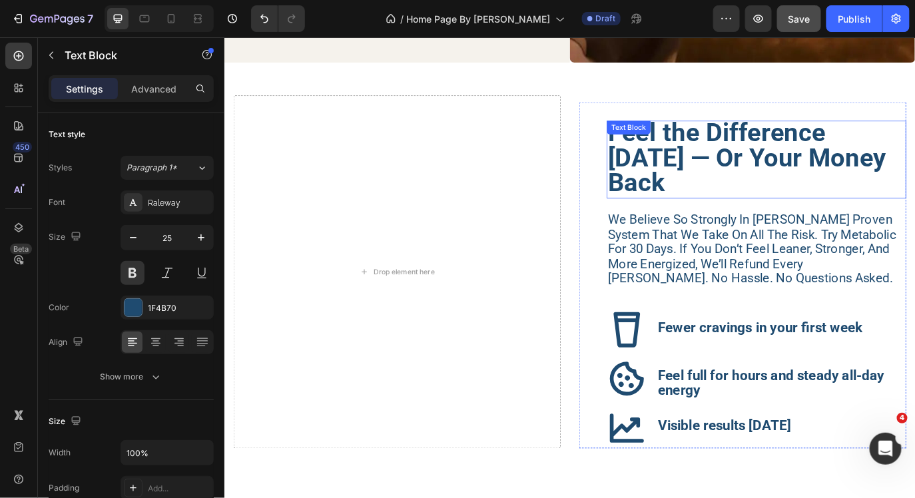
click at [724, 211] on strong "Feel the Difference in 30 Days — Or Your Money Back" at bounding box center [829, 175] width 322 height 93
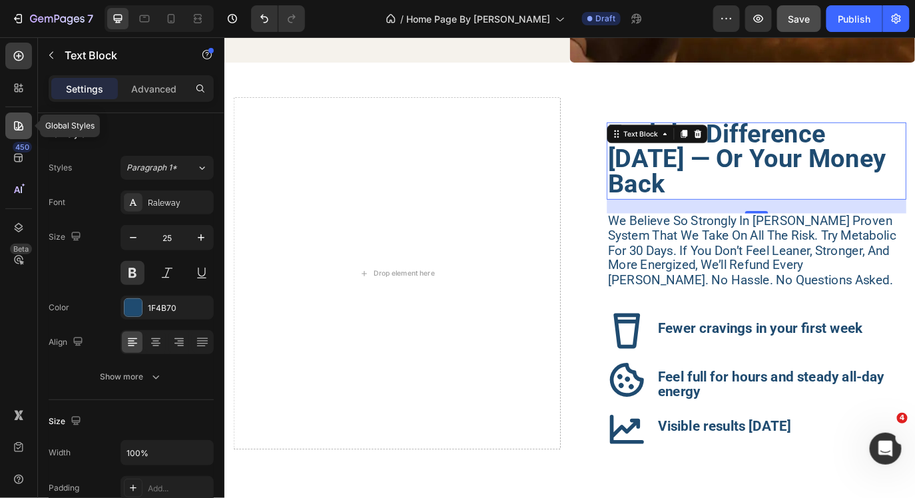
click at [17, 123] on icon at bounding box center [18, 125] width 13 height 13
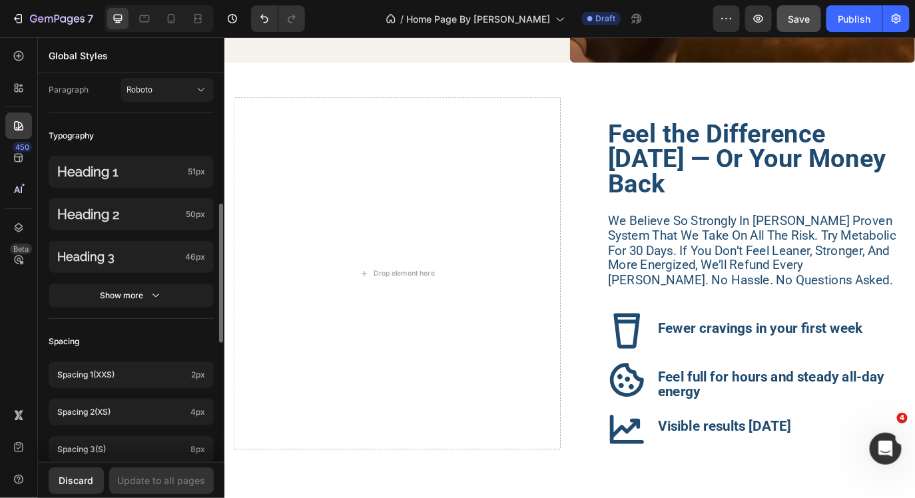
scroll to position [343, 0]
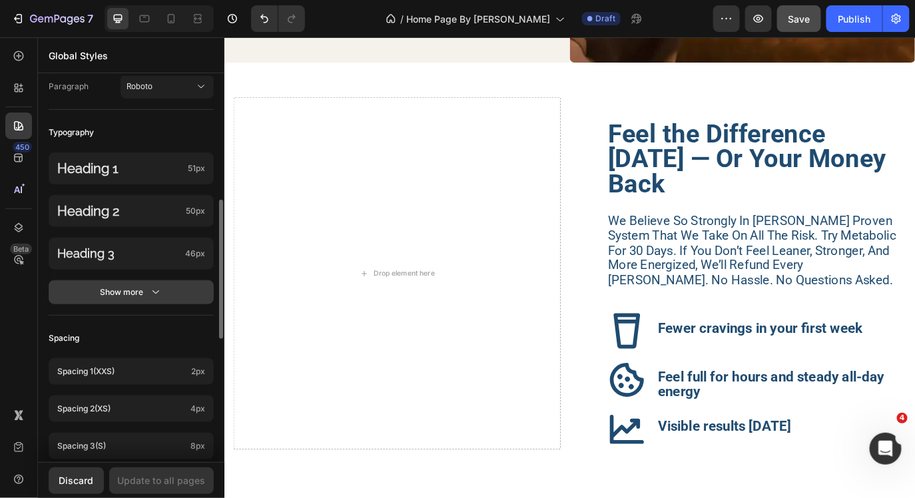
click at [103, 299] on div "Show more" at bounding box center [132, 292] width 62 height 13
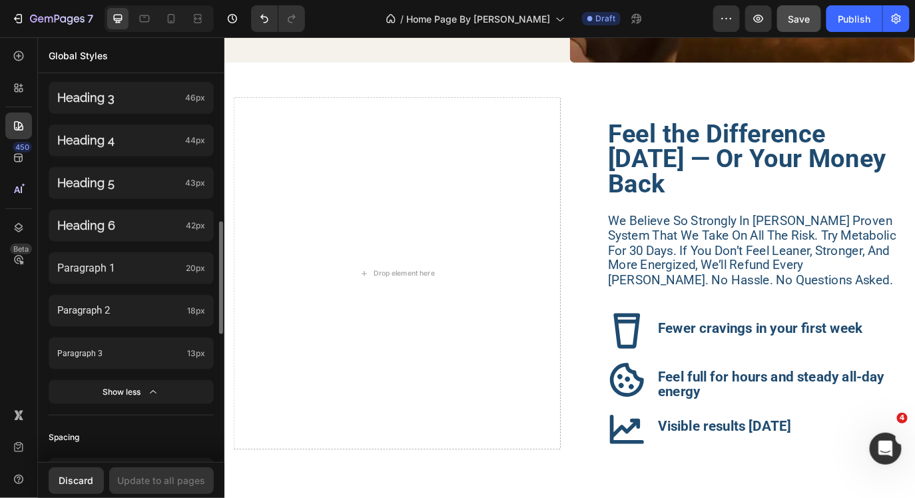
scroll to position [500, 0]
click at [117, 274] on p "Paragraph 1" at bounding box center [118, 267] width 123 height 18
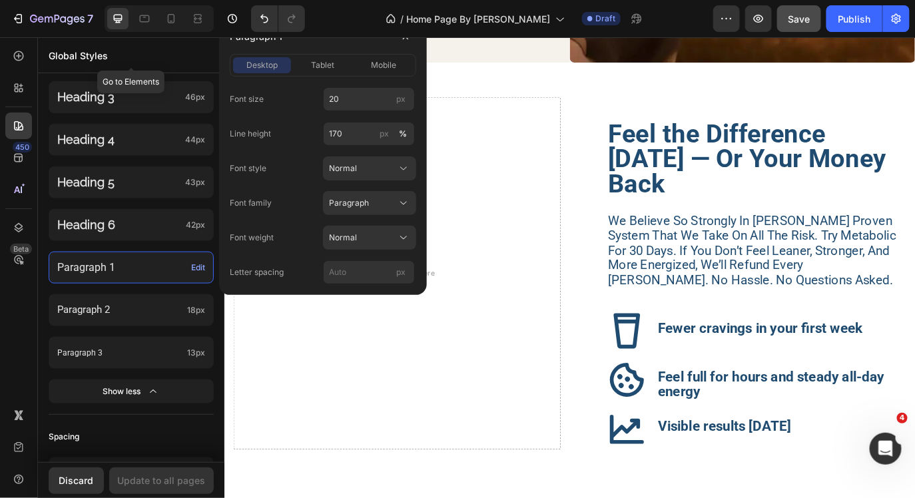
click at [141, 58] on p "Global Styles" at bounding box center [131, 56] width 165 height 14
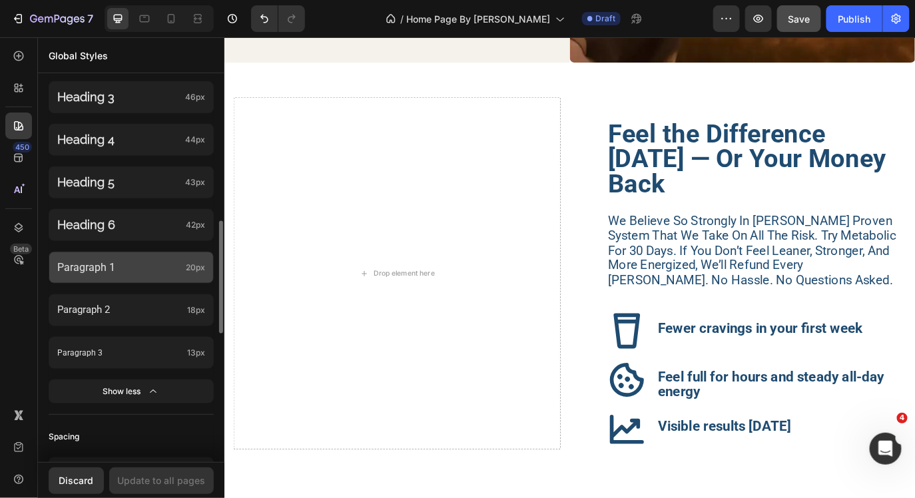
click at [127, 276] on p "Paragraph 1" at bounding box center [118, 267] width 123 height 18
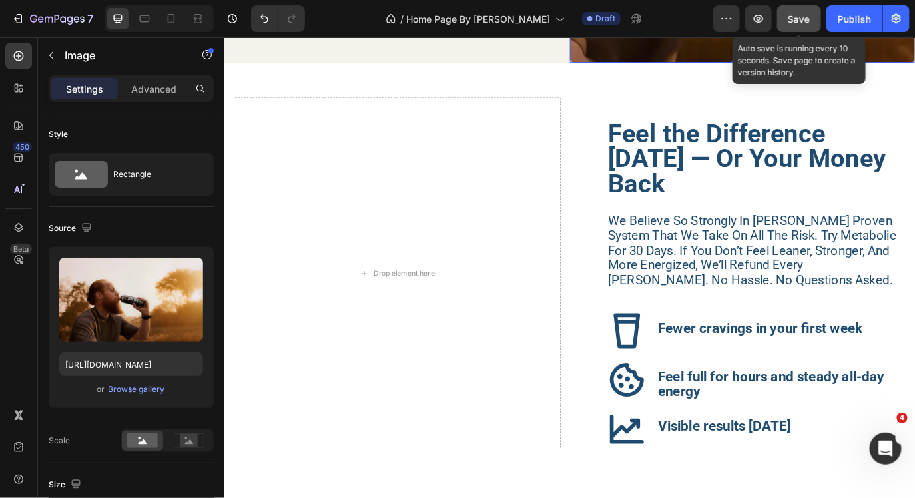
click at [799, 17] on span "Save" at bounding box center [800, 18] width 22 height 11
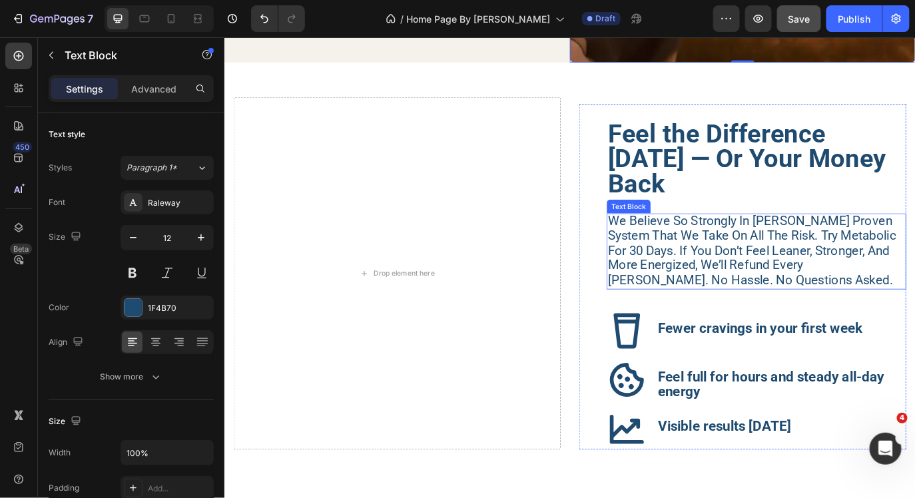
click at [915, 263] on span "we believe so strongly in dr. layman’s proven system that we take on all the ri…" at bounding box center [835, 283] width 334 height 85
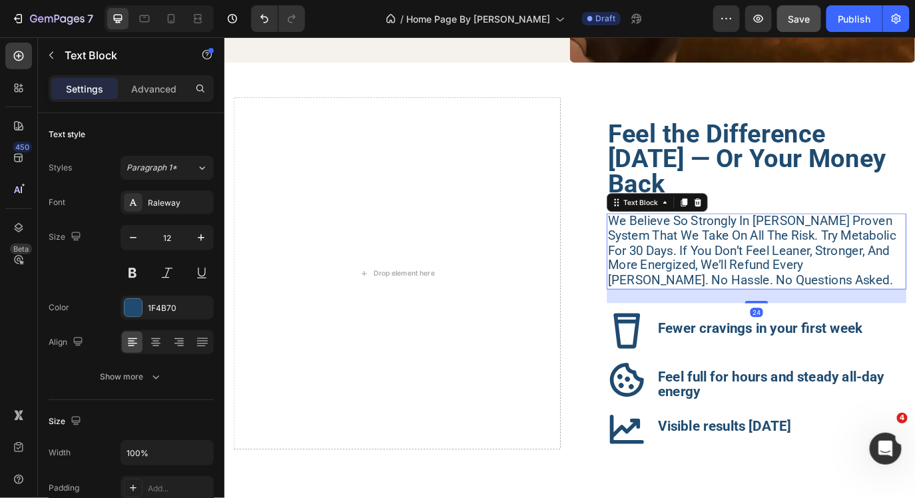
click at [915, 263] on span "we believe so strongly in dr. layman’s proven system that we take on all the ri…" at bounding box center [835, 283] width 334 height 85
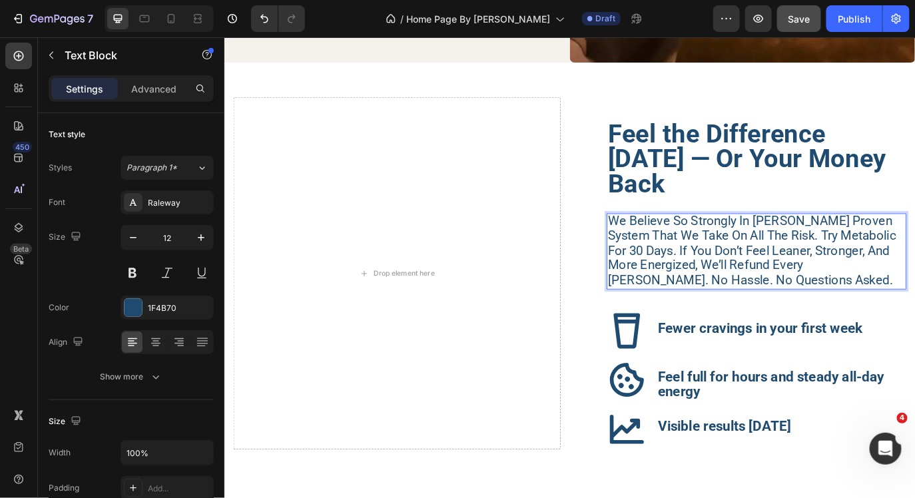
click at [749, 282] on span "we believe so strongly in dr. layman’s proven system that we take on all the ri…" at bounding box center [835, 283] width 334 height 85
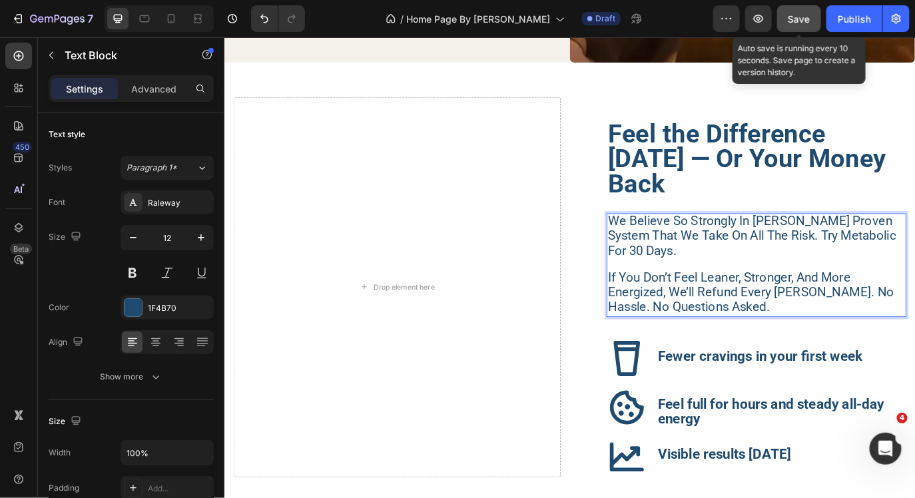
click at [800, 21] on span "Save" at bounding box center [800, 18] width 22 height 11
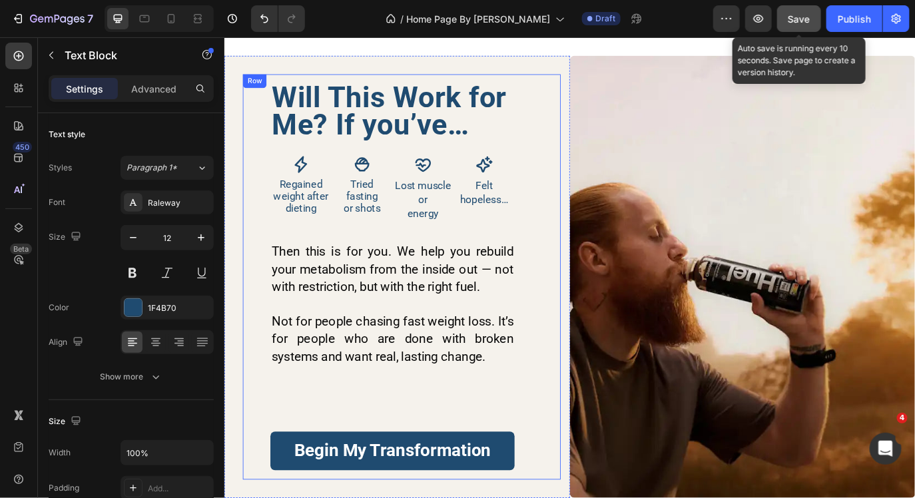
scroll to position [3058, 0]
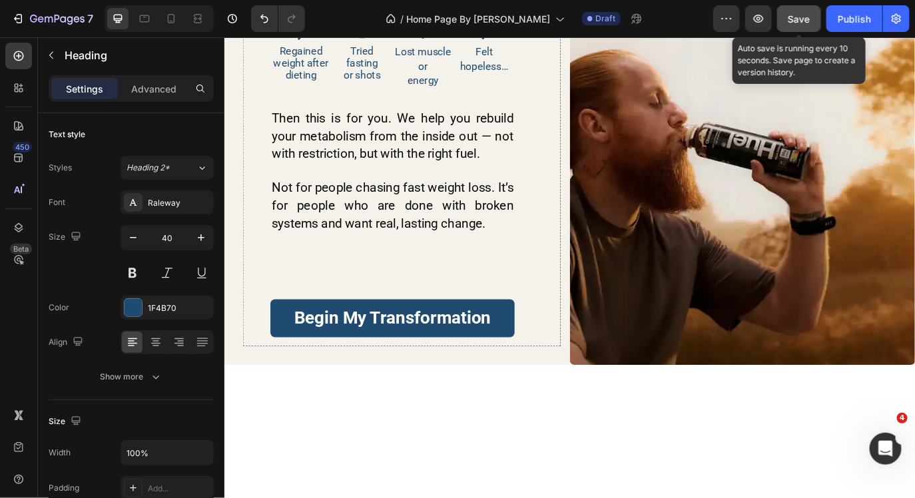
click at [796, 30] on button "Save" at bounding box center [799, 18] width 44 height 27
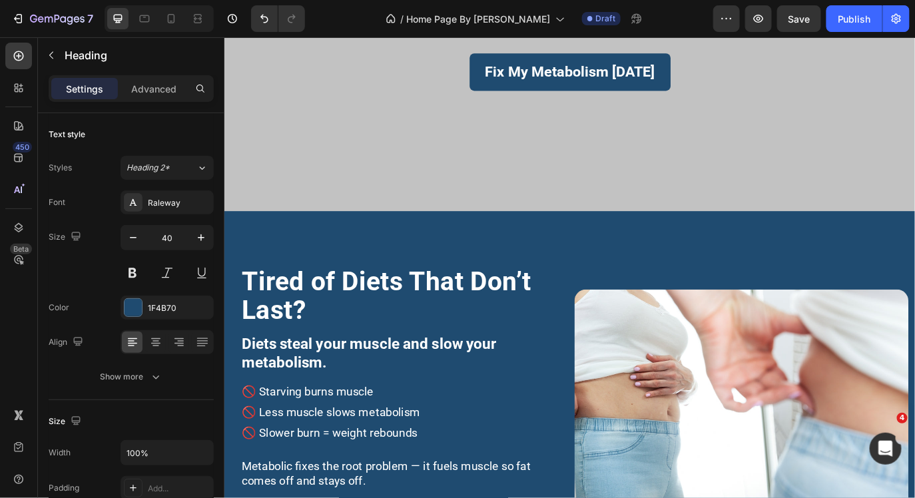
scroll to position [264, 0]
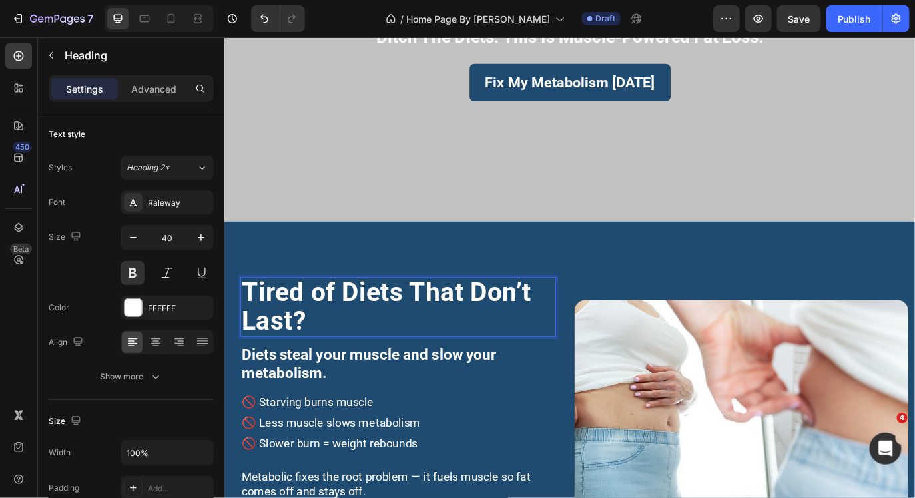
click at [324, 364] on p "Tired of Diets That Don’t Last?" at bounding box center [425, 348] width 362 height 67
click at [294, 349] on span "Tired of Diets That Don’t Last?" at bounding box center [411, 347] width 335 height 69
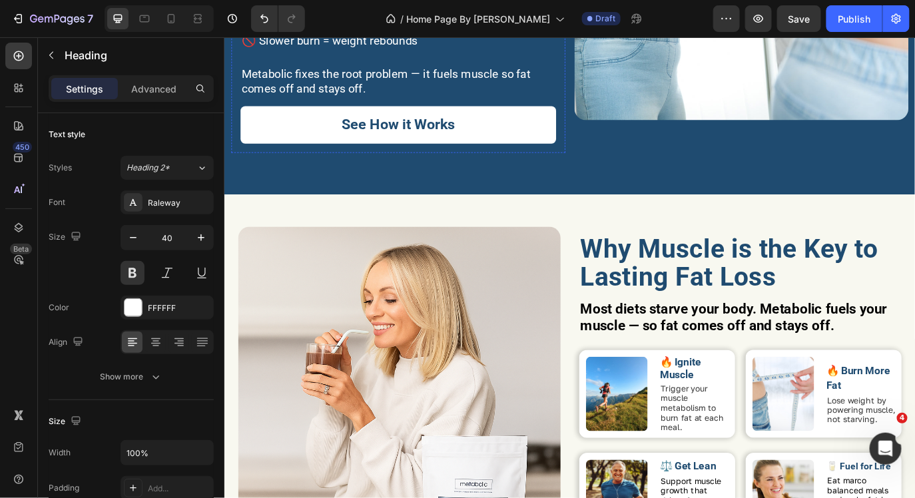
scroll to position [766, 0]
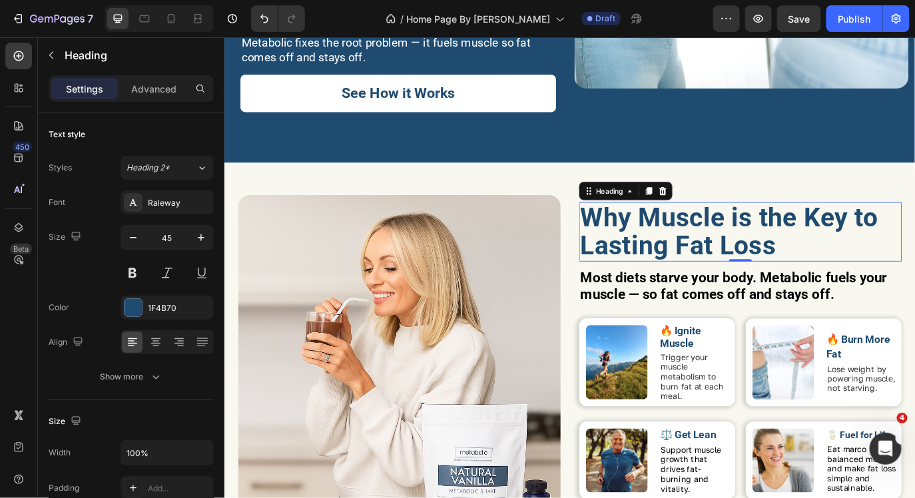
click at [689, 240] on h2 "Why Muscle is the Key to Lasting Fat Loss" at bounding box center [820, 261] width 373 height 69
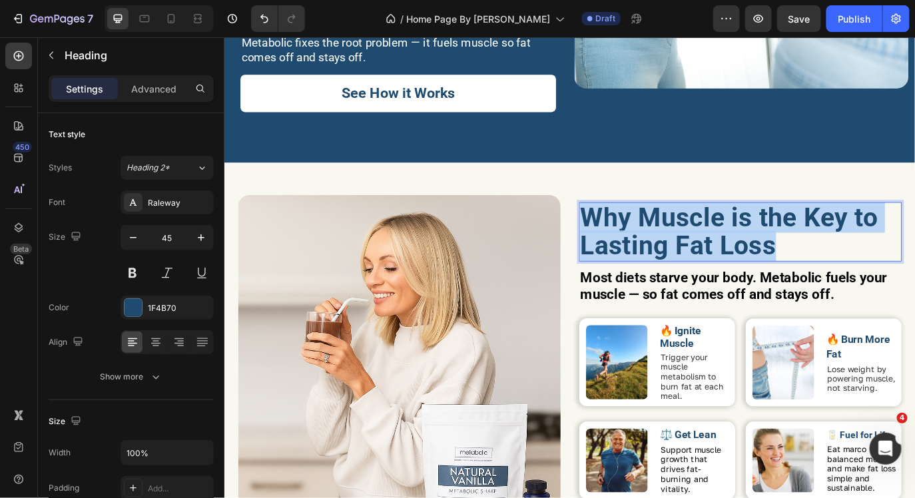
click at [689, 240] on p "Why Muscle is the Key to Lasting Fat Loss" at bounding box center [821, 262] width 370 height 66
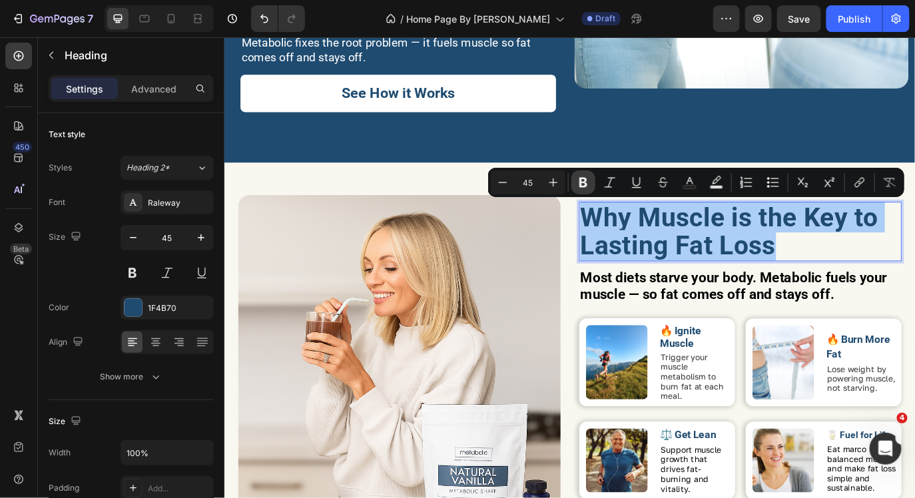
click at [584, 181] on icon "Editor contextual toolbar" at bounding box center [583, 182] width 13 height 13
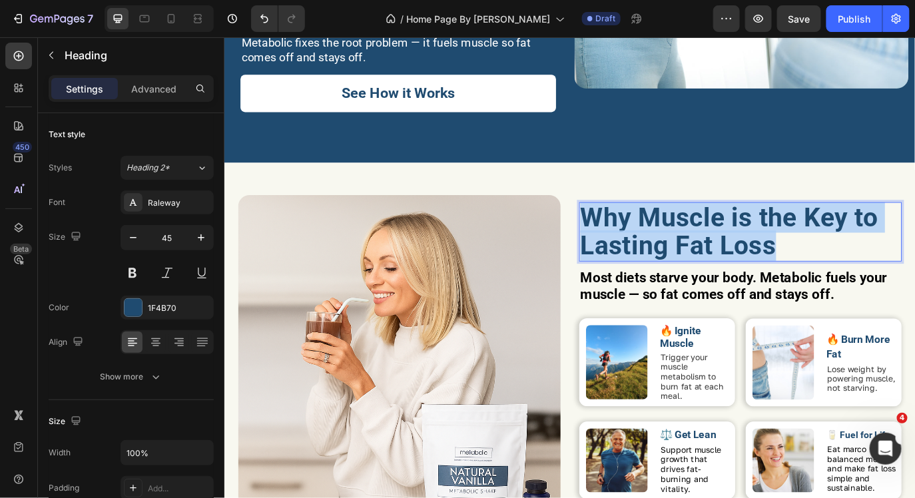
drag, startPoint x: 867, startPoint y: 273, endPoint x: 645, endPoint y: 243, distance: 224.0
click at [645, 243] on p "Why Muscle is the Key to Lasting Fat Loss" at bounding box center [821, 262] width 370 height 66
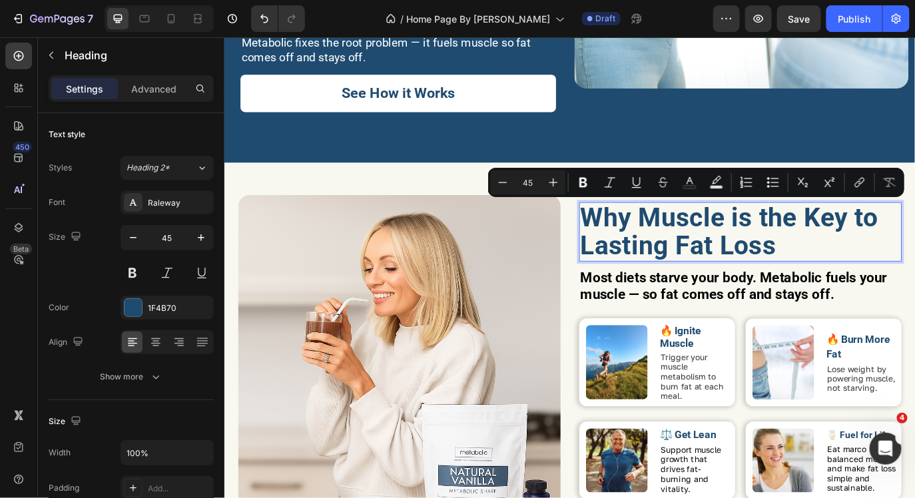
type input "20"
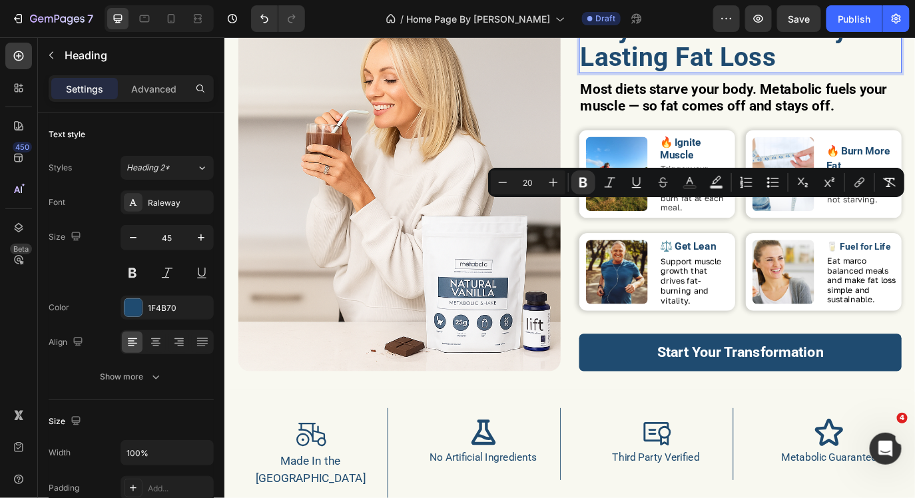
scroll to position [1043, 0]
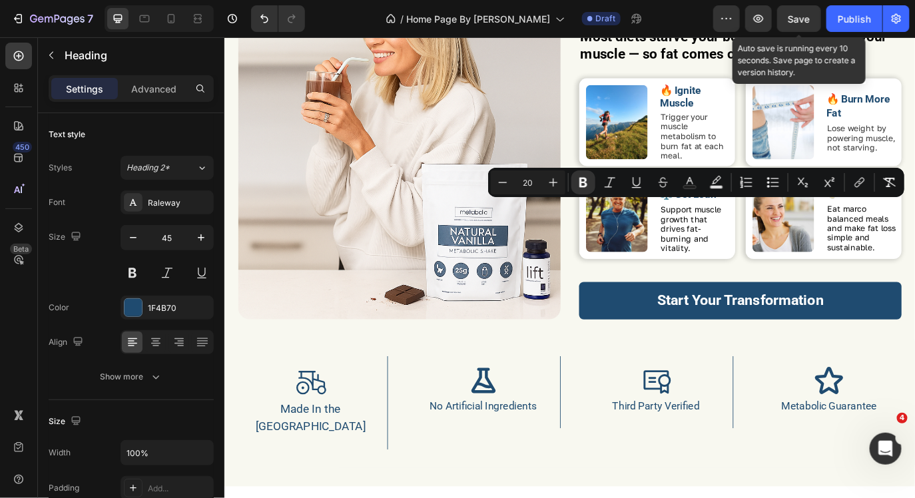
click at [795, 14] on span "Save" at bounding box center [800, 18] width 22 height 11
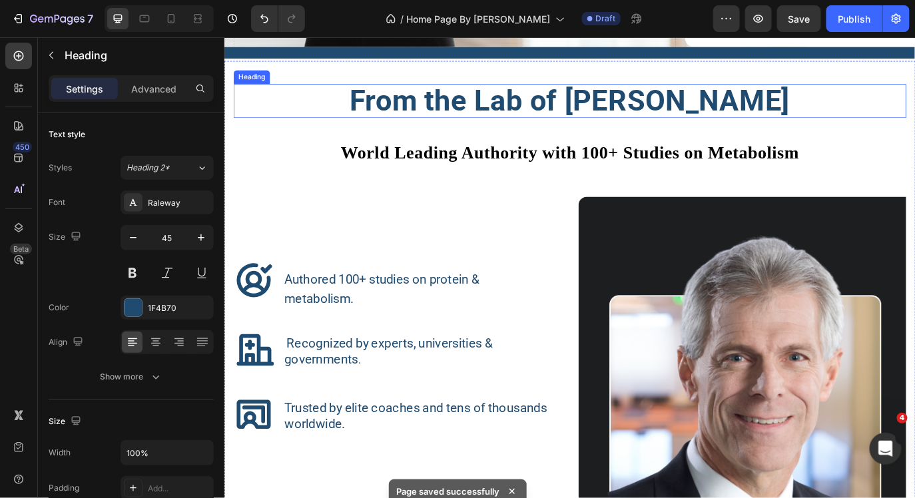
scroll to position [2024, 0]
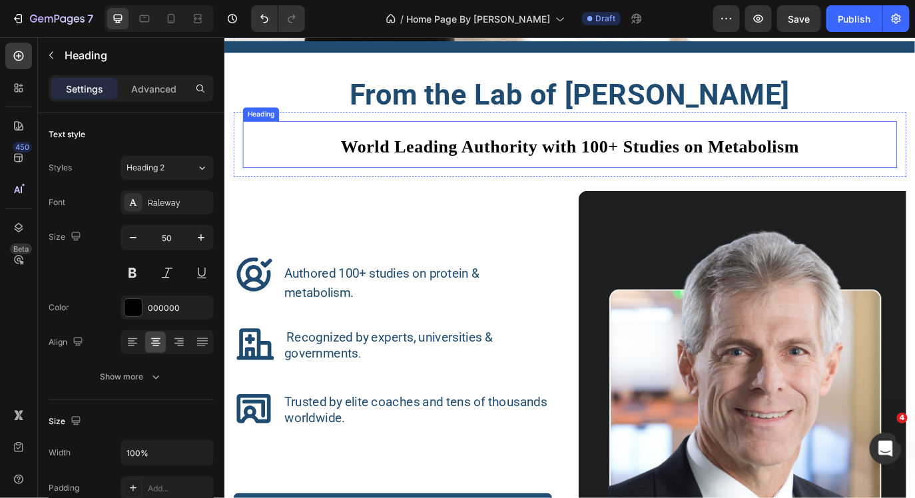
click at [764, 149] on h2 "World Leading Authority with 100+ Studies on Metabolism" at bounding box center [623, 161] width 757 height 54
click at [151, 91] on p "Advanced" at bounding box center [153, 89] width 45 height 14
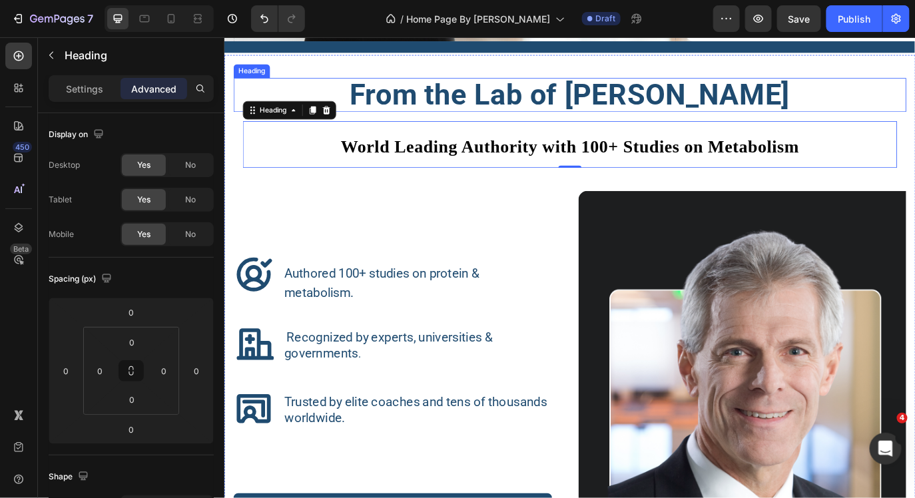
click at [419, 107] on h2 "From the Lab of Dr. Donald K. Layman" at bounding box center [624, 103] width 778 height 39
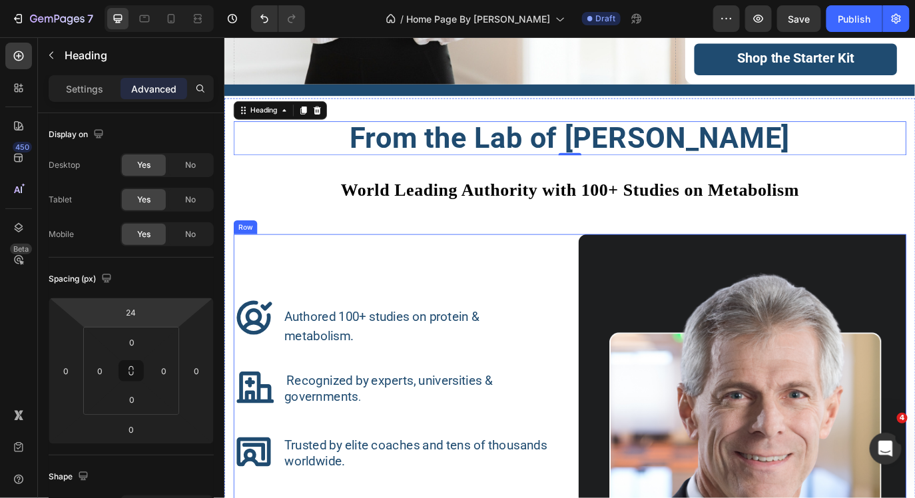
scroll to position [1973, 0]
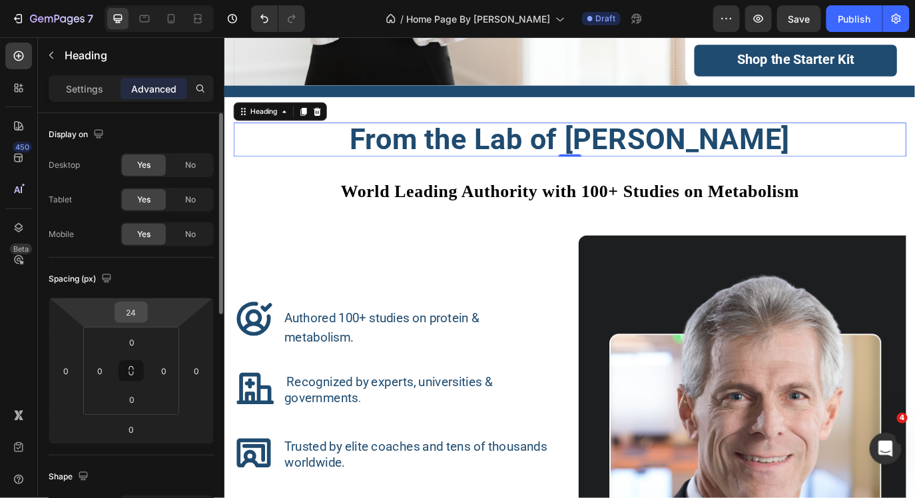
click at [140, 313] on input "24" at bounding box center [131, 312] width 27 height 20
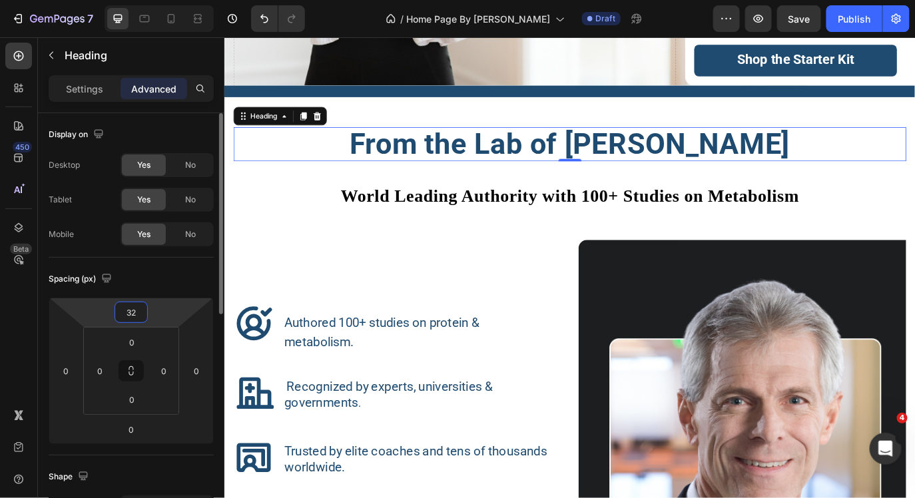
type input "32"
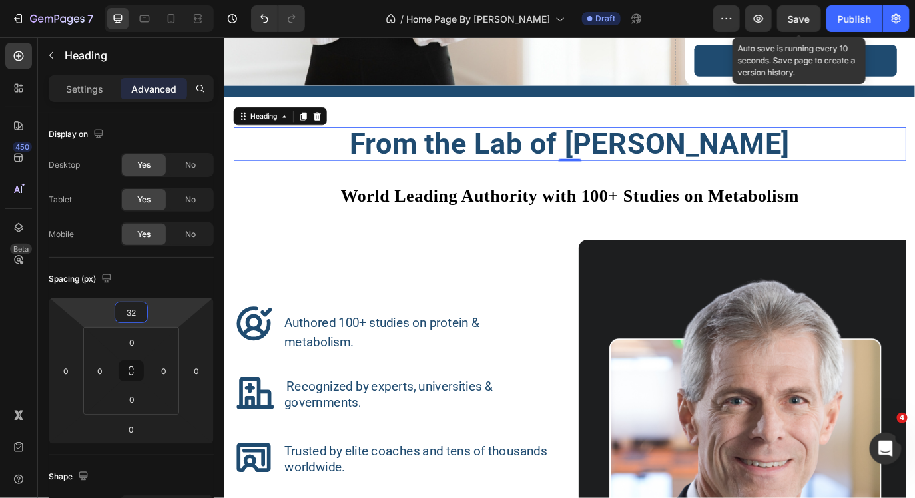
click at [800, 19] on span "Save" at bounding box center [800, 18] width 22 height 11
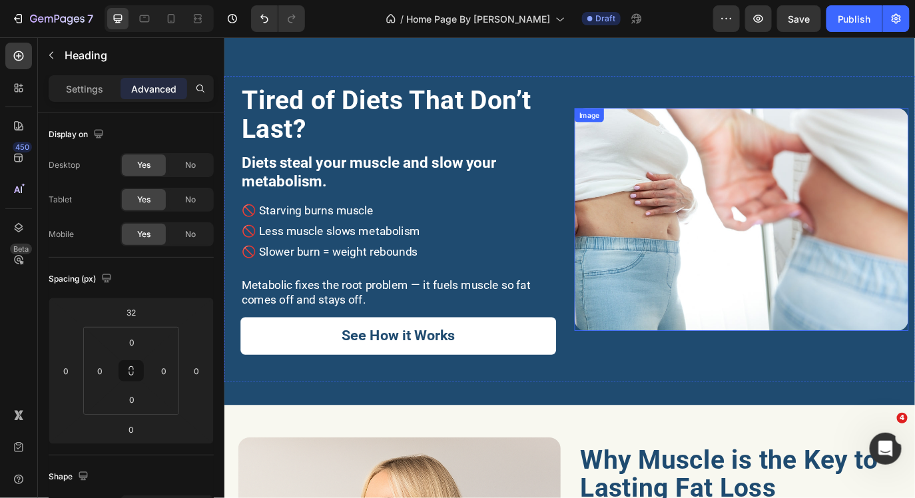
scroll to position [314, 0]
